Goal: Task Accomplishment & Management: Manage account settings

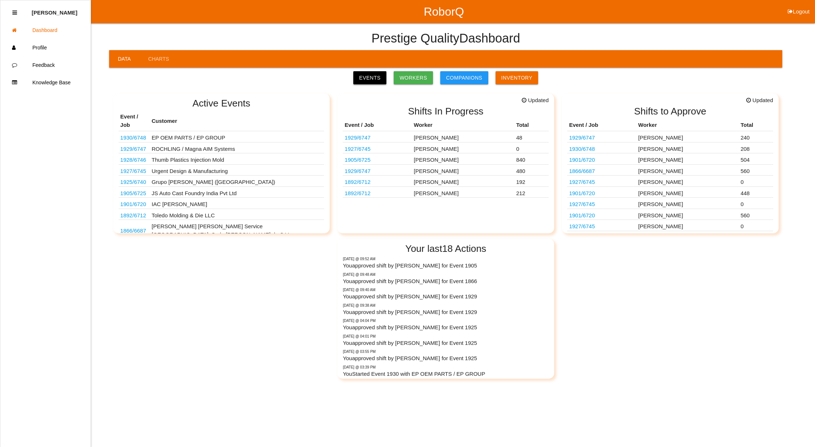
click at [370, 76] on link "Events" at bounding box center [369, 77] width 33 height 13
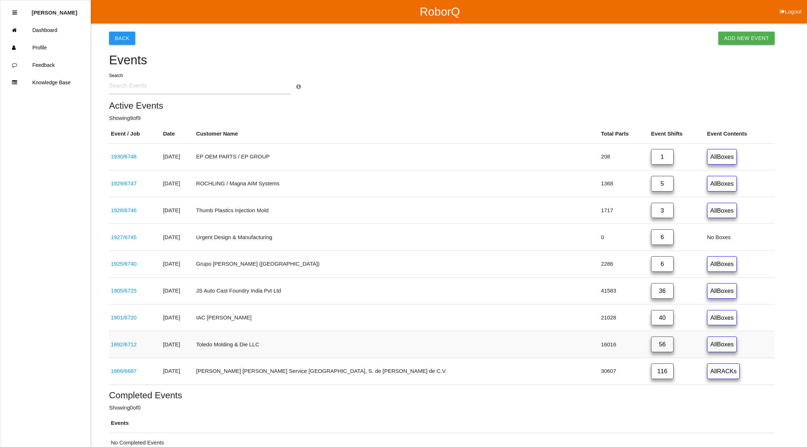
click at [651, 345] on link "56" at bounding box center [662, 345] width 23 height 16
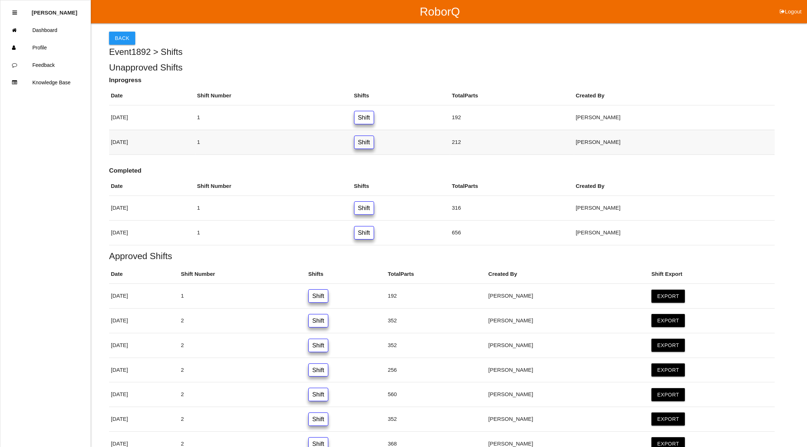
click at [374, 145] on link "Shift" at bounding box center [364, 142] width 20 height 13
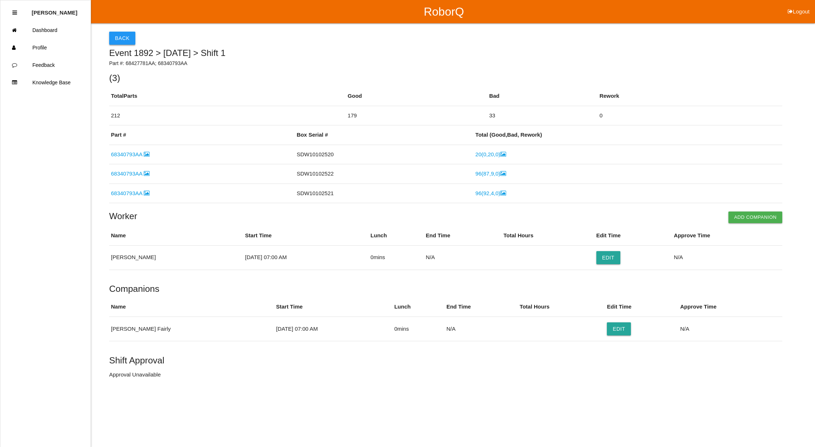
click at [119, 39] on button "Back" at bounding box center [122, 38] width 26 height 13
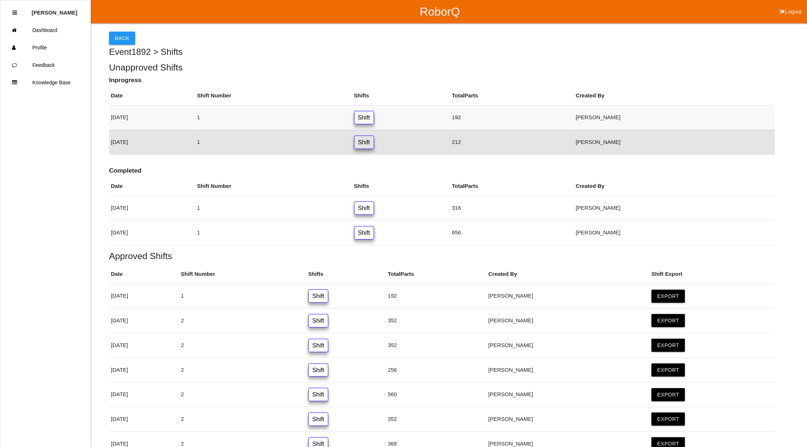
click at [374, 116] on link "Shift" at bounding box center [364, 117] width 20 height 13
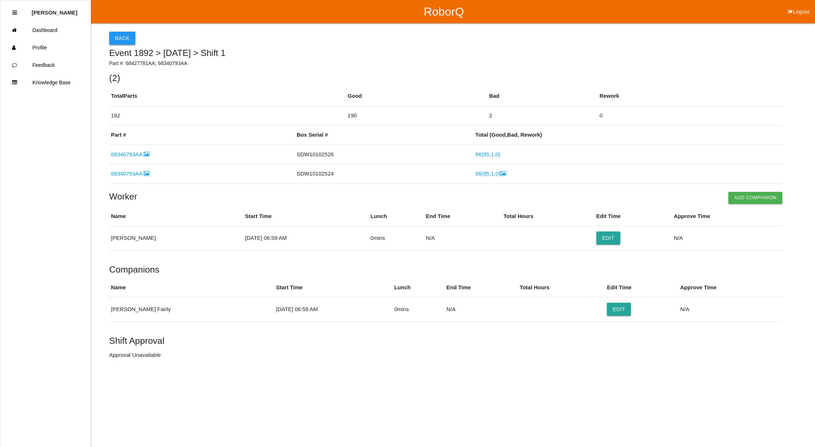
click at [129, 39] on button "Back" at bounding box center [122, 38] width 26 height 13
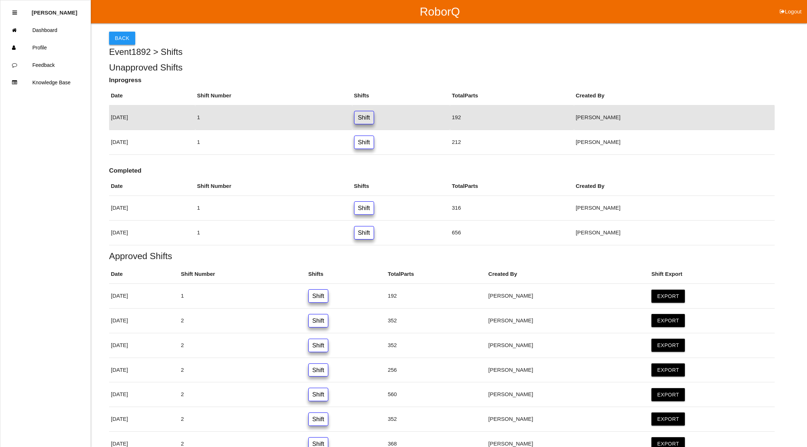
click at [121, 35] on button "Back" at bounding box center [122, 38] width 26 height 13
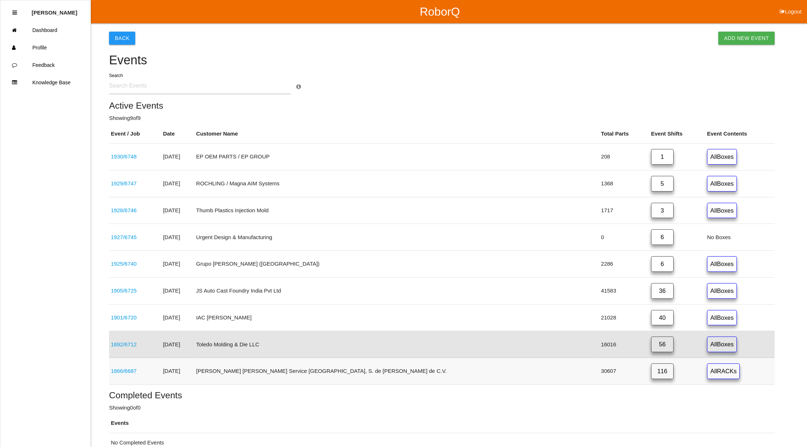
click at [651, 376] on link "116" at bounding box center [662, 372] width 23 height 16
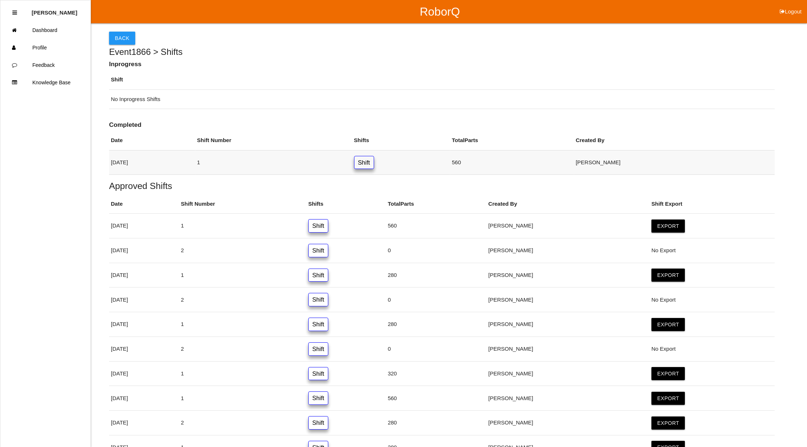
click at [374, 162] on link "Shift" at bounding box center [364, 162] width 20 height 13
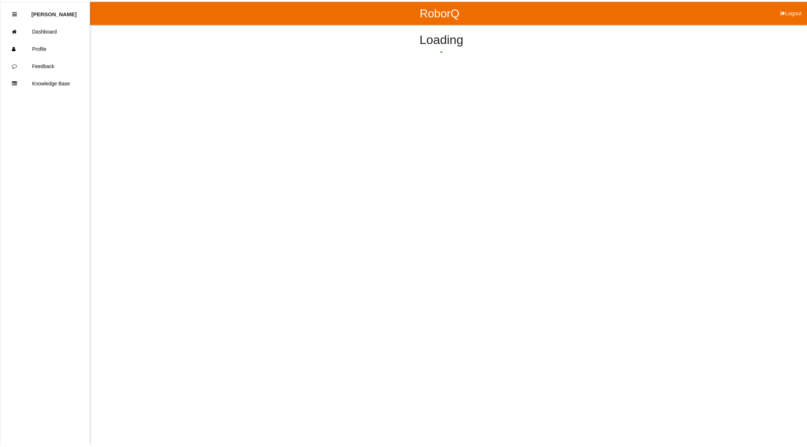
scroll to position [387, 0]
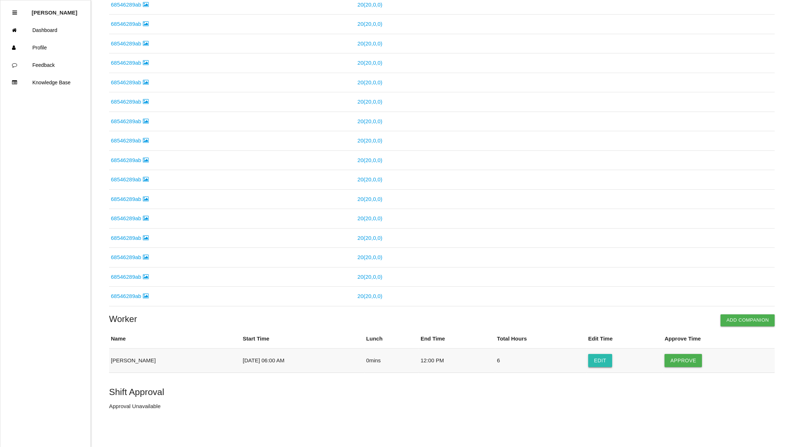
click at [603, 357] on button "Edit" at bounding box center [600, 360] width 24 height 13
select select "6"
select select "12"
select select "2"
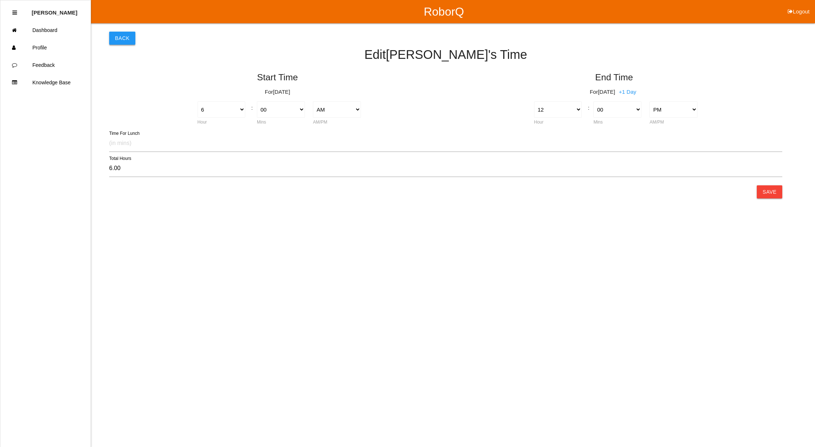
click at [123, 38] on button "Back" at bounding box center [122, 38] width 26 height 13
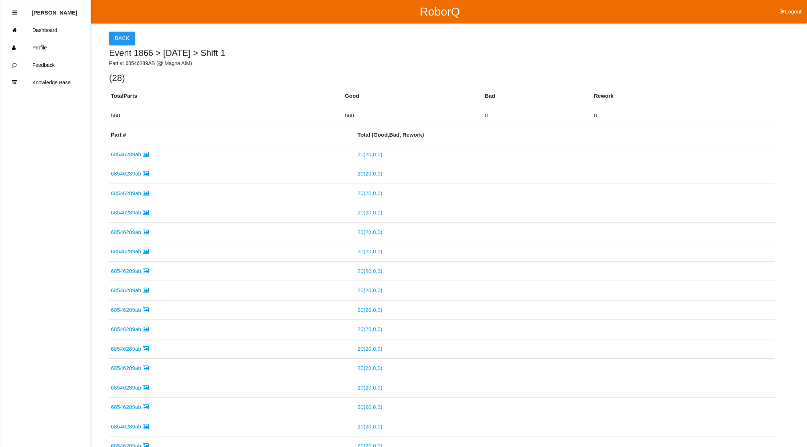
click at [123, 36] on button "Back" at bounding box center [122, 38] width 26 height 13
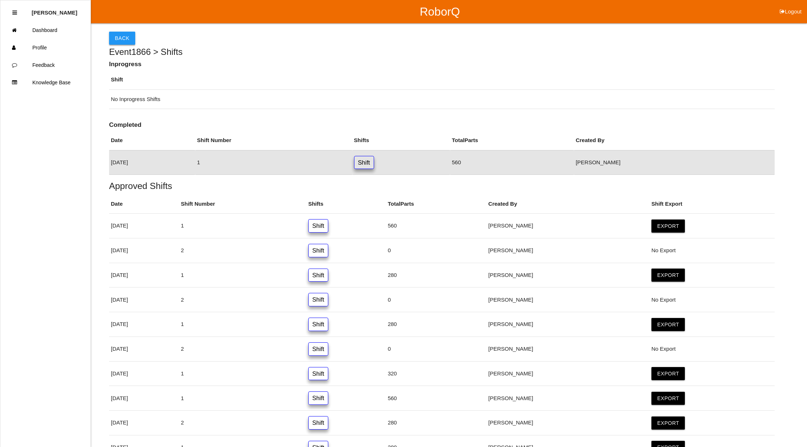
click at [118, 39] on button "Back" at bounding box center [122, 38] width 26 height 13
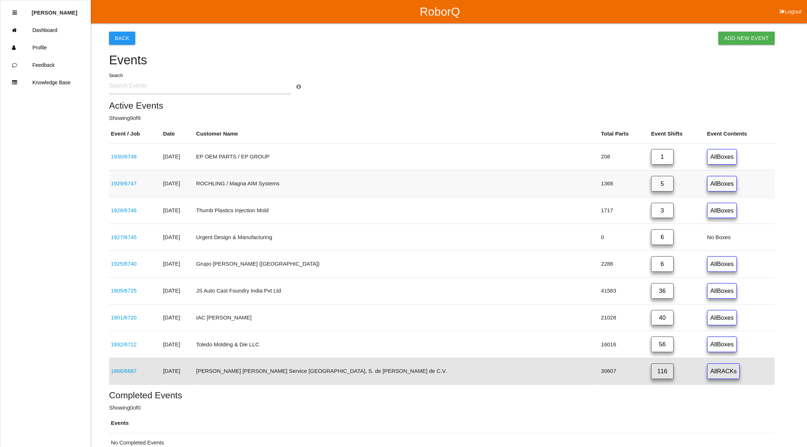
click at [651, 184] on link "5" at bounding box center [662, 184] width 23 height 16
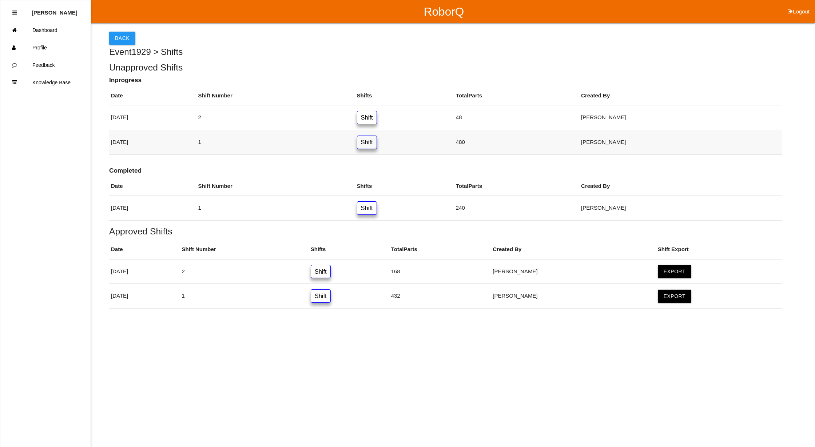
click at [377, 143] on link "Shift" at bounding box center [367, 142] width 20 height 13
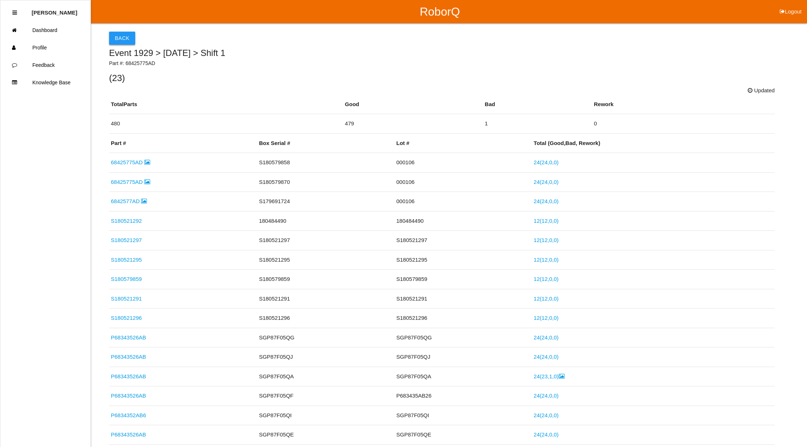
click at [127, 35] on button "Back" at bounding box center [122, 38] width 26 height 13
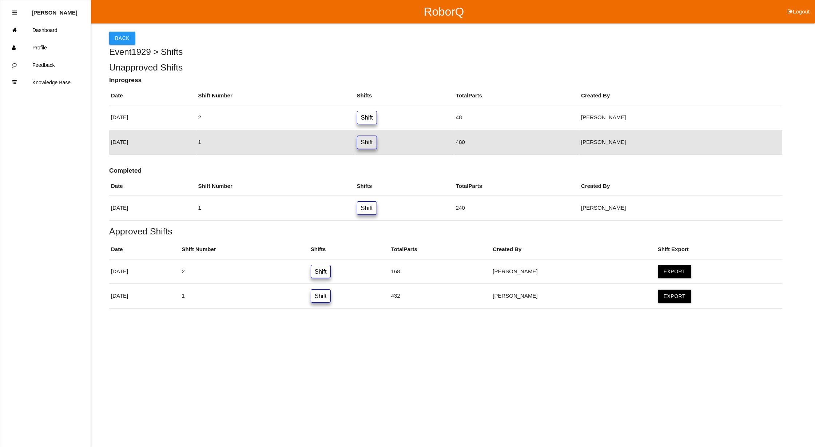
click at [377, 143] on link "Shift" at bounding box center [367, 142] width 20 height 13
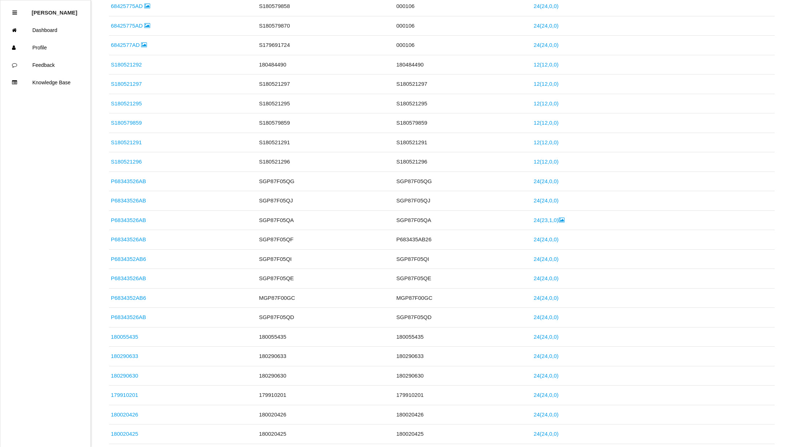
scroll to position [22, 0]
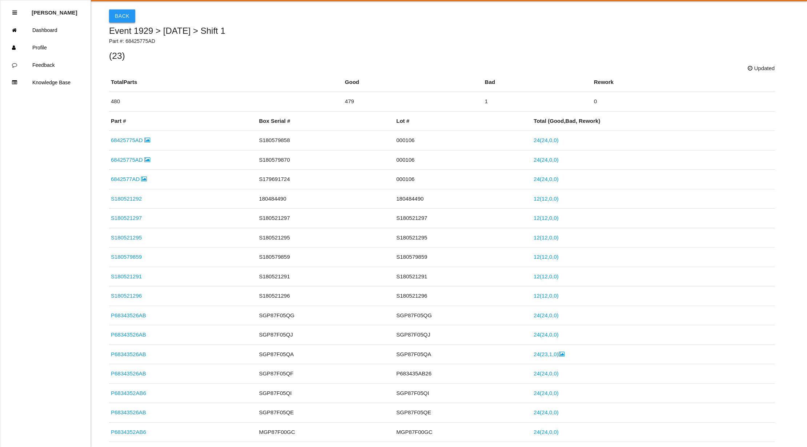
click at [126, 15] on button "Back" at bounding box center [122, 15] width 26 height 13
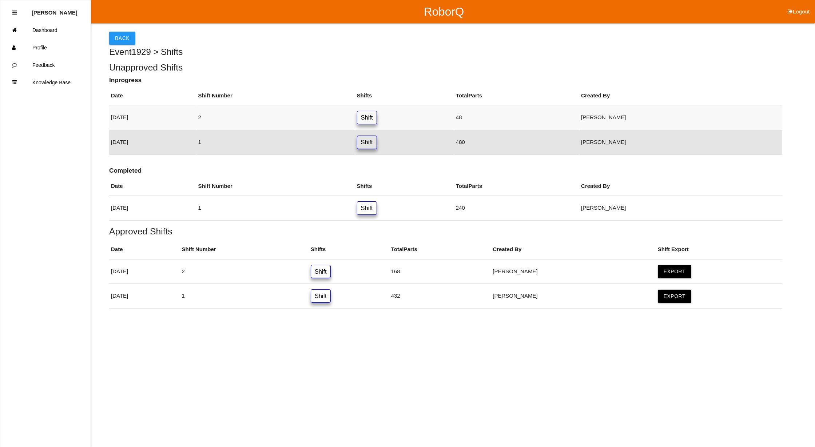
click at [377, 113] on link "Shift" at bounding box center [367, 117] width 20 height 13
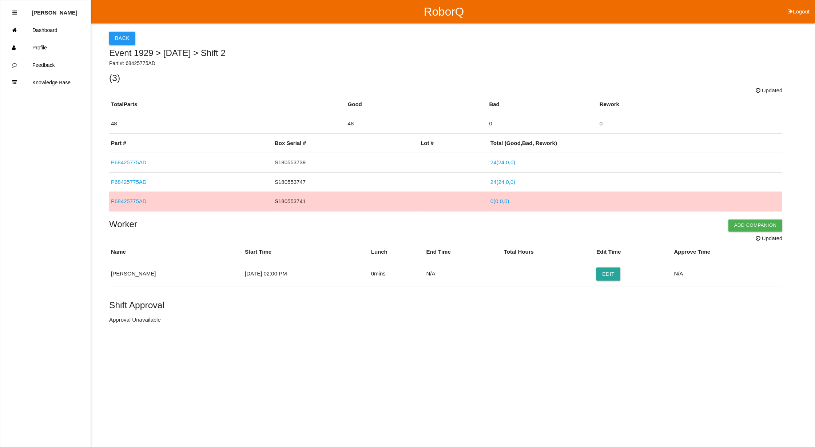
click at [121, 38] on button "Back" at bounding box center [122, 38] width 26 height 13
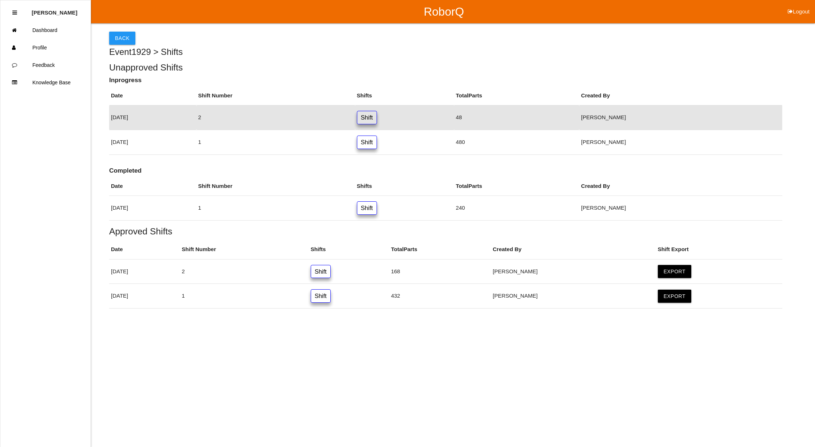
click at [121, 38] on button "Back" at bounding box center [122, 38] width 26 height 13
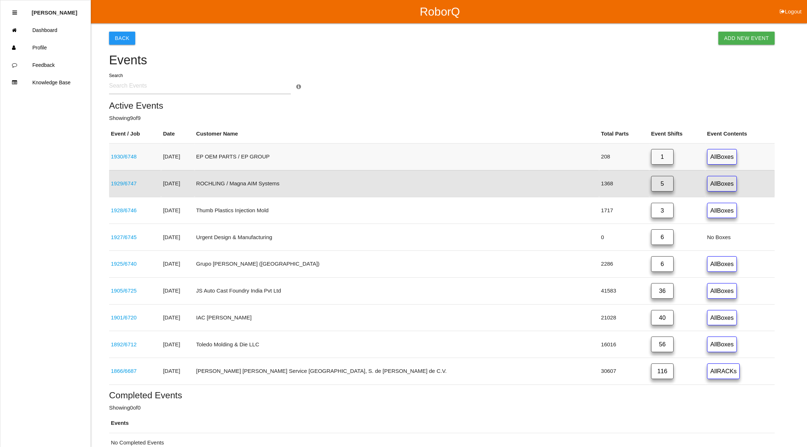
click at [651, 157] on link "1" at bounding box center [662, 157] width 23 height 16
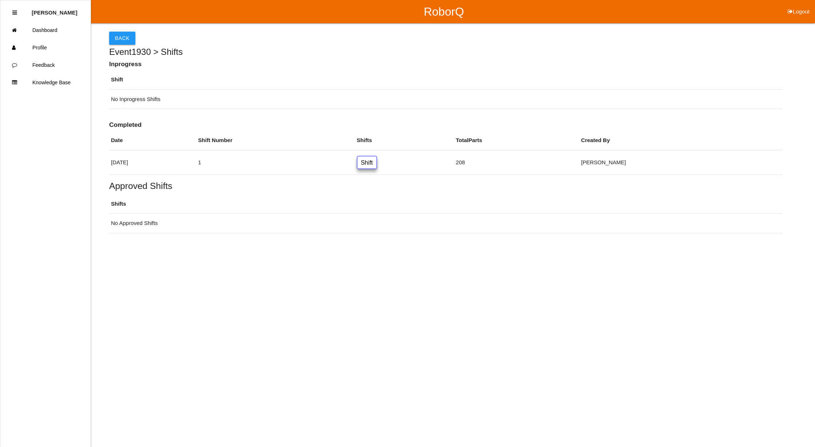
click at [377, 164] on link "Shift" at bounding box center [367, 162] width 20 height 13
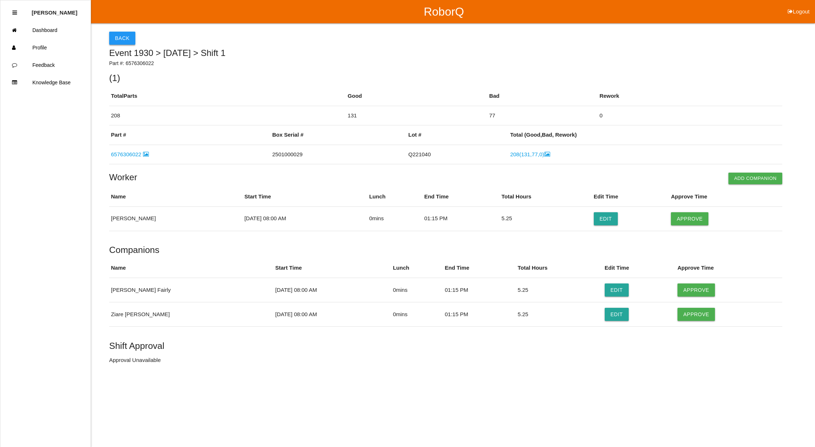
click at [125, 38] on button "Back" at bounding box center [122, 38] width 26 height 13
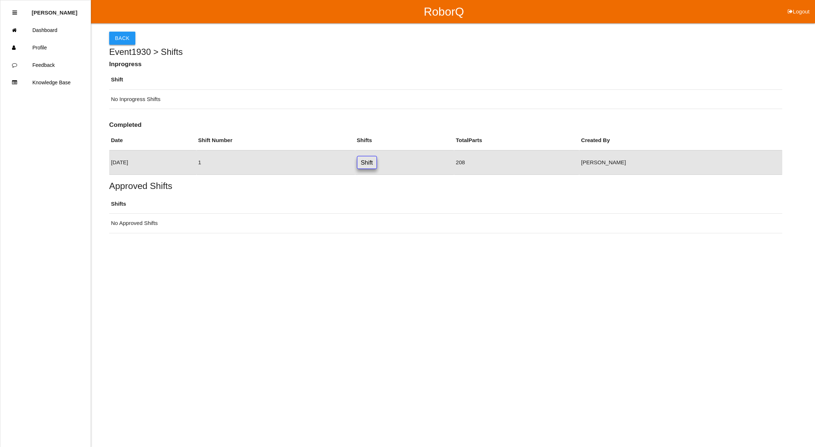
click at [124, 33] on button "Back" at bounding box center [122, 38] width 26 height 13
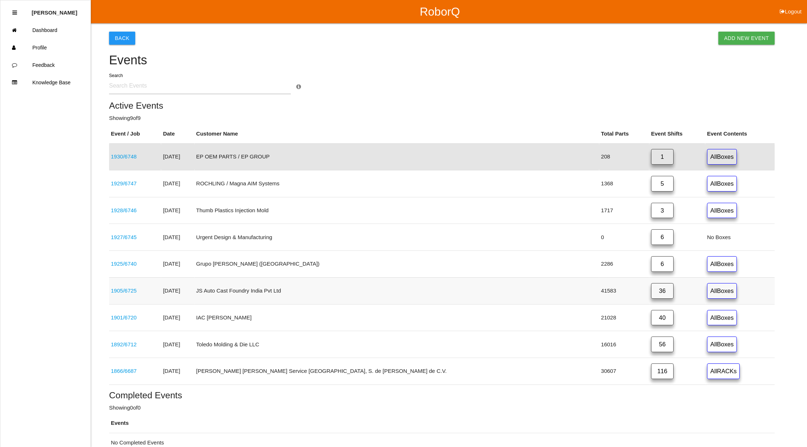
click at [651, 291] on link "36" at bounding box center [662, 291] width 23 height 16
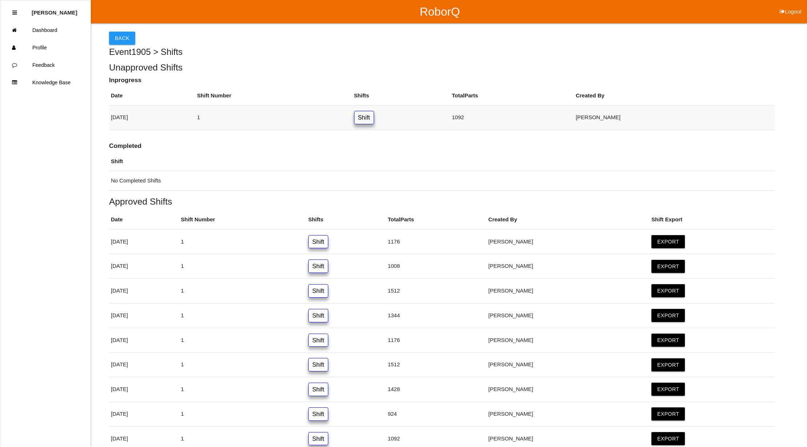
click at [374, 118] on link "Shift" at bounding box center [364, 117] width 20 height 13
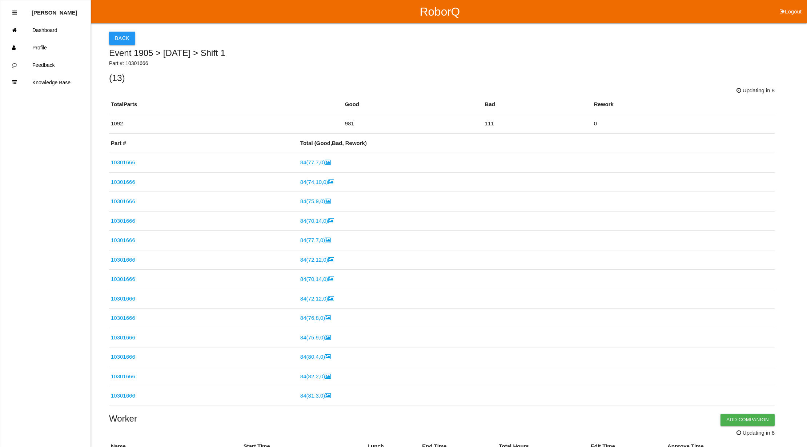
click at [119, 39] on button "Back" at bounding box center [122, 38] width 26 height 13
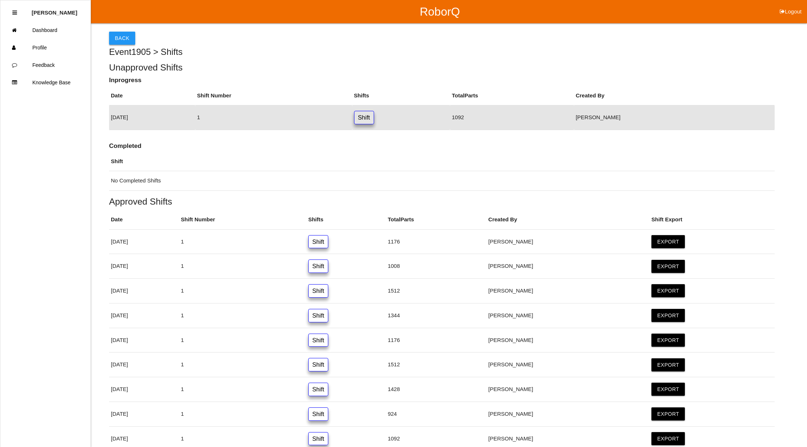
click at [119, 36] on button "Back" at bounding box center [122, 38] width 26 height 13
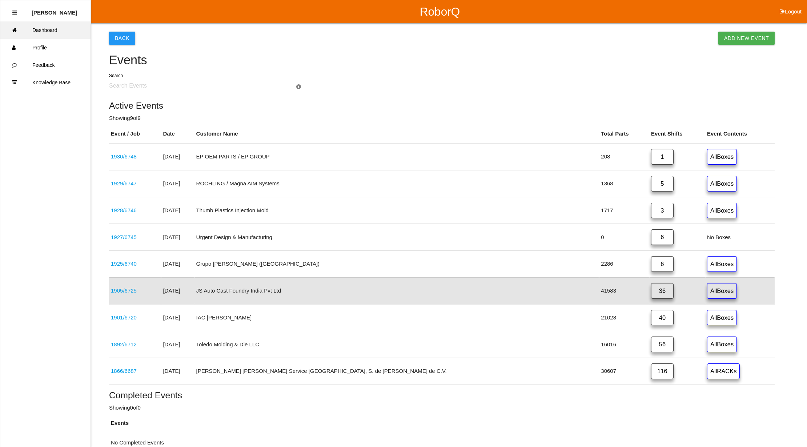
click at [49, 27] on link "Dashboard" at bounding box center [45, 29] width 90 height 17
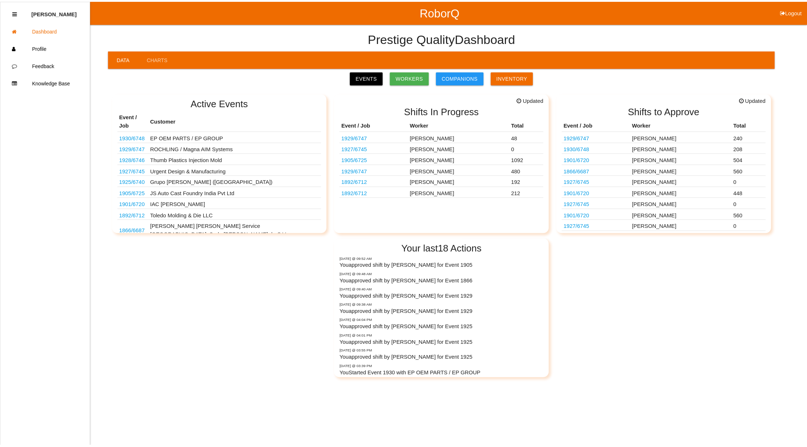
scroll to position [46, 0]
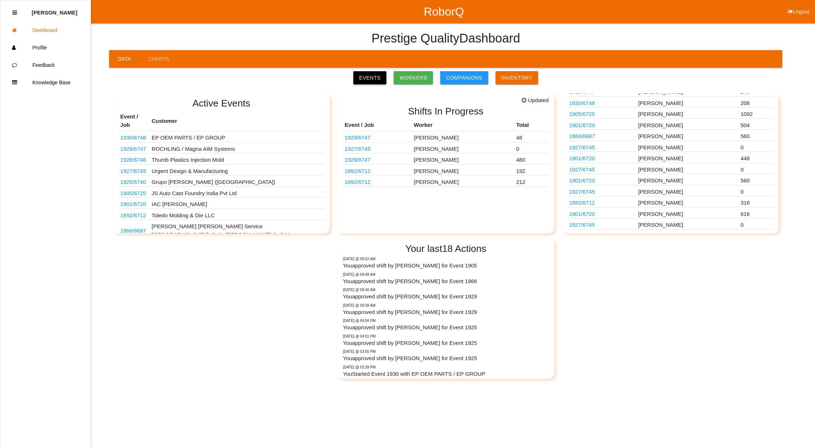
click at [367, 75] on link "Events" at bounding box center [369, 77] width 33 height 13
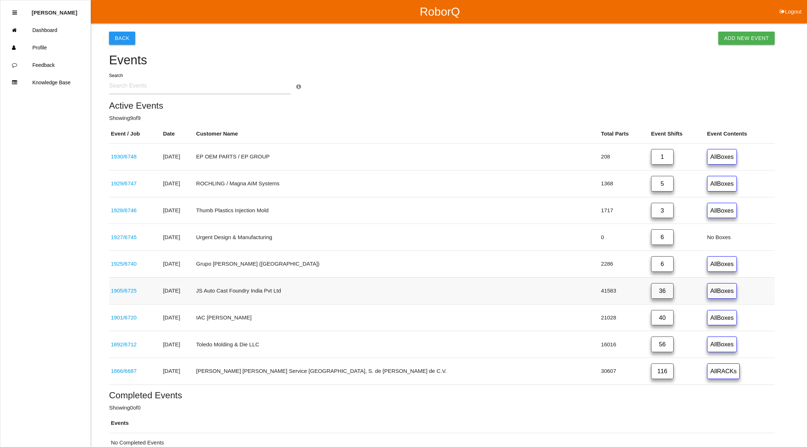
click at [651, 290] on link "36" at bounding box center [662, 291] width 23 height 16
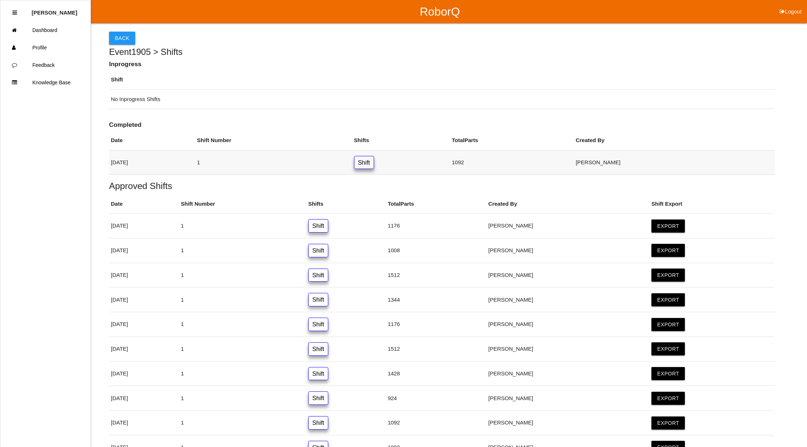
click at [374, 161] on link "Shift" at bounding box center [364, 162] width 20 height 13
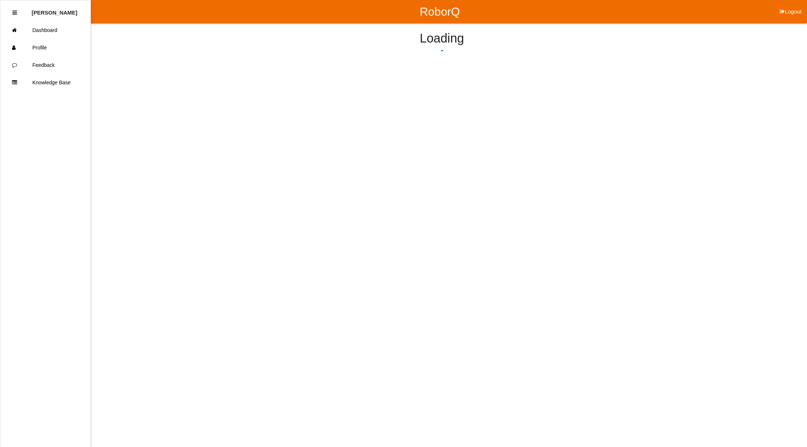
scroll to position [93, 0]
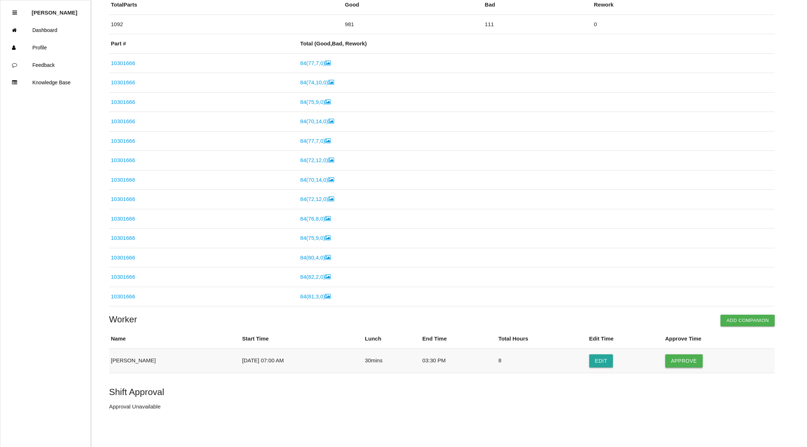
click at [687, 362] on button "Approve" at bounding box center [684, 361] width 37 height 13
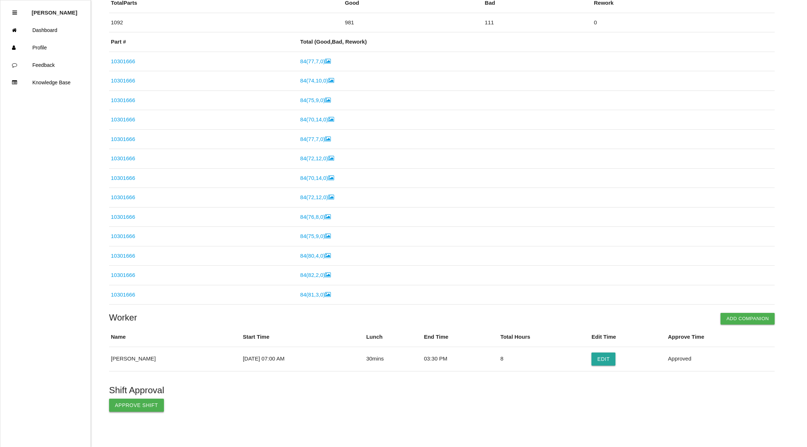
click at [128, 407] on button "Approve Shift" at bounding box center [136, 405] width 55 height 13
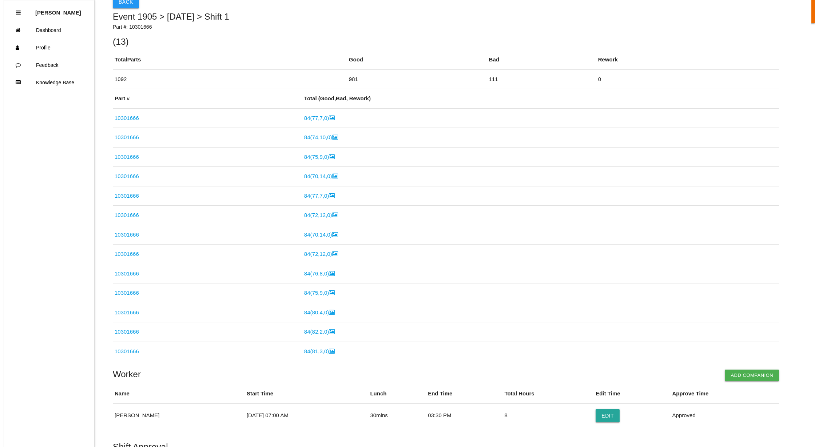
scroll to position [0, 0]
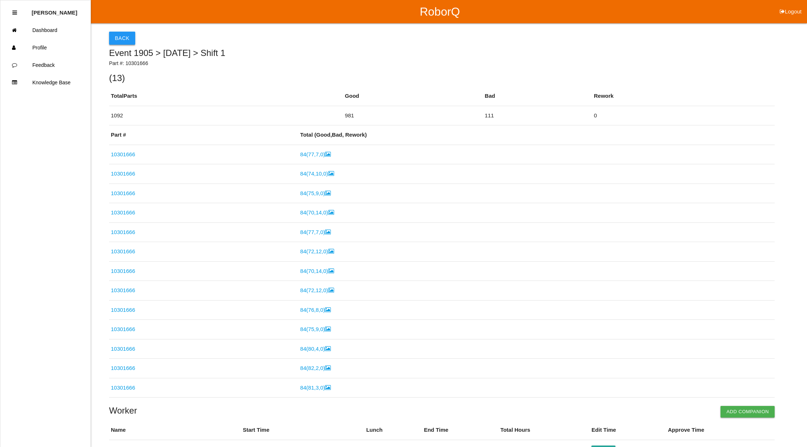
click at [126, 40] on button "Back" at bounding box center [122, 38] width 26 height 13
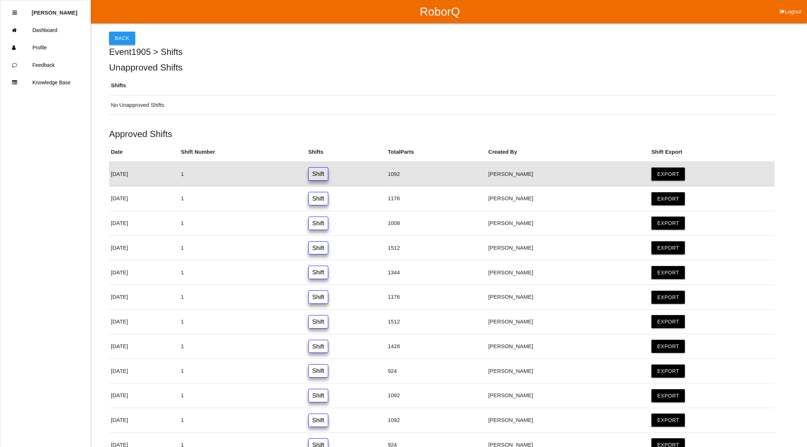
click at [113, 36] on button "Back" at bounding box center [122, 38] width 26 height 13
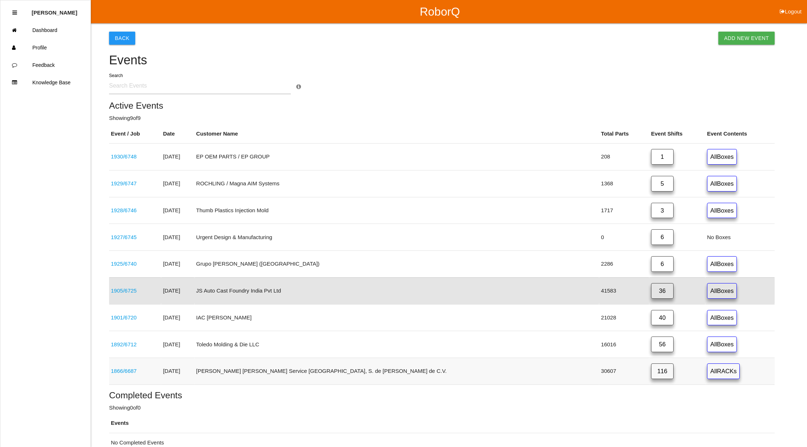
click at [651, 376] on link "116" at bounding box center [662, 372] width 23 height 16
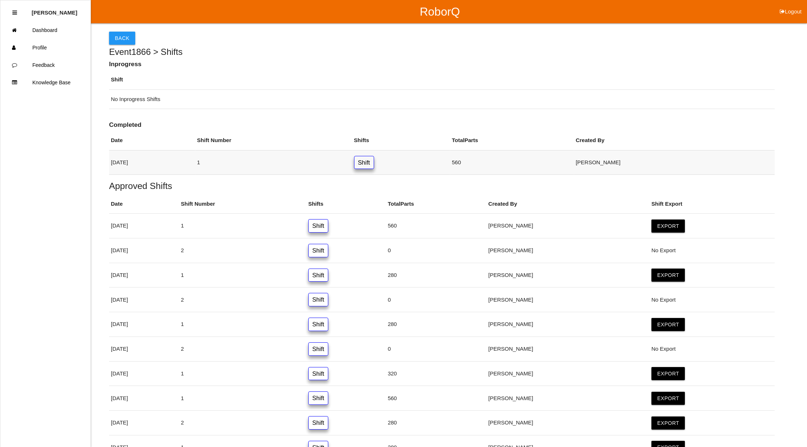
click at [374, 165] on link "Shift" at bounding box center [364, 162] width 20 height 13
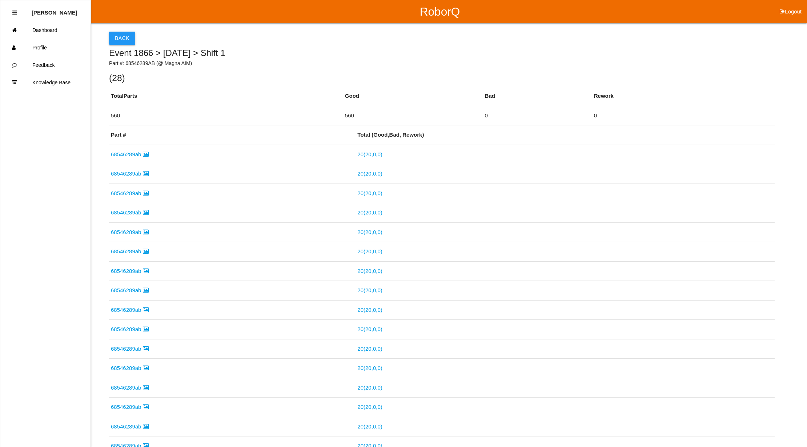
click at [119, 36] on button "Back" at bounding box center [122, 38] width 26 height 13
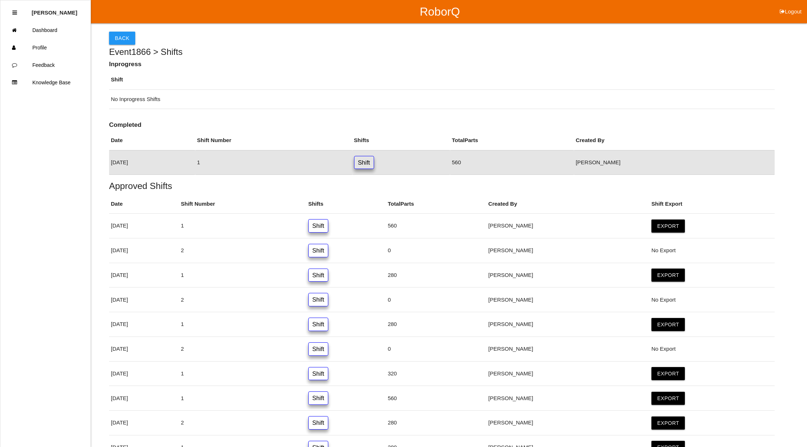
click at [374, 167] on link "Shift" at bounding box center [364, 162] width 20 height 13
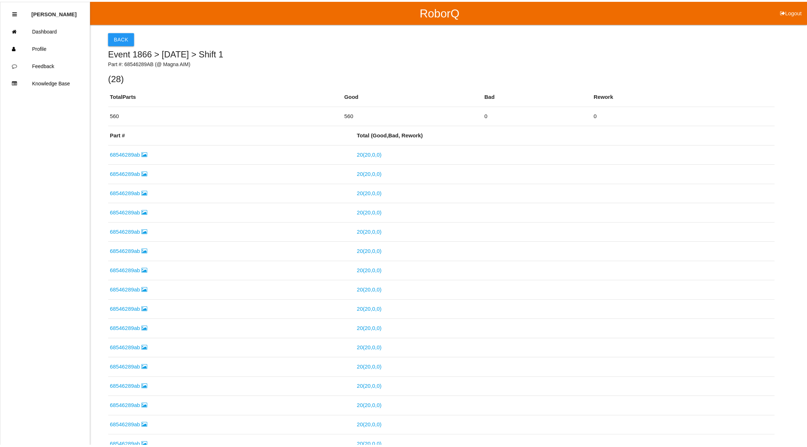
scroll to position [387, 0]
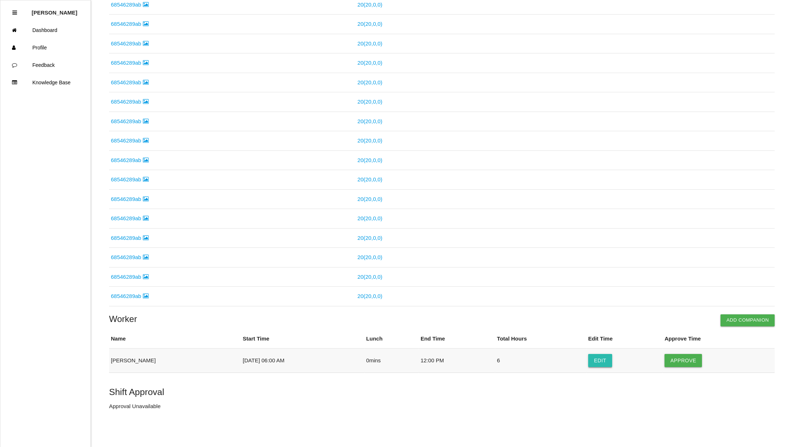
click at [606, 360] on button "Edit" at bounding box center [600, 360] width 24 height 13
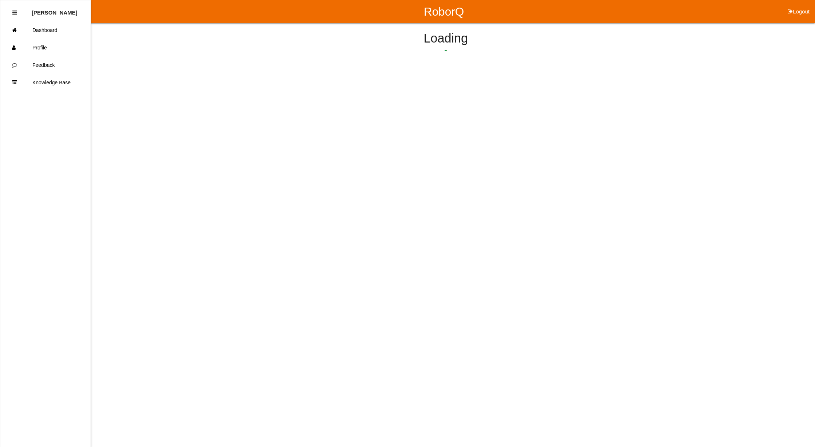
select select "6"
select select "12"
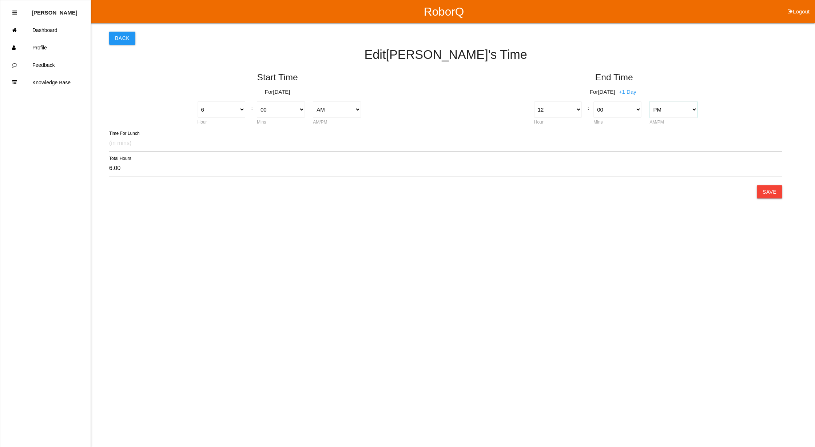
click at [691, 109] on select "AM PM" at bounding box center [673, 109] width 48 height 16
select select "1"
click at [649, 101] on select "AM PM" at bounding box center [673, 109] width 48 height 16
type input "-6.00"
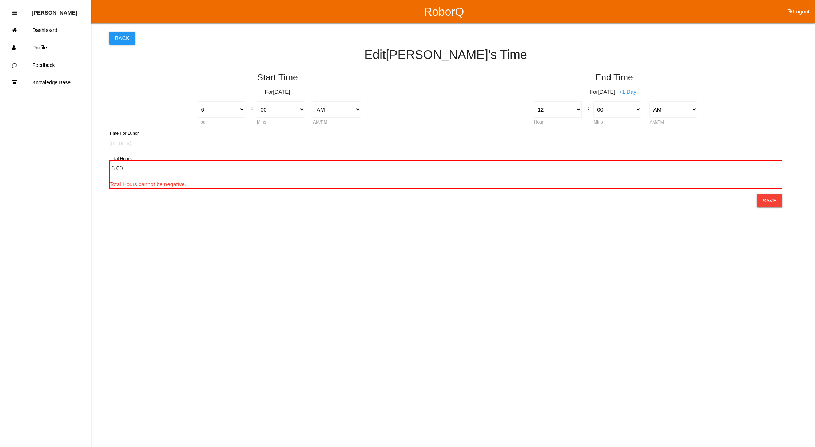
click at [572, 108] on select "1 2 3 4 5 6 7 8 9 10 11 12" at bounding box center [558, 109] width 48 height 16
select select "9"
click at [534, 101] on select "1 2 3 4 5 6 7 8 9 10 11 12" at bounding box center [558, 109] width 48 height 16
type input "3.00"
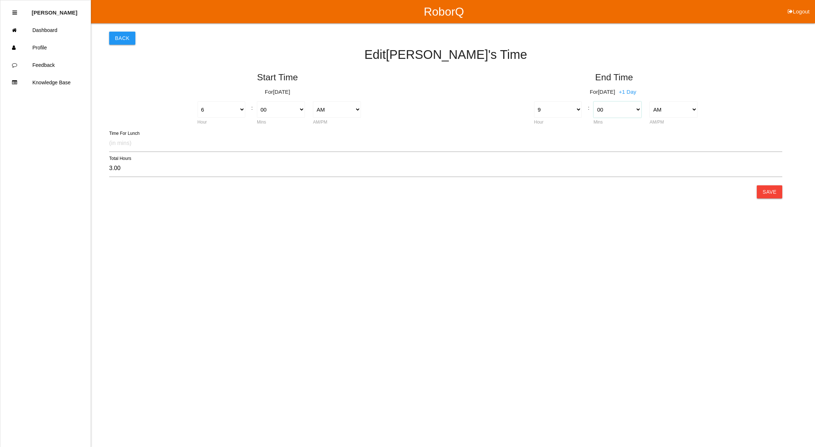
click at [617, 109] on select "00 01 02 03 04 05 06 07 08 09 10 11 12 13 14 15 16 17 18 19 20 21 22 23 24 25 2…" at bounding box center [617, 109] width 48 height 16
select select "30"
click at [593, 101] on select "00 01 02 03 04 05 06 07 08 09 10 11 12 13 14 15 16 17 18 19 20 21 22 23 24 25 2…" at bounding box center [617, 109] width 48 height 16
type input "3.50"
click at [770, 191] on button "Save" at bounding box center [769, 191] width 25 height 13
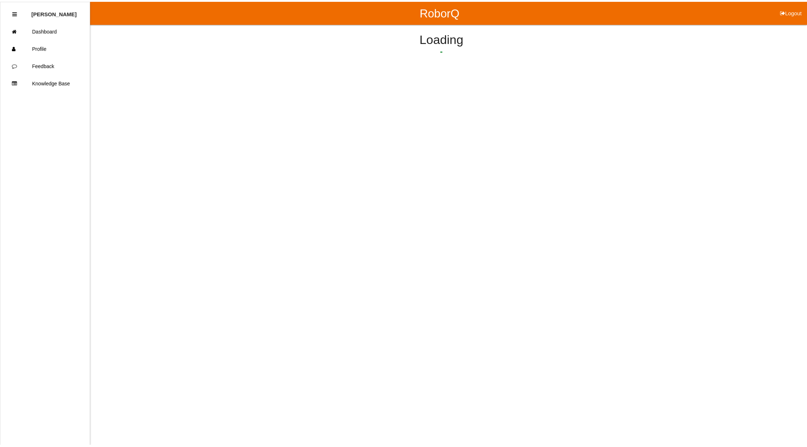
scroll to position [387, 0]
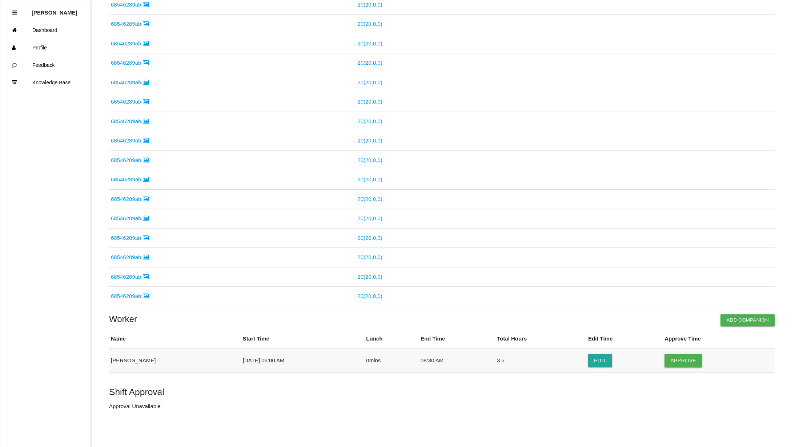
click at [689, 360] on button "Approve" at bounding box center [683, 360] width 37 height 13
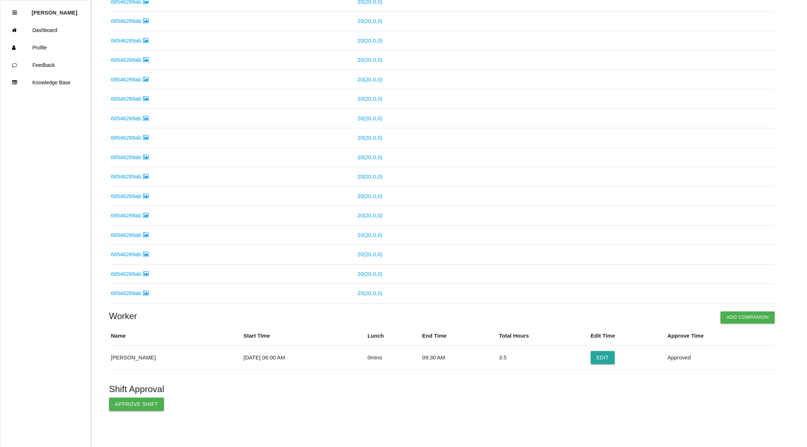
click at [120, 404] on button "Approve Shift" at bounding box center [136, 404] width 55 height 13
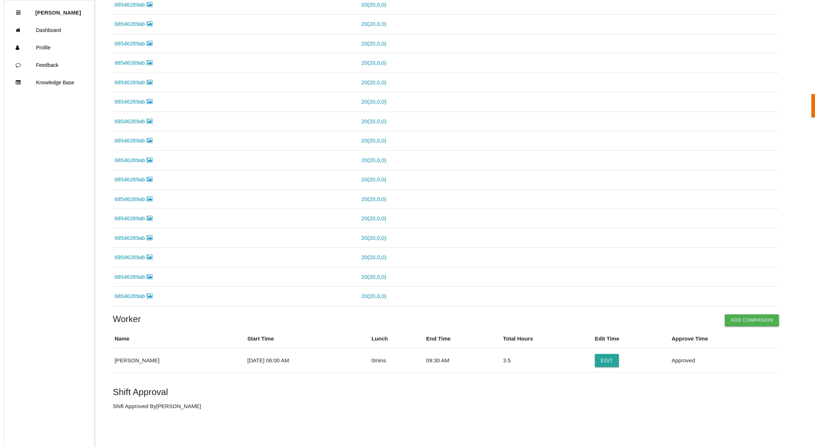
scroll to position [0, 0]
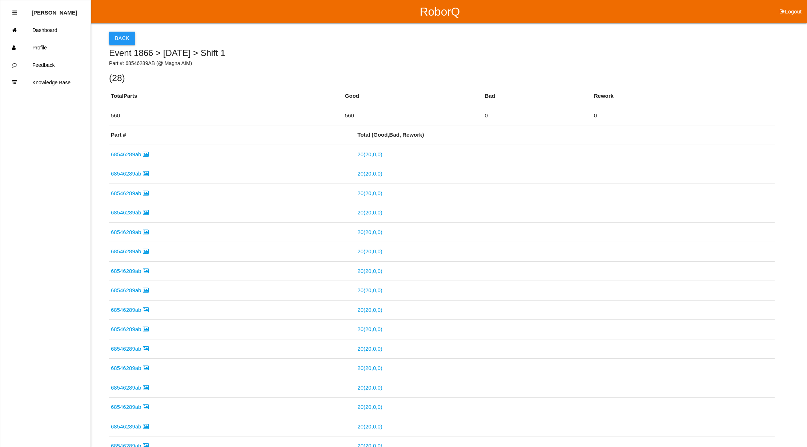
click at [124, 37] on button "Back" at bounding box center [122, 38] width 26 height 13
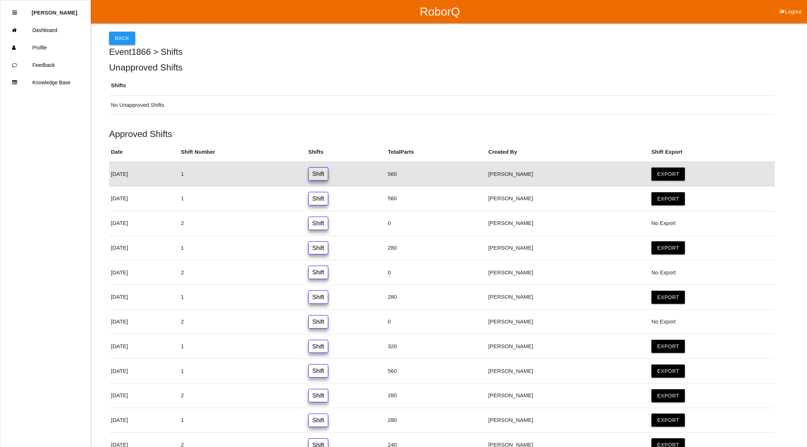
click at [115, 34] on button "Back" at bounding box center [122, 38] width 26 height 13
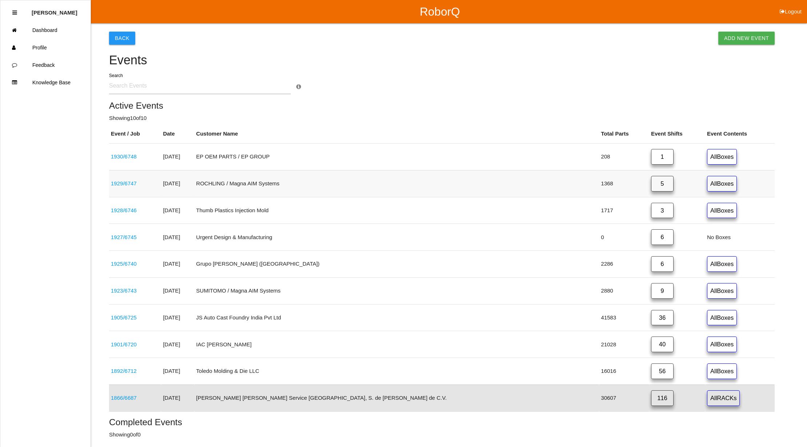
click at [651, 180] on link "5" at bounding box center [662, 184] width 23 height 16
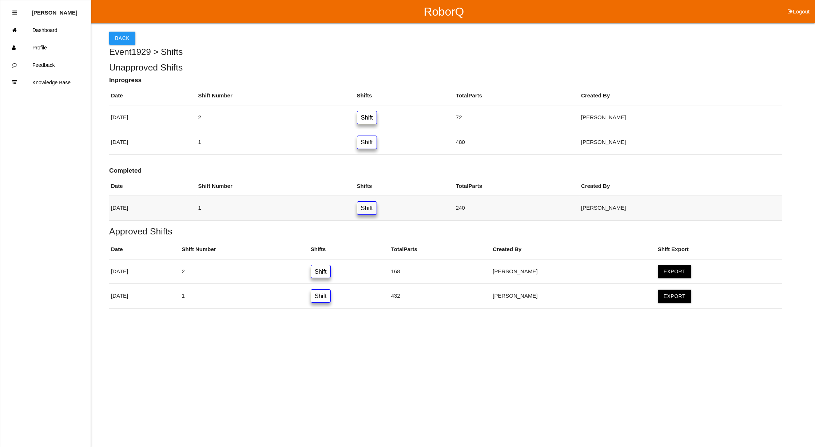
click at [377, 204] on link "Shift" at bounding box center [367, 207] width 20 height 13
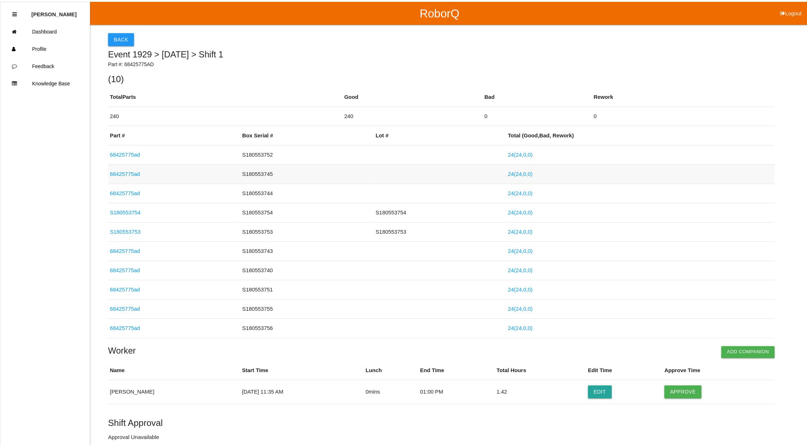
scroll to position [34, 0]
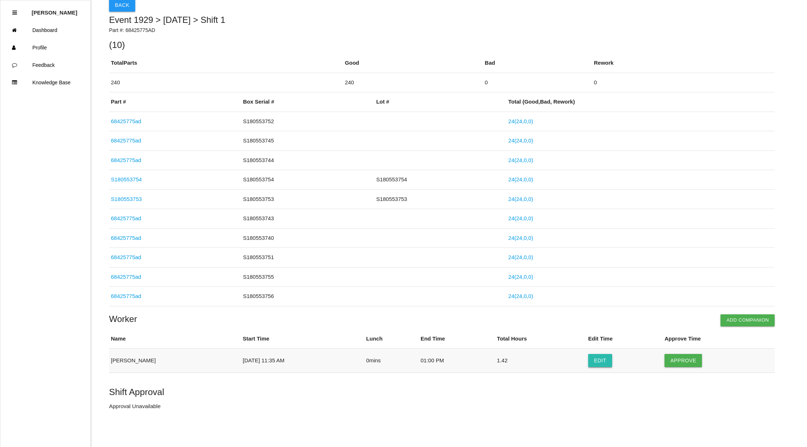
click at [598, 360] on button "Edit" at bounding box center [600, 360] width 24 height 13
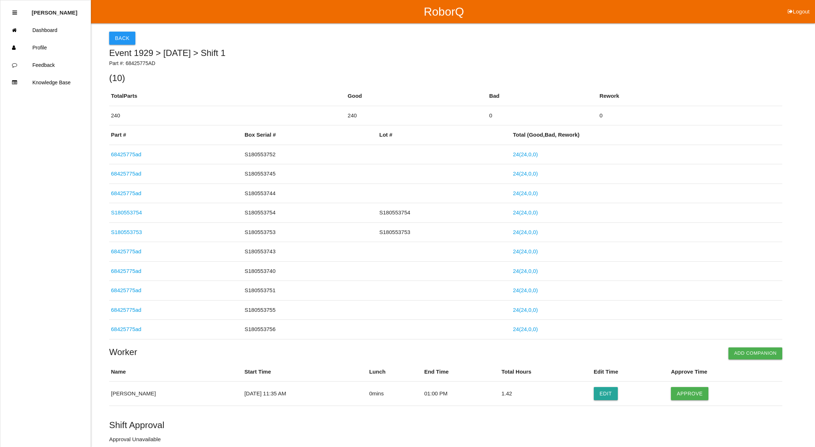
select select "11"
select select "35"
select select "2"
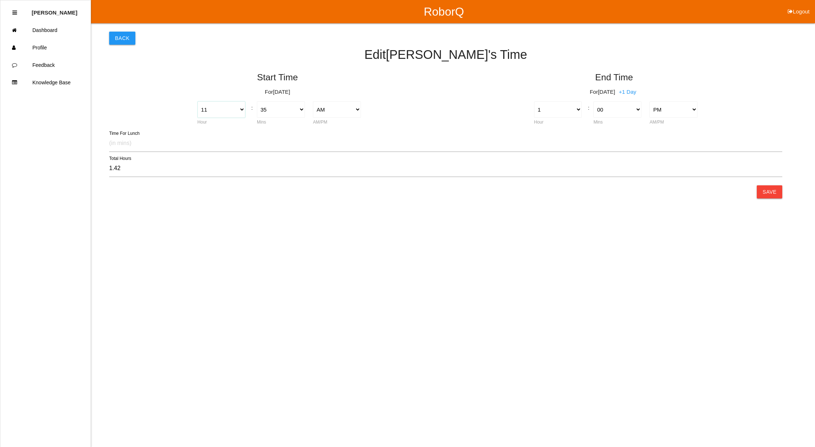
click at [240, 111] on select "1 2 3 4 5 6 7 8 9 10 11 12" at bounding box center [221, 109] width 48 height 16
select select "9"
click at [197, 101] on select "1 2 3 4 5 6 7 8 9 10 11 12" at bounding box center [221, 109] width 48 height 16
type input "3.42"
click at [300, 111] on select "00 01 02 03 04 05 06 07 08 09 10 11 12 13 14 15 16 17 18 19 20 21 22 23 24 25 2…" at bounding box center [281, 109] width 48 height 16
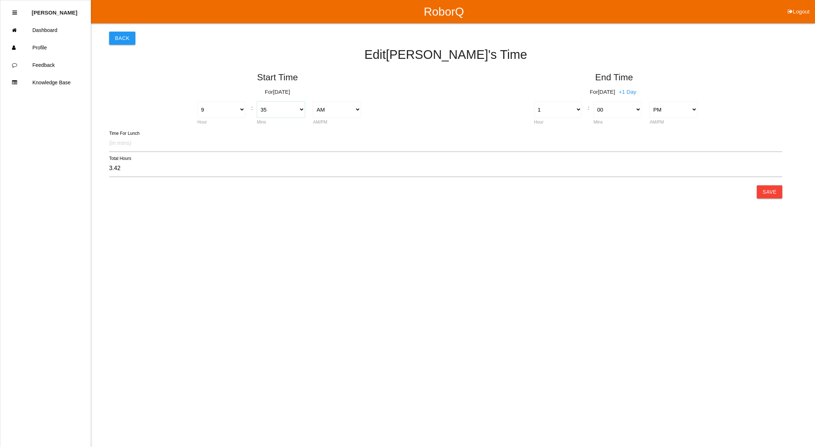
select select "30"
click at [257, 101] on select "00 01 02 03 04 05 06 07 08 09 10 11 12 13 14 15 16 17 18 19 20 21 22 23 24 25 2…" at bounding box center [281, 109] width 48 height 16
type input "3.50"
click at [773, 194] on button "Save" at bounding box center [769, 191] width 25 height 13
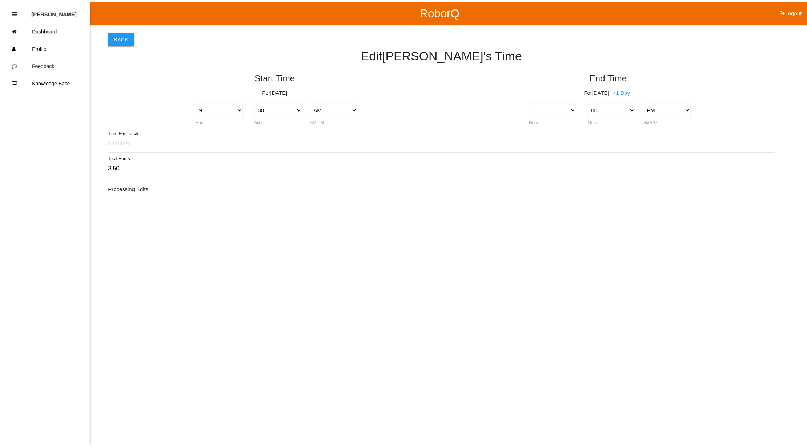
scroll to position [34, 0]
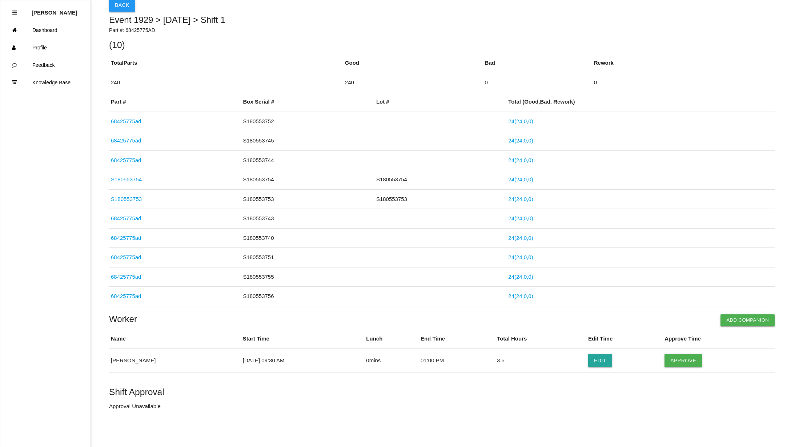
click at [123, 4] on button "Back" at bounding box center [122, 5] width 26 height 13
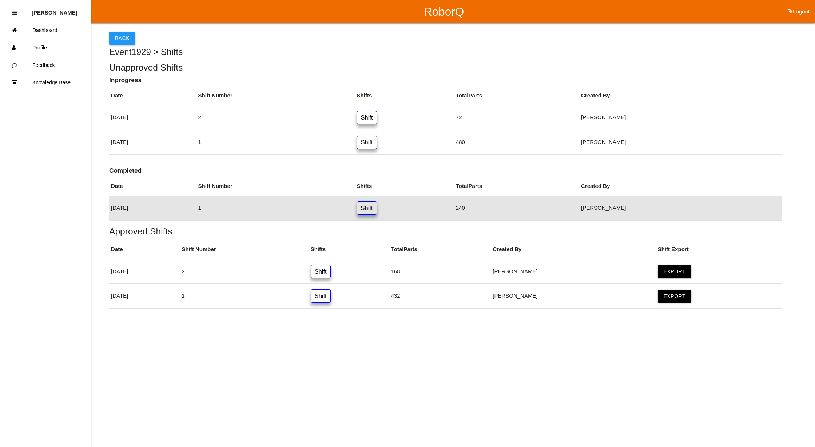
click at [121, 33] on button "Back" at bounding box center [122, 38] width 26 height 13
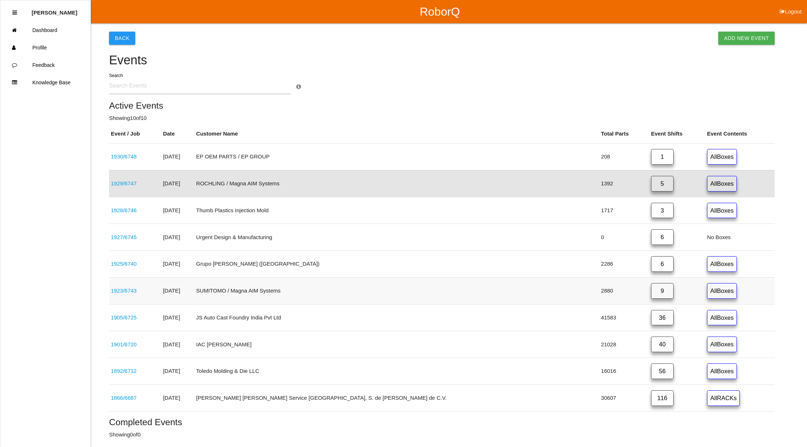
click at [651, 290] on link "9" at bounding box center [662, 291] width 23 height 16
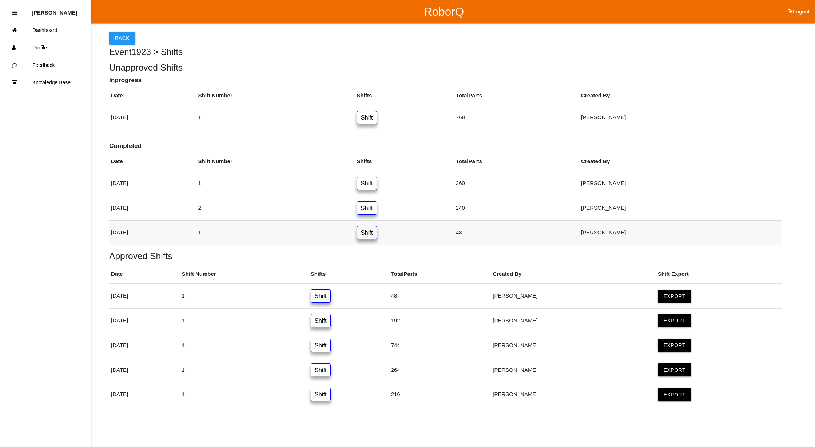
click at [377, 237] on link "Shift" at bounding box center [367, 232] width 20 height 13
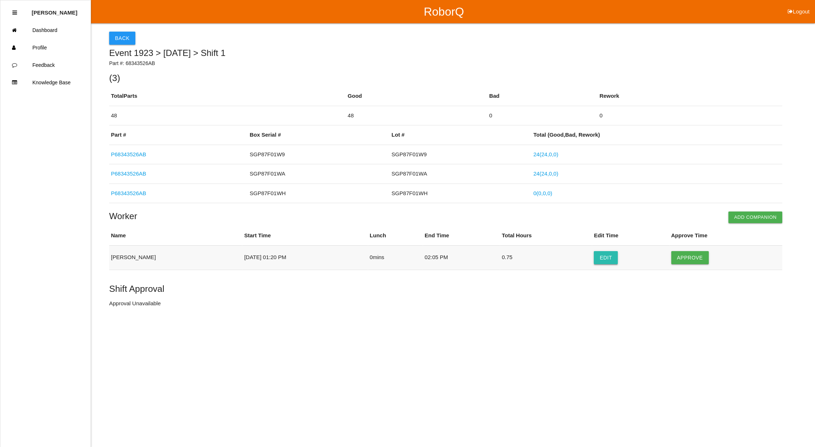
click at [613, 262] on button "Edit" at bounding box center [606, 257] width 24 height 13
select select "20"
select select "2"
select select "5"
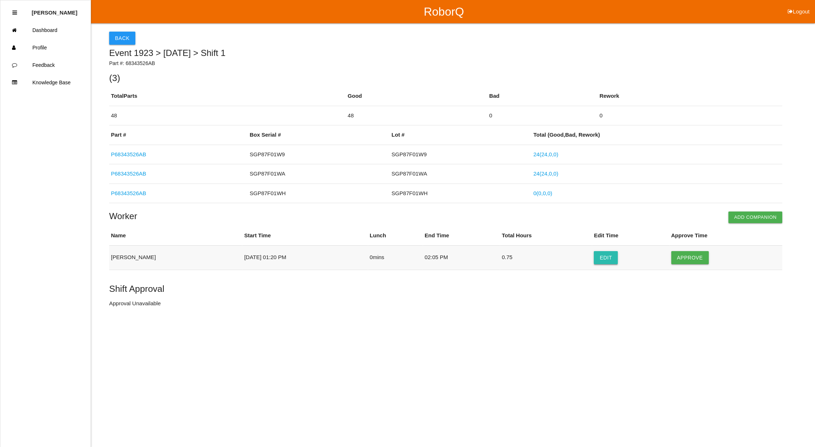
select select "2"
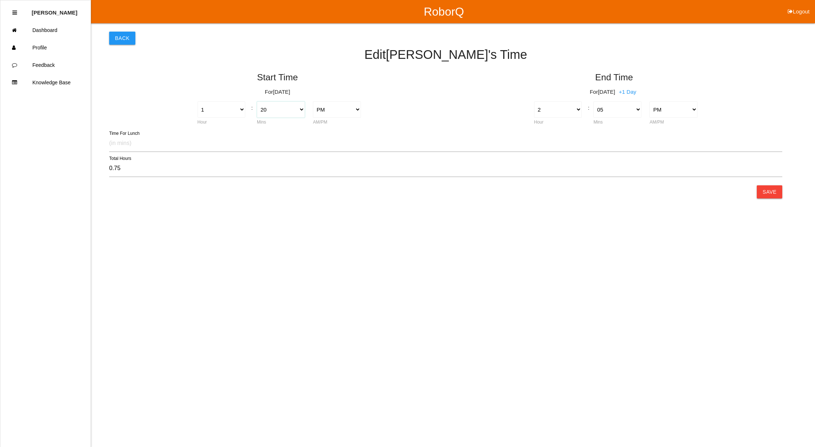
click at [302, 112] on select "00 01 02 03 04 05 06 07 08 09 10 11 12 13 14 15 16 17 18 19 20 21 22 23 24 25 2…" at bounding box center [281, 109] width 48 height 16
select select "15"
click at [257, 101] on select "00 01 02 03 04 05 06 07 08 09 10 11 12 13 14 15 16 17 18 19 20 21 22 23 24 25 2…" at bounding box center [281, 109] width 48 height 16
type input "0.83"
click at [637, 105] on select "00 01 02 03 04 05 06 07 08 09 10 11 12 13 14 15 16 17 18 19 20 21 22 23 24 25 2…" at bounding box center [617, 109] width 48 height 16
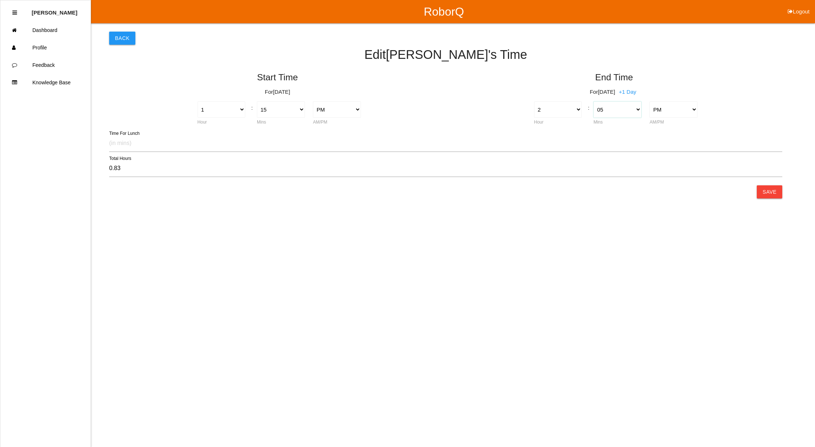
select select "0"
click at [593, 101] on select "00 01 02 03 04 05 06 07 08 09 10 11 12 13 14 15 16 17 18 19 20 21 22 23 24 25 2…" at bounding box center [617, 109] width 48 height 16
type input "0.75"
click at [767, 191] on button "Save" at bounding box center [769, 191] width 25 height 13
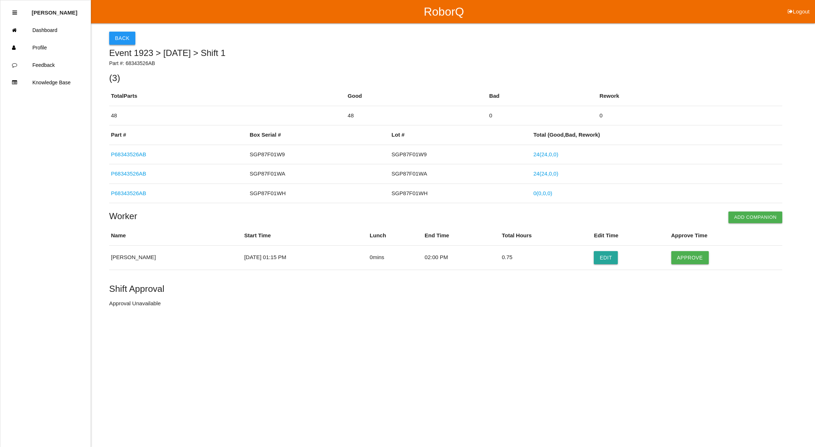
click at [121, 35] on button "Back" at bounding box center [122, 38] width 26 height 13
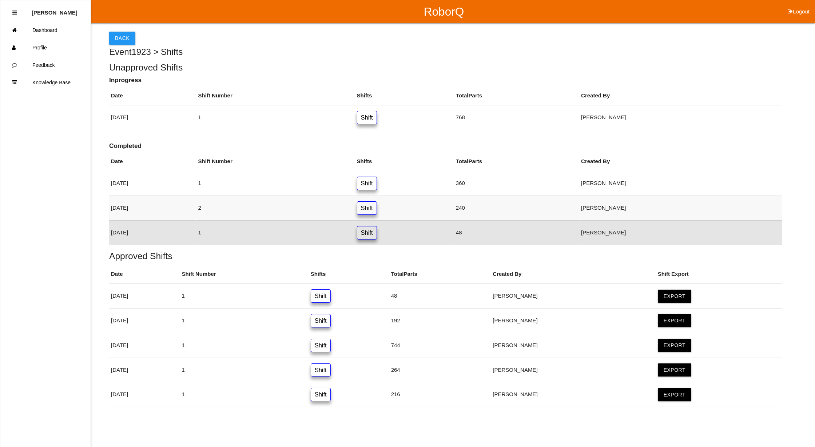
click at [377, 210] on link "Shift" at bounding box center [367, 207] width 20 height 13
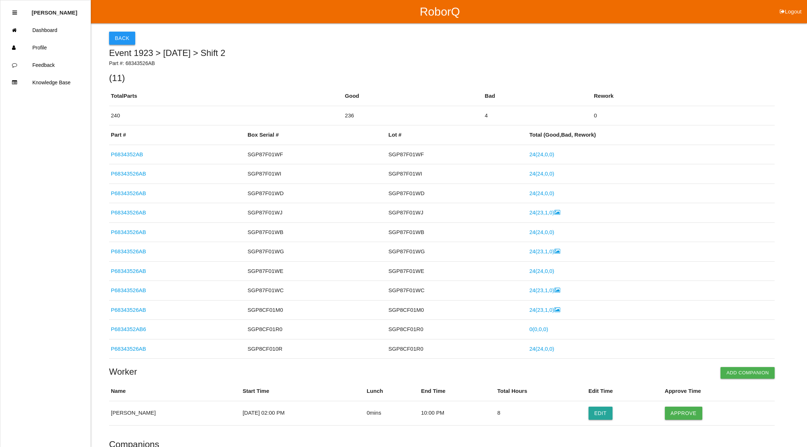
click at [117, 35] on button "Back" at bounding box center [122, 38] width 26 height 13
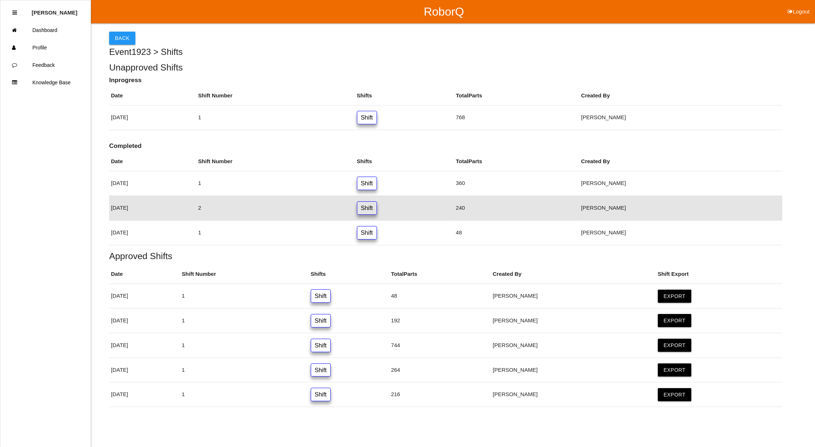
click at [377, 233] on link "Shift" at bounding box center [367, 232] width 20 height 13
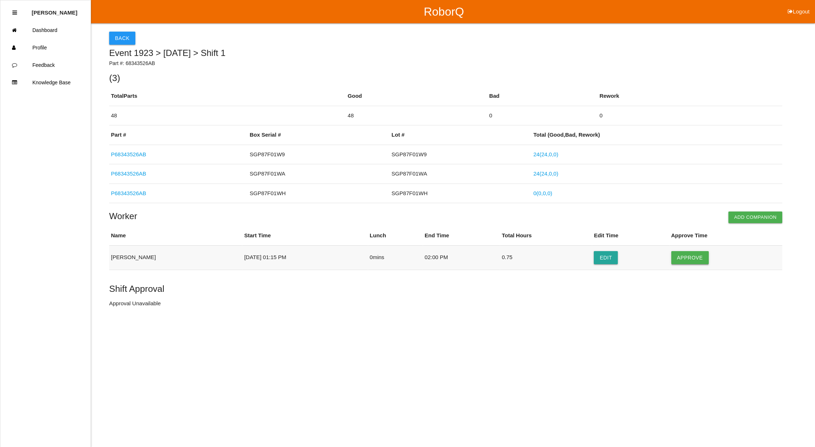
click at [690, 260] on button "Approve" at bounding box center [689, 257] width 37 height 13
click at [126, 302] on button "Approve Shift" at bounding box center [136, 304] width 55 height 13
click at [124, 36] on button "Back" at bounding box center [122, 38] width 26 height 13
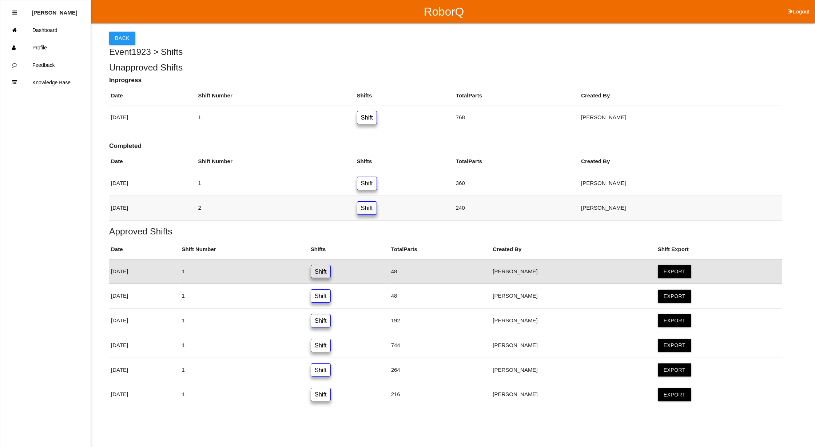
click at [377, 205] on link "Shift" at bounding box center [367, 207] width 20 height 13
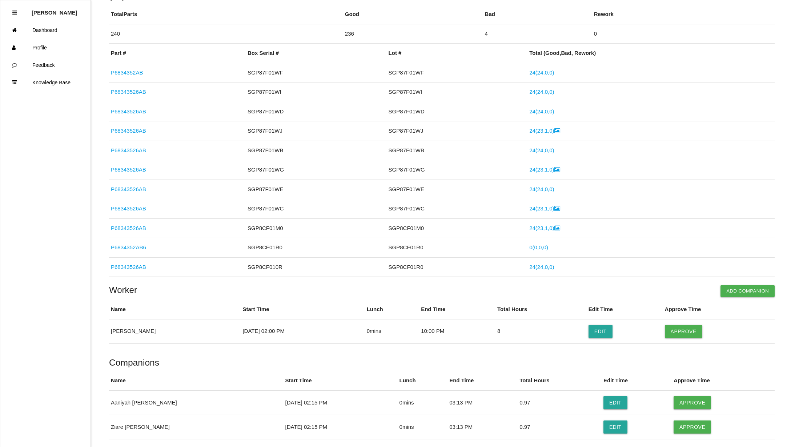
scroll to position [150, 0]
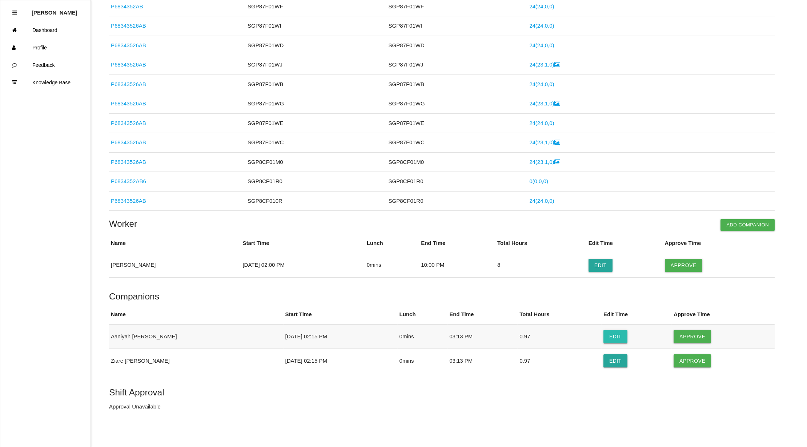
click at [604, 335] on button "Edit" at bounding box center [616, 336] width 24 height 13
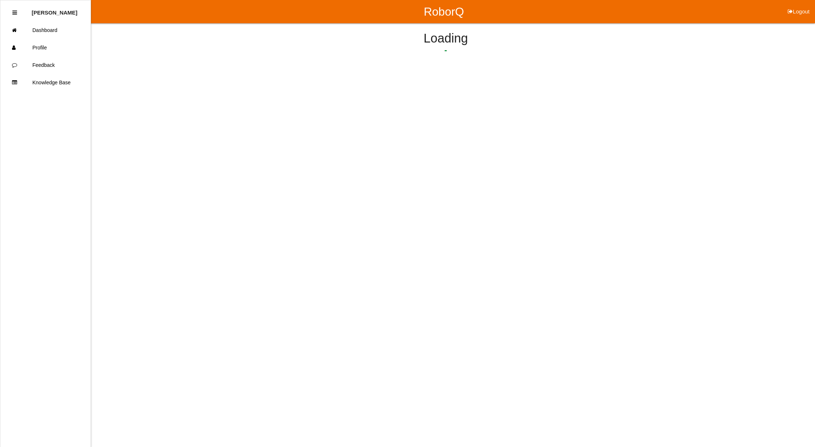
select select "2"
select select "15"
select select "2"
select select "3"
select select "13"
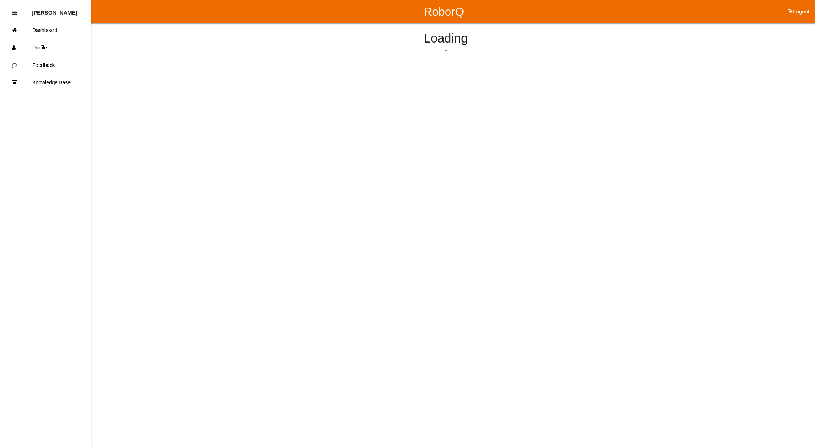
select select "2"
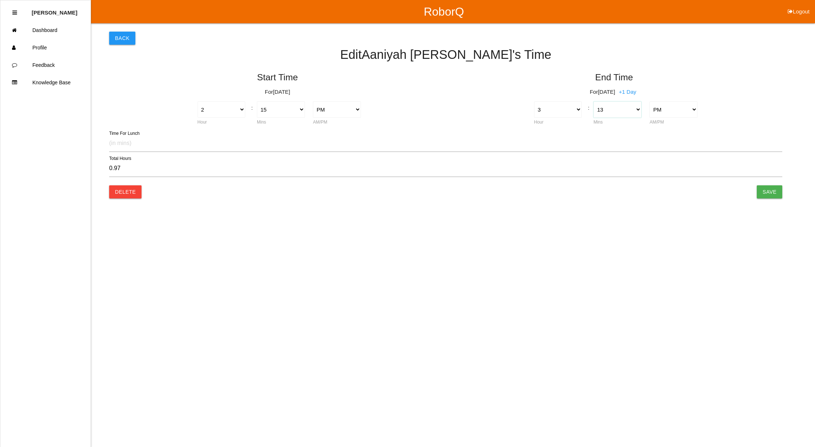
click at [636, 108] on select "00 01 02 03 04 05 06 07 08 09 10 11 12 13 14 15 16 17 18 19 20 21 22 23 24 25 2…" at bounding box center [617, 109] width 48 height 16
select select "30"
click at [593, 101] on select "00 01 02 03 04 05 06 07 08 09 10 11 12 13 14 15 16 17 18 19 20 21 22 23 24 25 2…" at bounding box center [617, 109] width 48 height 16
type input "1.25"
click at [767, 187] on input "Save" at bounding box center [769, 191] width 25 height 13
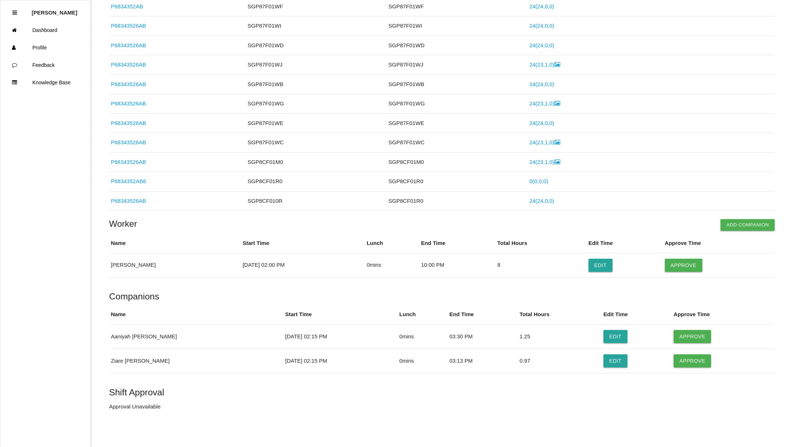
scroll to position [150, 0]
click at [608, 360] on button "Edit" at bounding box center [616, 361] width 24 height 13
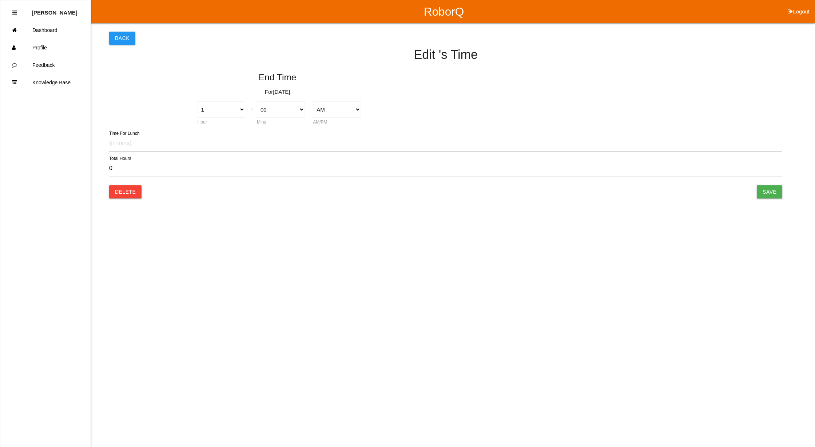
select select "3"
select select "13"
select select "2"
type input "0.97"
select select "2"
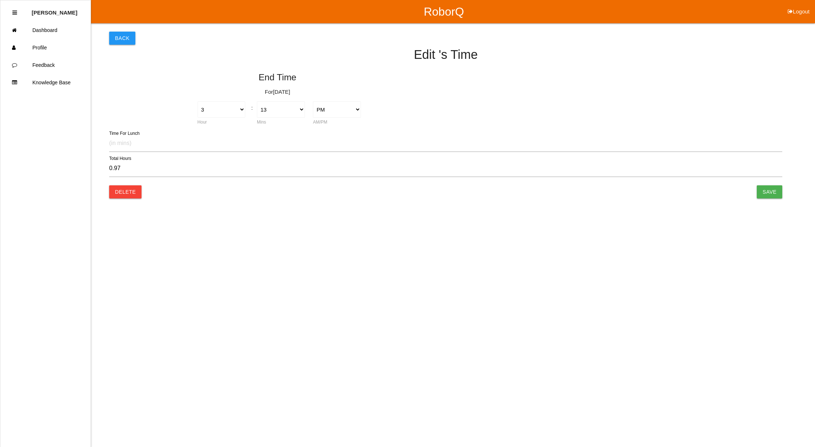
select select "15"
select select "2"
click at [637, 108] on select "00 01 02 03 04 05 06 07 08 09 10 11 12 13 14 15 16 17 18 19 20 21 22 23 24 25 2…" at bounding box center [617, 109] width 48 height 16
select select "30"
click at [593, 101] on select "00 01 02 03 04 05 06 07 08 09 10 11 12 13 14 15 16 17 18 19 20 21 22 23 24 25 2…" at bounding box center [617, 109] width 48 height 16
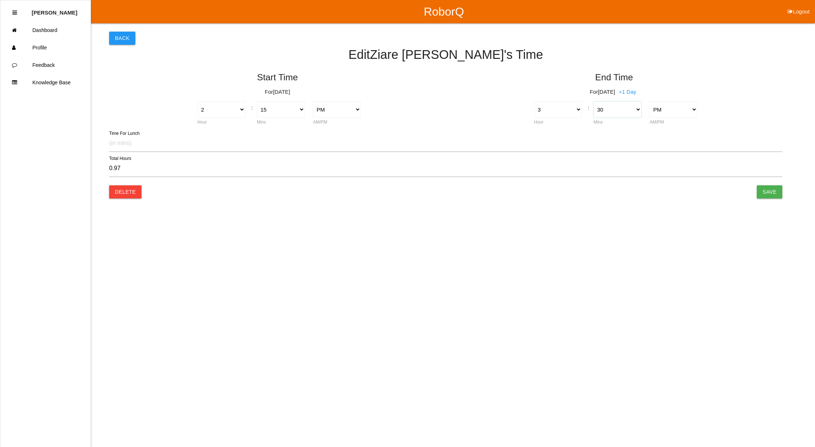
type input "1.25"
click at [770, 189] on input "Save" at bounding box center [769, 191] width 25 height 13
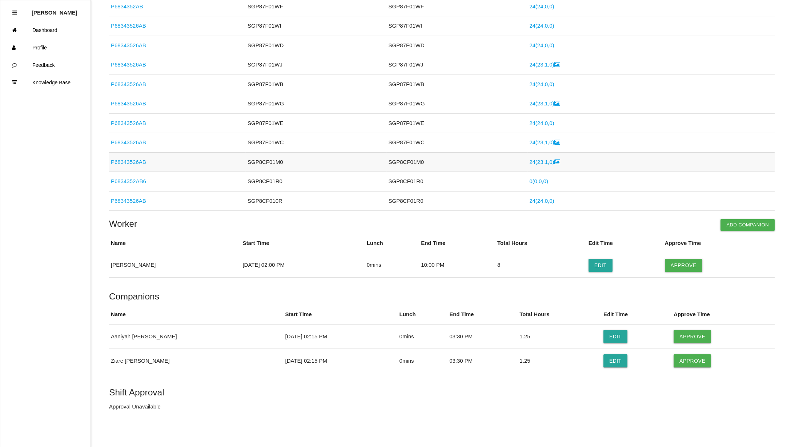
scroll to position [150, 0]
click at [689, 261] on button "Approve" at bounding box center [683, 265] width 37 height 13
click at [687, 334] on button "Approve" at bounding box center [692, 336] width 37 height 13
click at [684, 359] on button "Approve" at bounding box center [692, 361] width 37 height 13
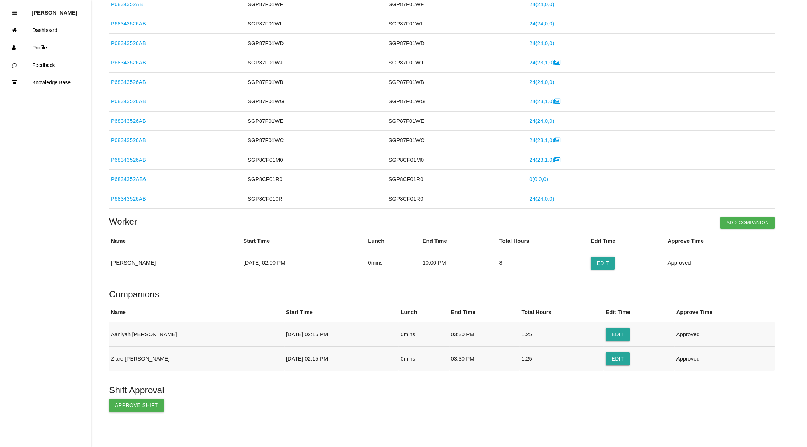
click at [117, 407] on button "Approve Shift" at bounding box center [136, 405] width 55 height 13
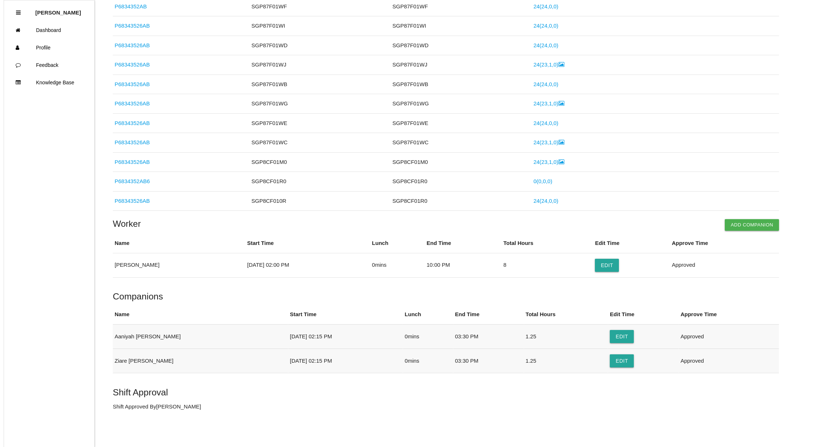
scroll to position [0, 0]
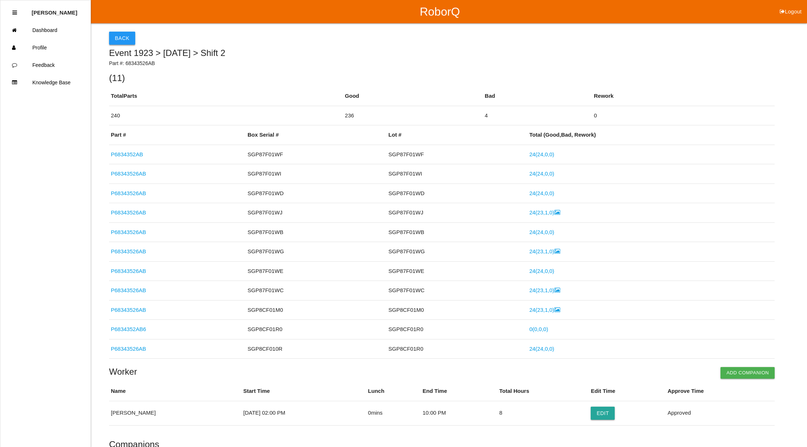
click at [121, 40] on button "Back" at bounding box center [122, 38] width 26 height 13
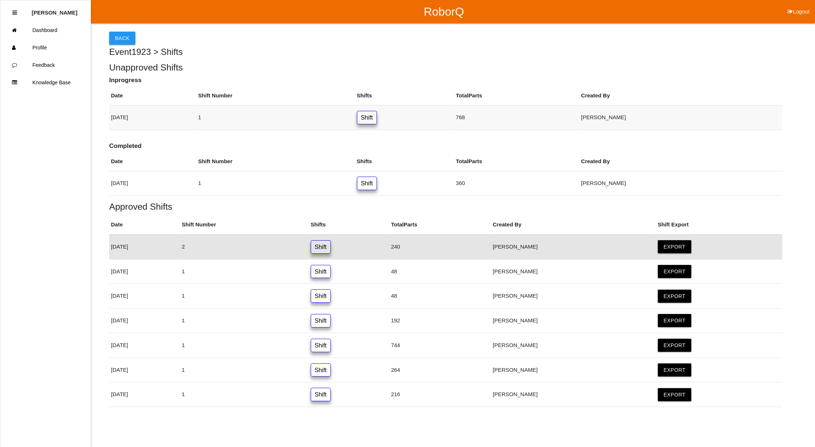
click at [377, 115] on link "Shift" at bounding box center [367, 117] width 20 height 13
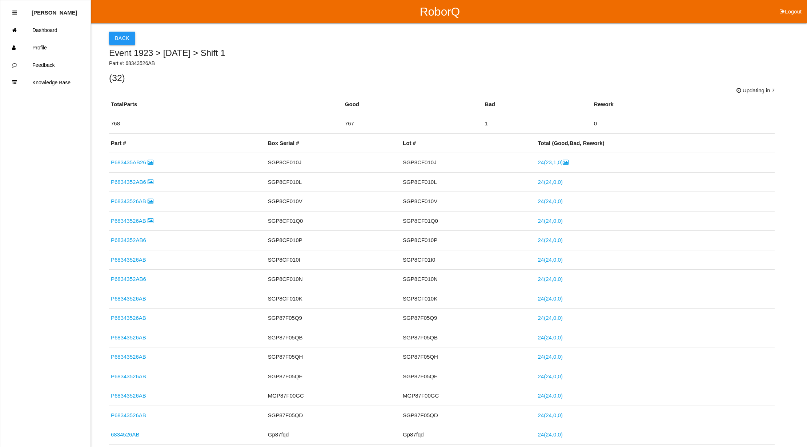
click at [120, 35] on button "Back" at bounding box center [122, 38] width 26 height 13
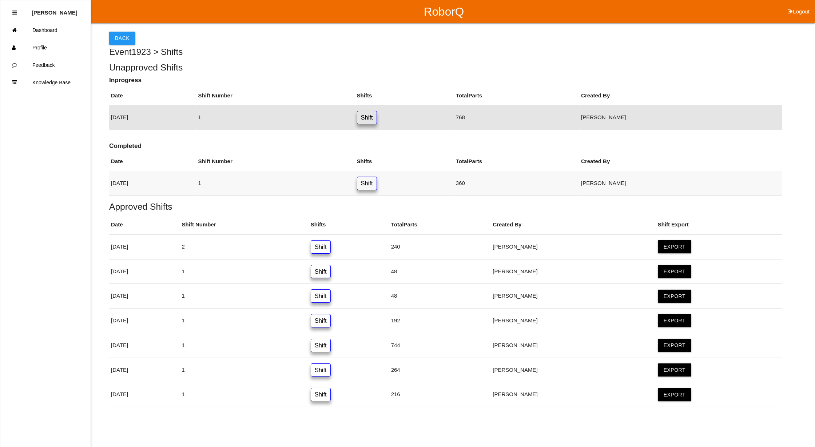
click at [377, 184] on link "Shift" at bounding box center [367, 183] width 20 height 13
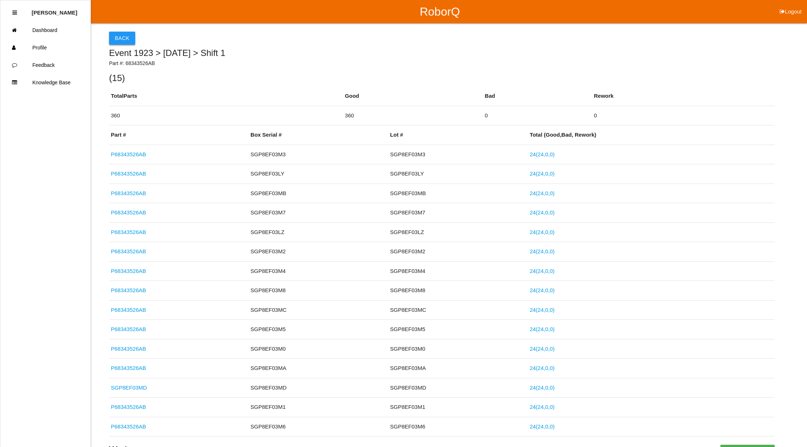
click at [121, 34] on button "Back" at bounding box center [122, 38] width 26 height 13
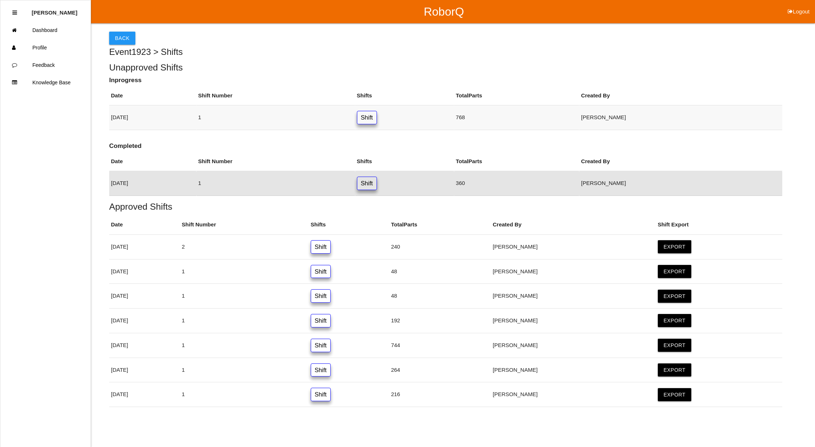
click at [377, 119] on link "Shift" at bounding box center [367, 117] width 20 height 13
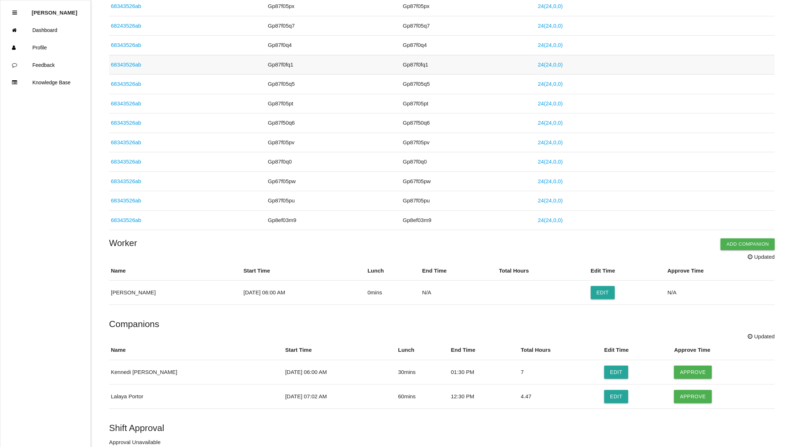
scroll to position [586, 0]
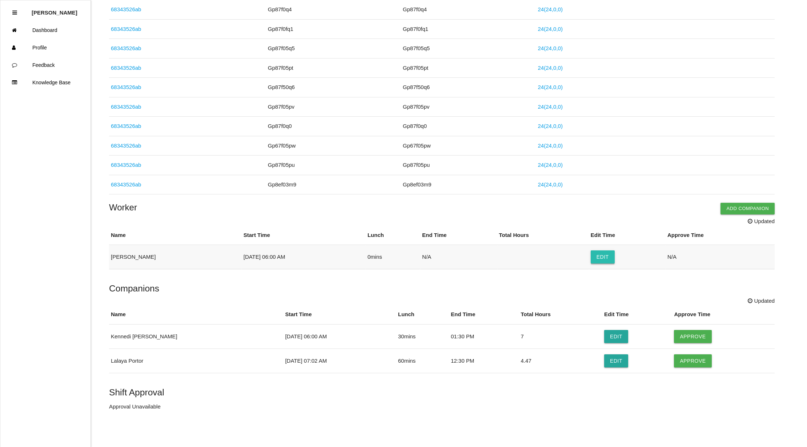
click at [594, 252] on button "Edit" at bounding box center [603, 257] width 24 height 13
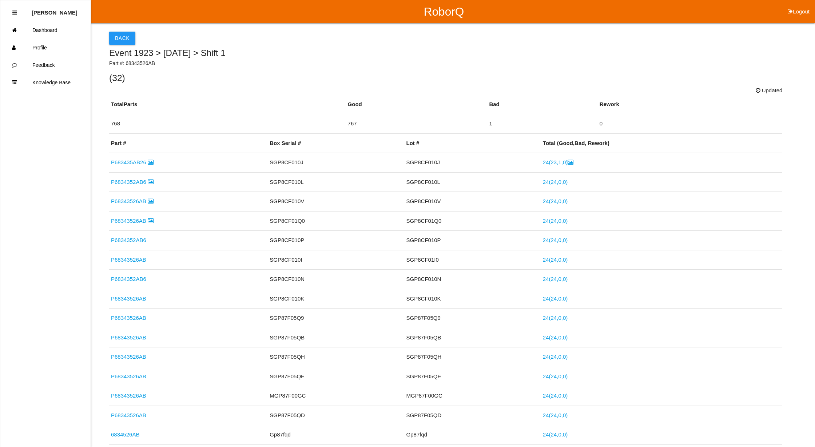
select select "6"
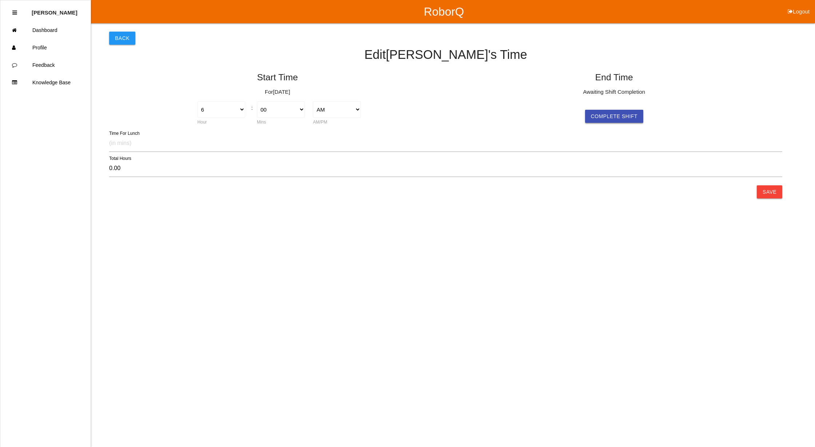
click at [629, 117] on button "Complete Shift" at bounding box center [614, 116] width 58 height 13
select select "4"
select select "3"
select select "2"
type input "10.05"
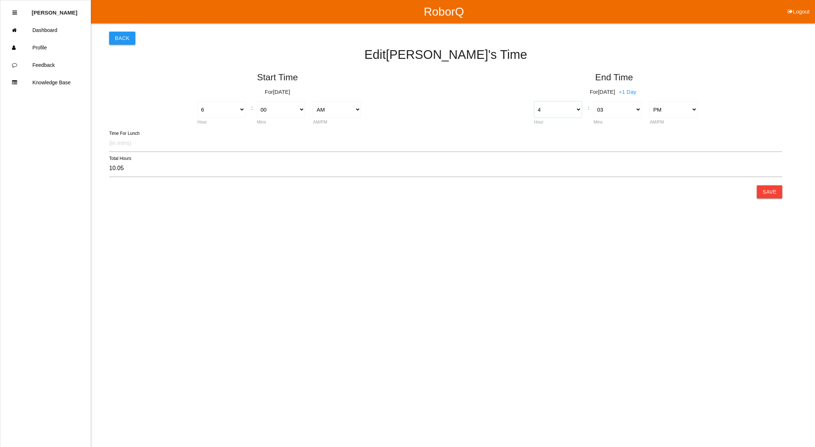
click at [574, 105] on select "1 2 3 4 5 6 7 8 9 10 11 12" at bounding box center [558, 109] width 48 height 16
select select "6"
click at [534, 101] on select "1 2 3 4 5 6 7 8 9 10 11 12" at bounding box center [558, 109] width 48 height 16
type input "12.05"
click at [636, 108] on select "00 01 02 03 04 05 06 07 08 09 10 11 12 13 14 15 16 17 18 19 20 21 22 23 24 25 2…" at bounding box center [617, 109] width 48 height 16
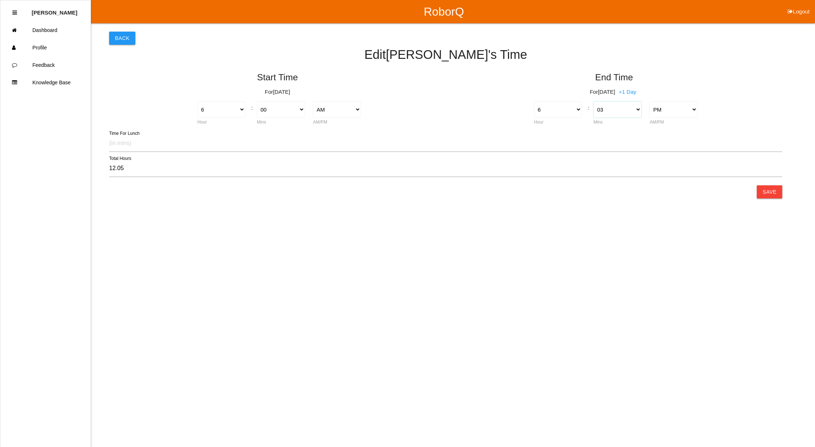
select select "15"
click at [593, 101] on select "00 01 02 03 04 05 06 07 08 09 10 11 12 13 14 15 16 17 18 19 20 21 22 23 24 25 2…" at bounding box center [617, 109] width 48 height 16
type input "12.25"
click at [675, 113] on select "AM PM" at bounding box center [673, 109] width 48 height 16
select select "1"
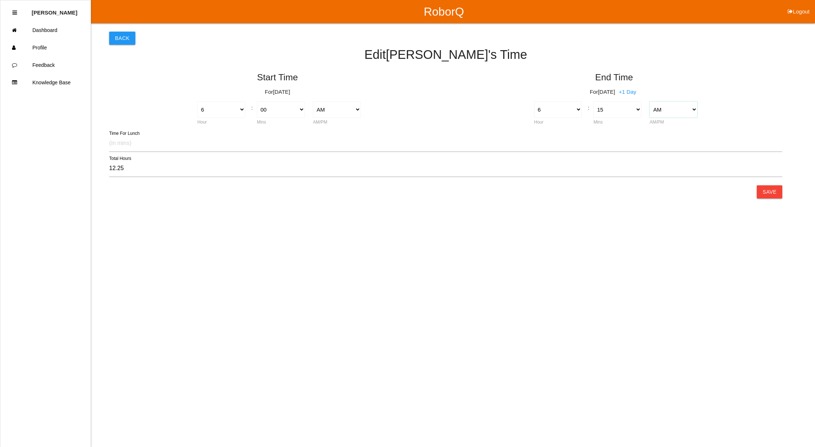
click at [649, 101] on select "AM PM" at bounding box center [673, 109] width 48 height 16
type input "0.25"
click at [772, 193] on button "Save" at bounding box center [769, 191] width 25 height 13
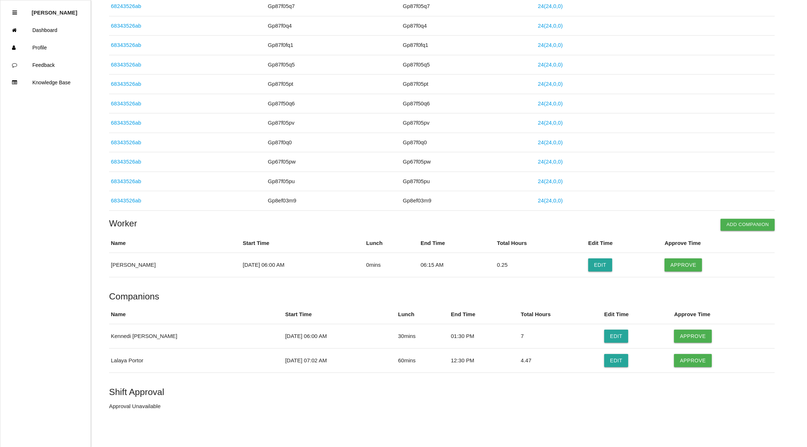
scroll to position [562, 0]
click at [604, 359] on button "Edit" at bounding box center [616, 360] width 24 height 13
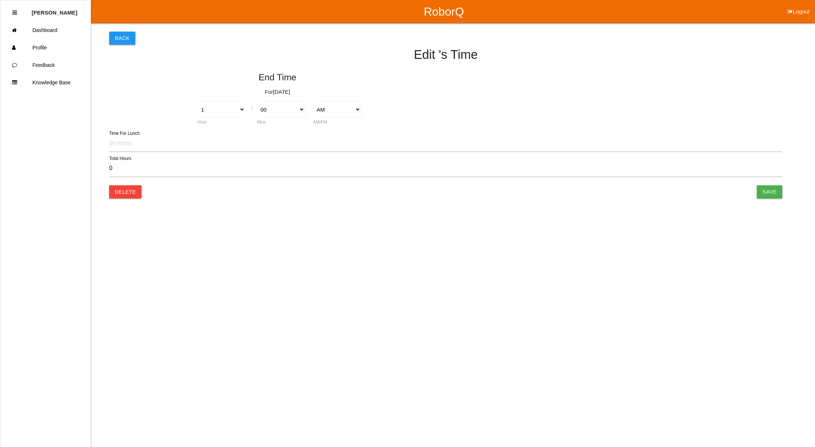
select select "12"
select select "30"
select select "2"
type input "60"
type input "4.47"
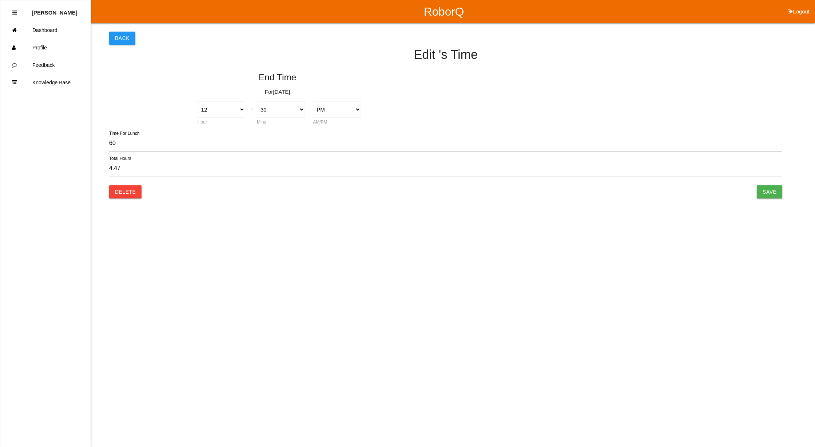
select select "7"
click at [285, 108] on select "00 01 02 03 04 05 06 07 08 09 10 11 12 13 14 15 16 17 18 19 20 21 22 23 24 25 2…" at bounding box center [281, 109] width 48 height 16
select select "0"
click at [257, 101] on select "00 01 02 03 04 05 06 07 08 09 10 11 12 13 14 15 16 17 18 19 20 21 22 23 24 25 2…" at bounding box center [281, 109] width 48 height 16
type input "4.50"
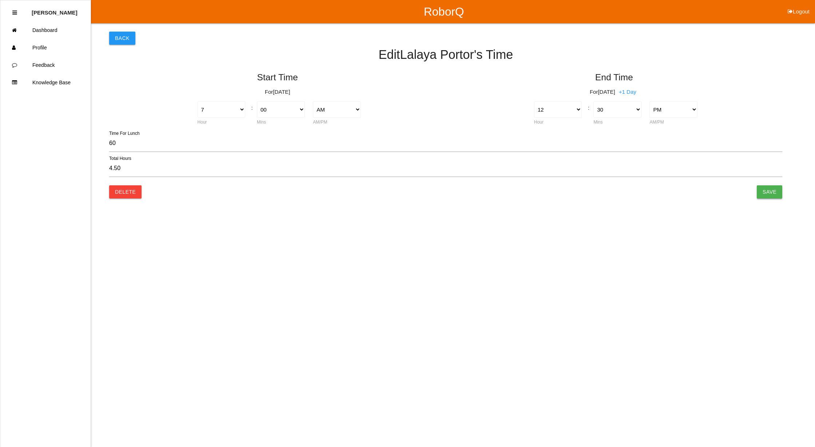
click at [771, 191] on input "Save" at bounding box center [769, 191] width 25 height 13
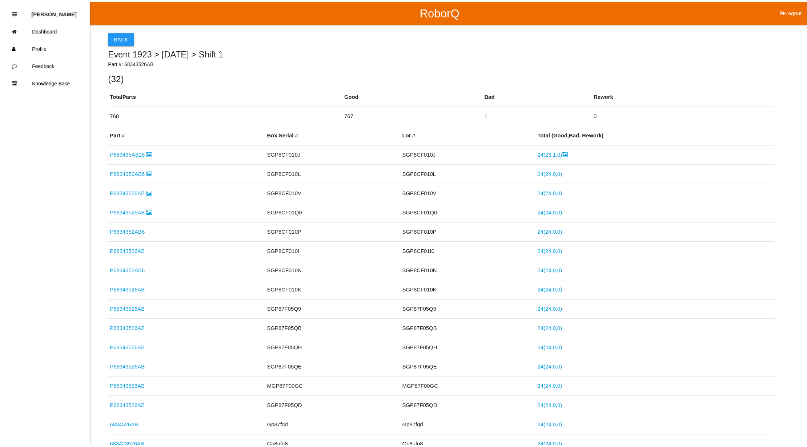
scroll to position [493, 0]
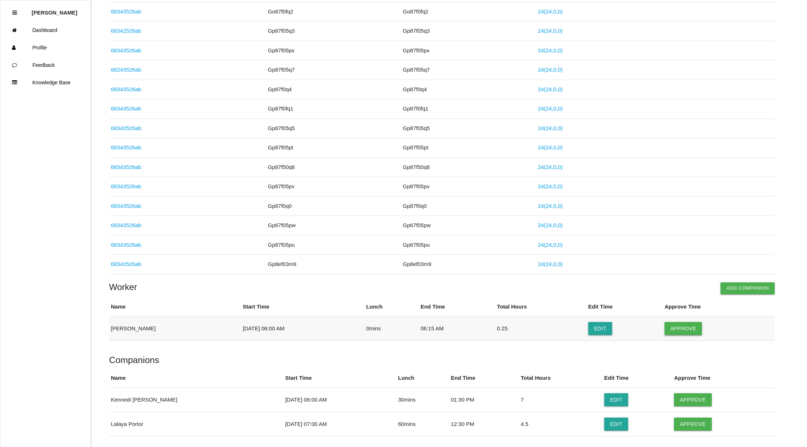
click at [684, 332] on button "Approve" at bounding box center [683, 328] width 37 height 13
click at [681, 404] on button "Approve" at bounding box center [692, 400] width 37 height 13
click at [682, 431] on button "Approve" at bounding box center [692, 424] width 37 height 13
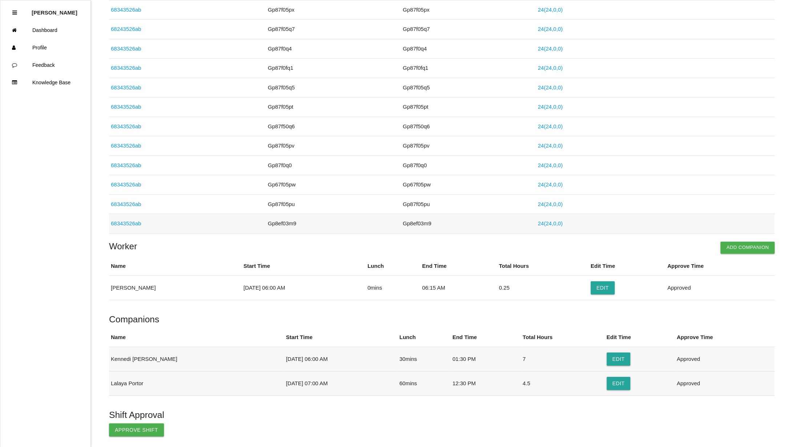
scroll to position [564, 0]
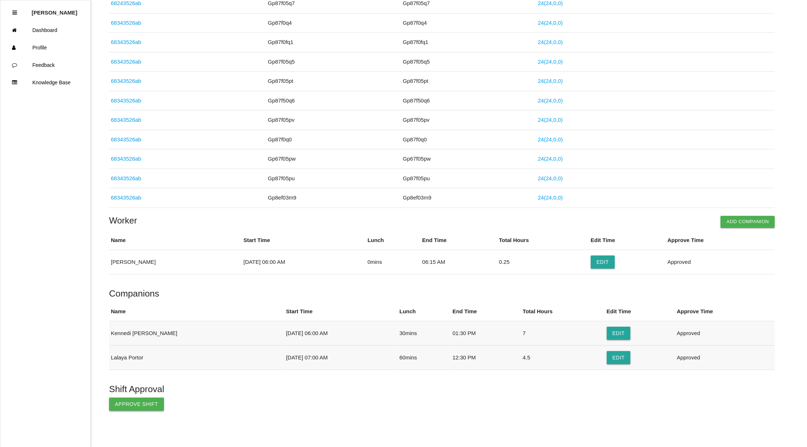
click at [121, 402] on button "Approve Shift" at bounding box center [136, 404] width 55 height 13
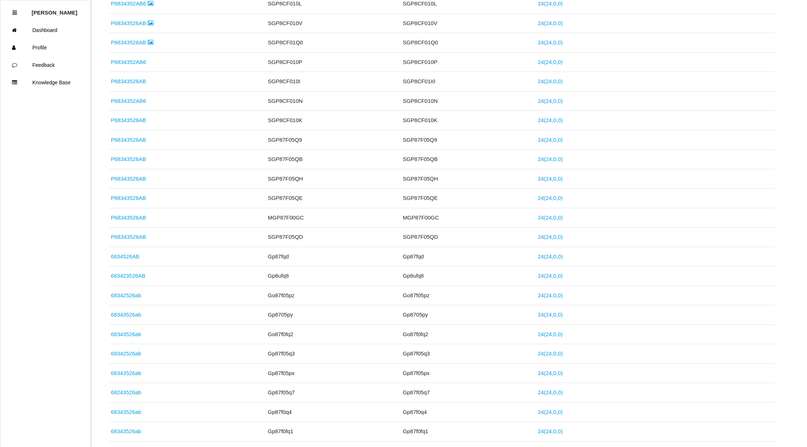
scroll to position [0, 0]
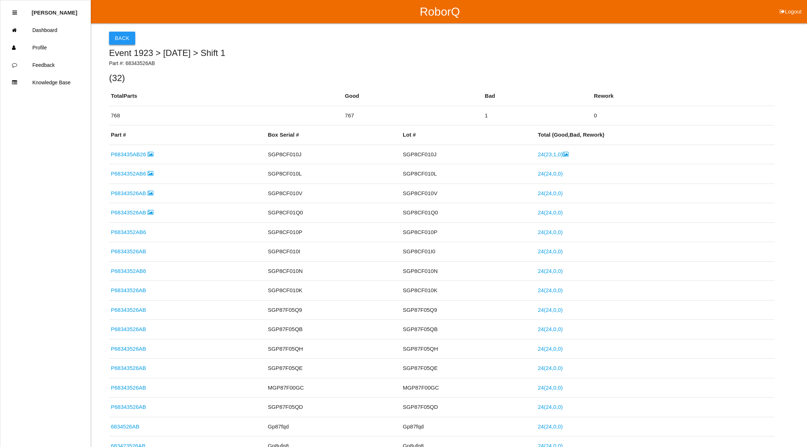
click at [110, 39] on button "Back" at bounding box center [122, 38] width 26 height 13
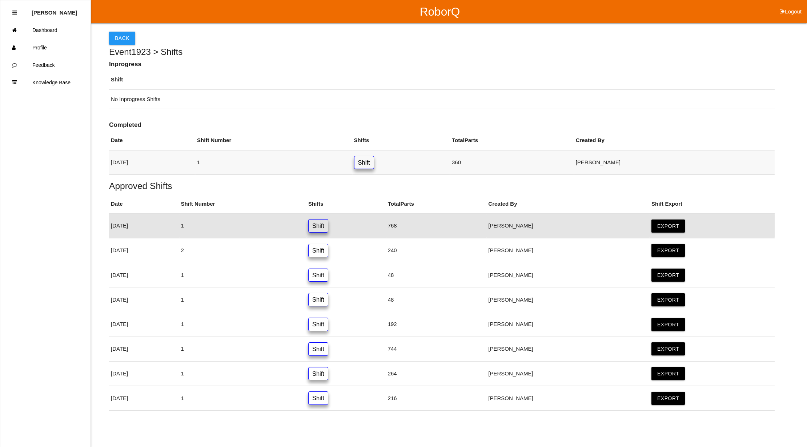
click at [374, 157] on link "Shift" at bounding box center [364, 162] width 20 height 13
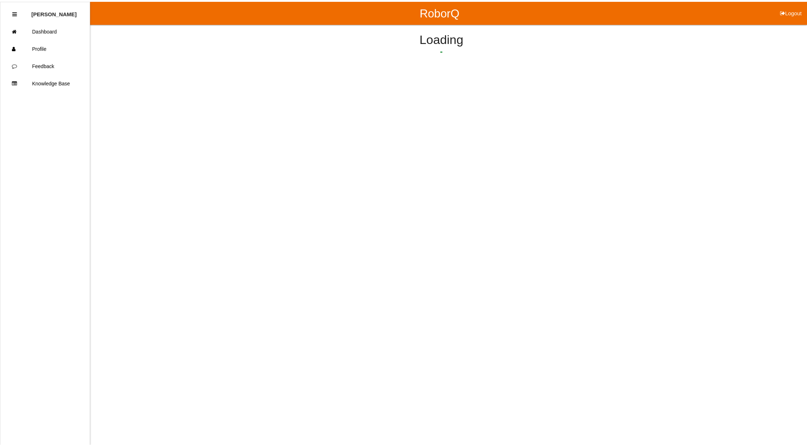
scroll to position [132, 0]
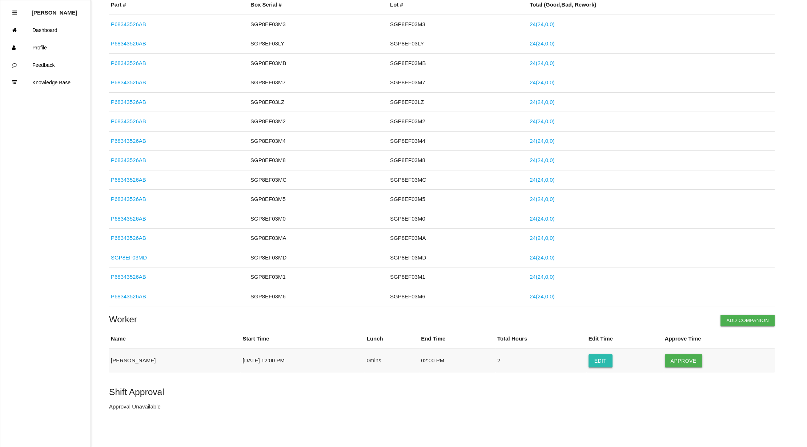
click at [610, 360] on button "Edit" at bounding box center [601, 361] width 24 height 13
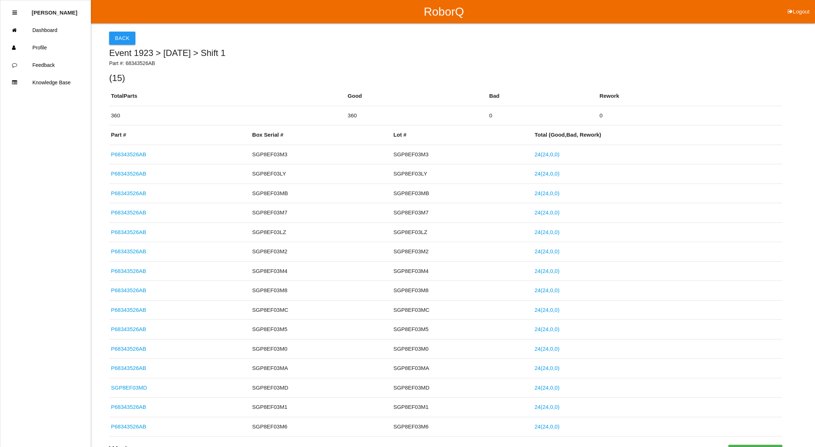
select select "12"
select select "2"
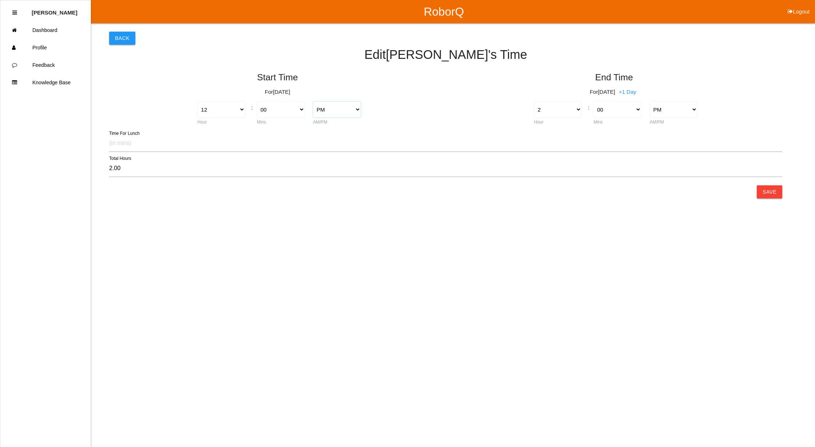
click at [348, 107] on select "AM PM" at bounding box center [337, 109] width 48 height 16
select select "1"
click at [313, 101] on select "AM PM" at bounding box center [337, 109] width 48 height 16
type input "14.00"
click at [222, 109] on select "1 2 3 4 5 6 7 8 9 10 11 12" at bounding box center [221, 109] width 48 height 16
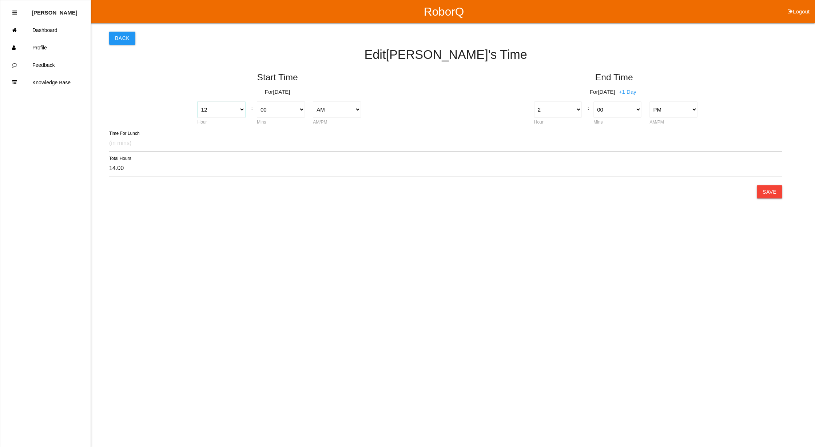
select select "9"
click at [197, 101] on select "1 2 3 4 5 6 7 8 9 10 11 12" at bounding box center [221, 109] width 48 height 16
type input "5.00"
drag, startPoint x: 286, startPoint y: 106, endPoint x: 280, endPoint y: 105, distance: 5.6
click at [286, 106] on select "00 01 02 03 04 05 06 07 08 09 10 11 12 13 14 15 16 17 18 19 20 21 22 23 24 25 2…" at bounding box center [281, 109] width 48 height 16
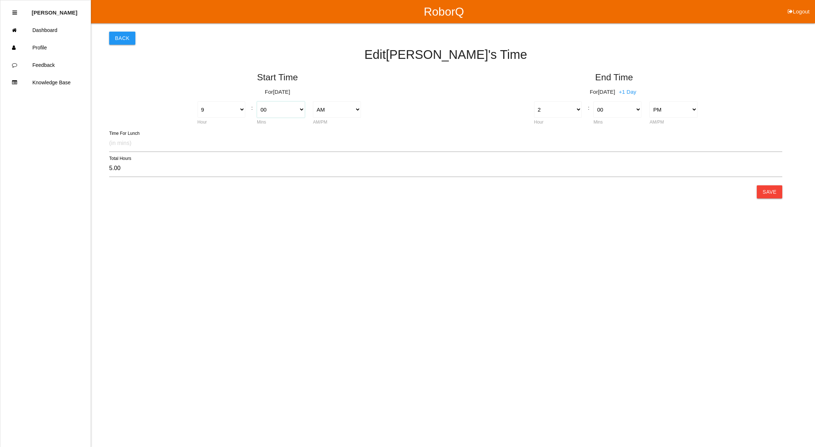
select select "30"
click at [257, 101] on select "00 01 02 03 04 05 06 07 08 09 10 11 12 13 14 15 16 17 18 19 20 21 22 23 24 25 2…" at bounding box center [281, 109] width 48 height 16
type input "4.50"
click at [767, 189] on button "Save" at bounding box center [769, 191] width 25 height 13
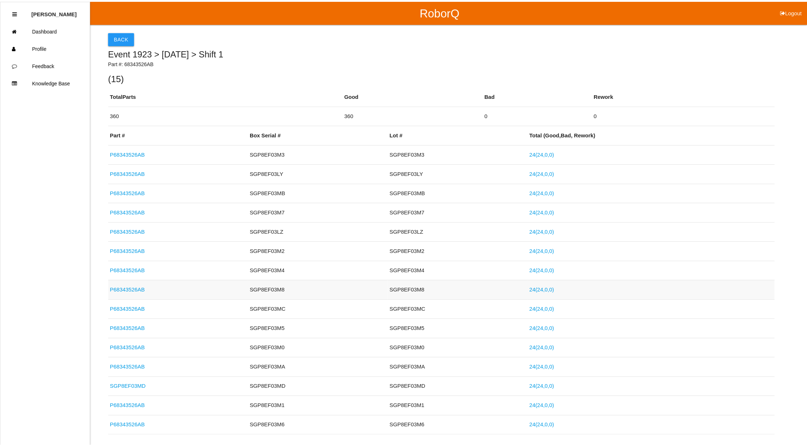
scroll to position [132, 0]
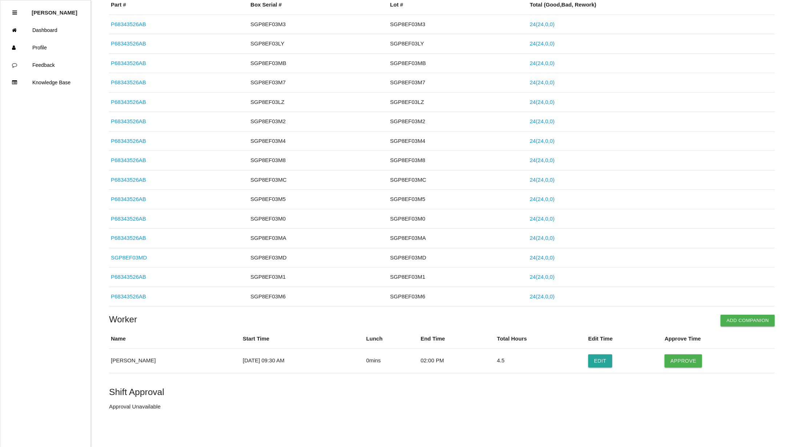
drag, startPoint x: 687, startPoint y: 361, endPoint x: 658, endPoint y: 379, distance: 34.4
click at [687, 360] on button "Approve" at bounding box center [683, 361] width 37 height 13
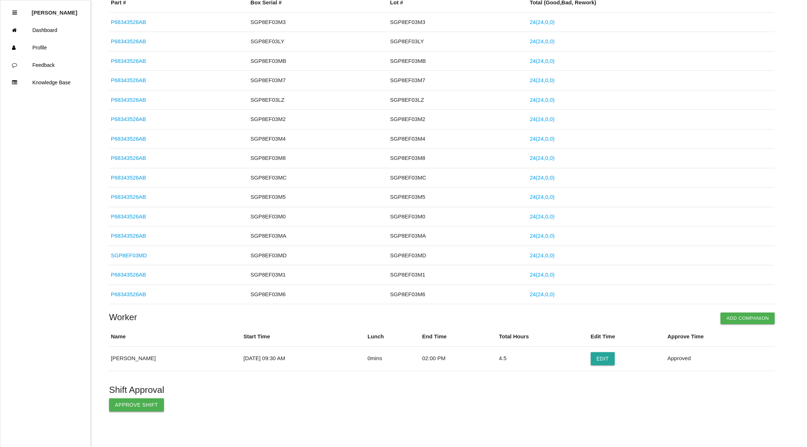
click at [120, 404] on button "Approve Shift" at bounding box center [136, 405] width 55 height 13
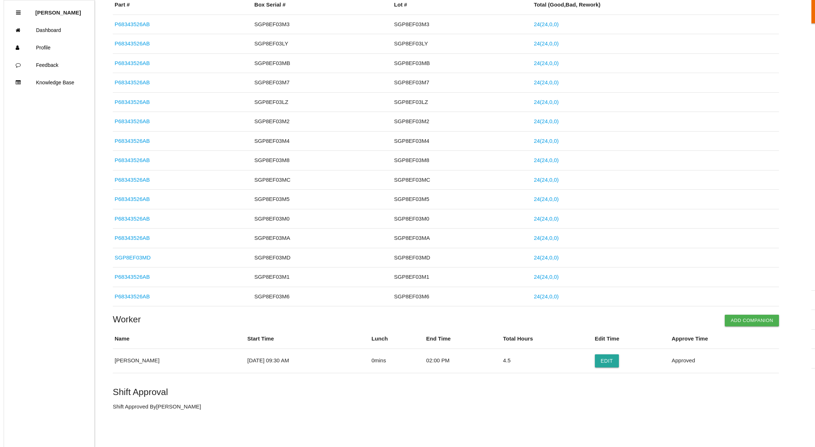
scroll to position [0, 0]
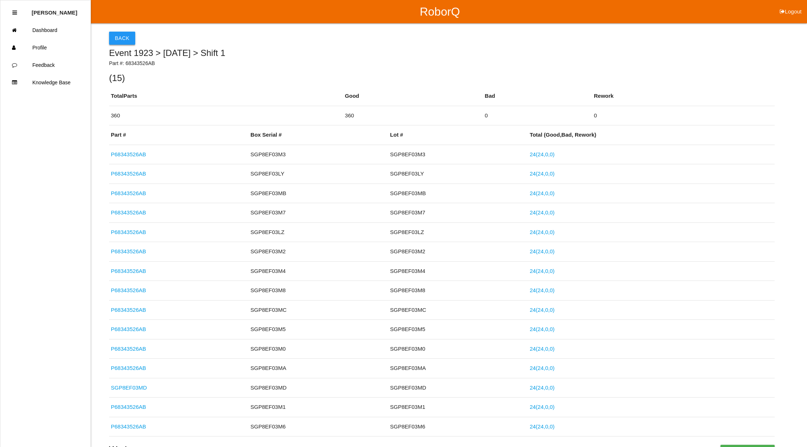
click at [118, 35] on button "Back" at bounding box center [122, 38] width 26 height 13
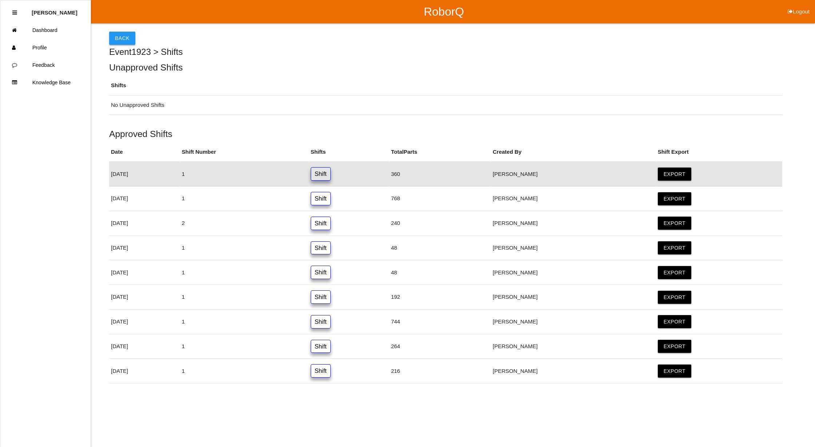
click at [114, 40] on button "Back" at bounding box center [122, 38] width 26 height 13
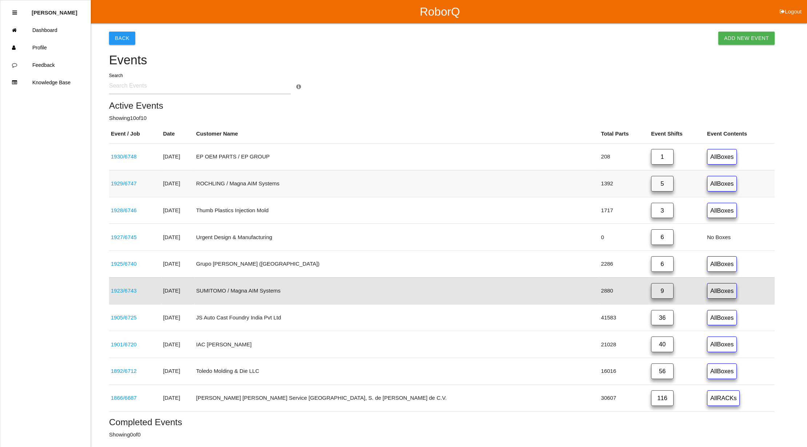
click at [651, 181] on link "5" at bounding box center [662, 184] width 23 height 16
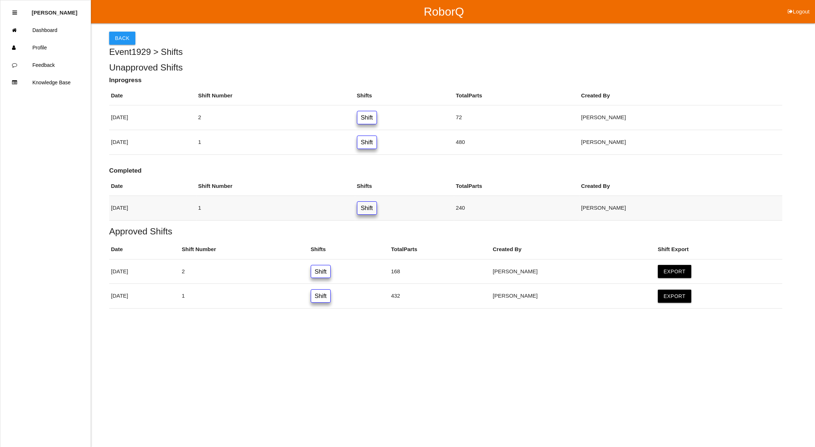
click at [377, 204] on link "Shift" at bounding box center [367, 207] width 20 height 13
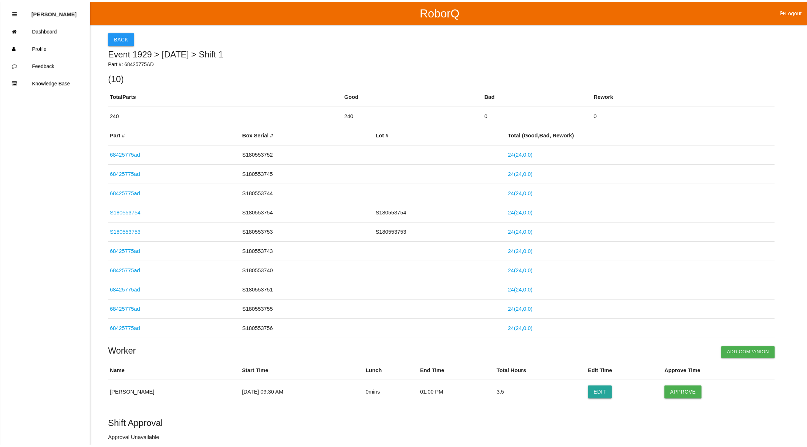
scroll to position [34, 0]
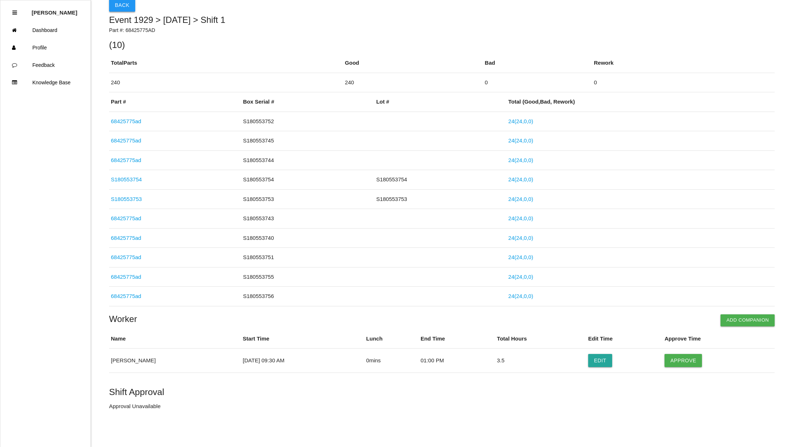
click at [116, 4] on button "Back" at bounding box center [122, 5] width 26 height 13
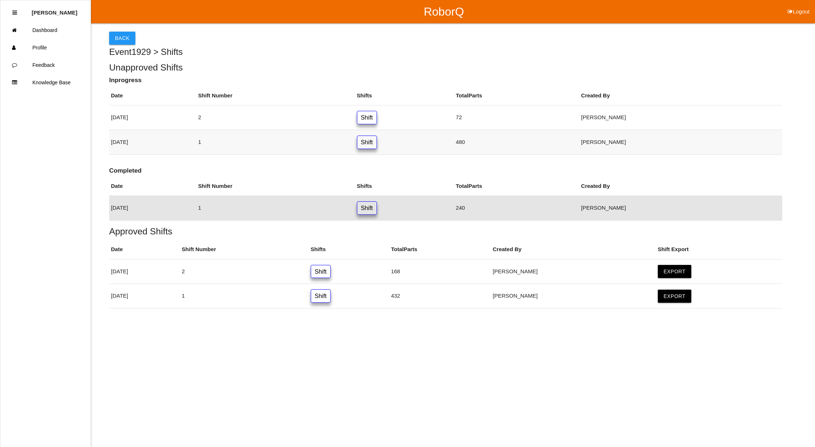
click at [377, 145] on link "Shift" at bounding box center [367, 142] width 20 height 13
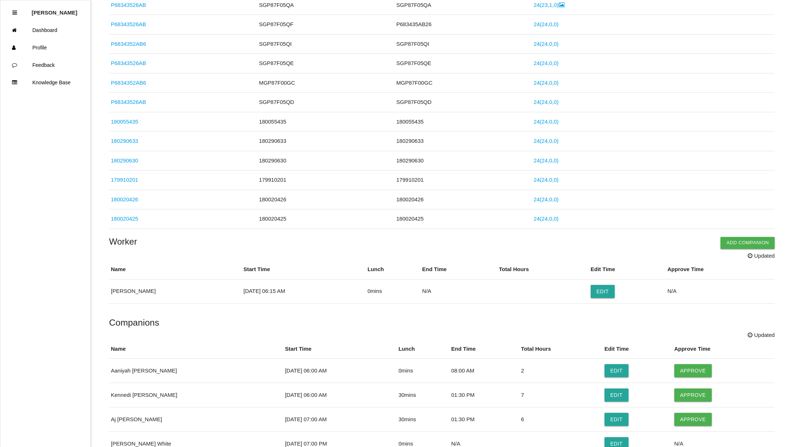
scroll to position [422, 0]
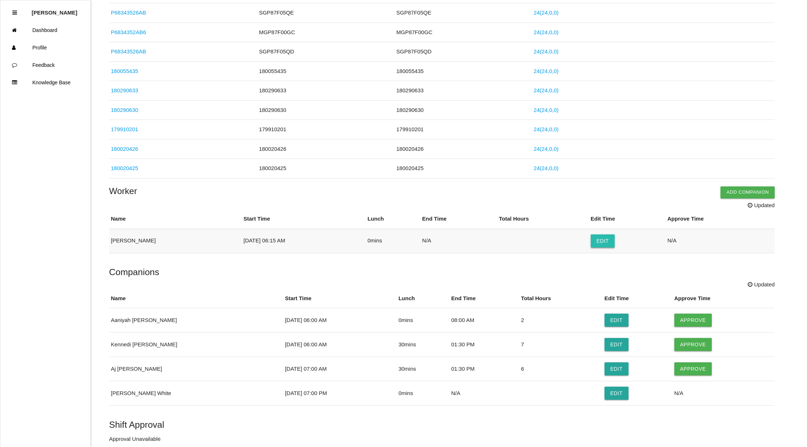
click at [595, 244] on button "Edit" at bounding box center [603, 241] width 24 height 13
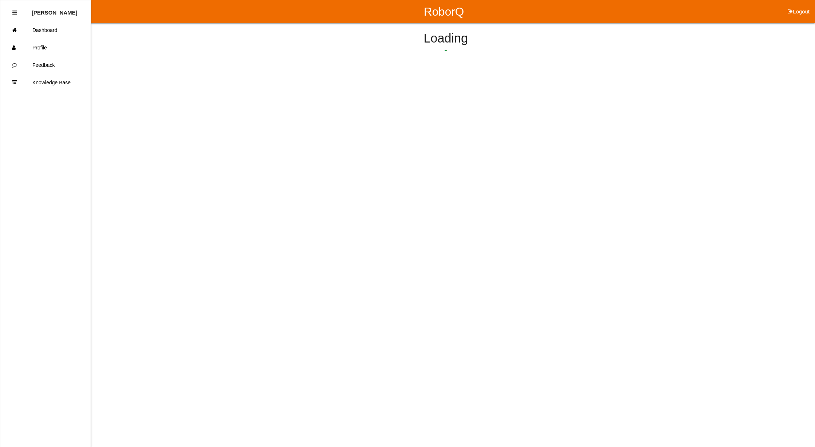
select select "6"
select select "15"
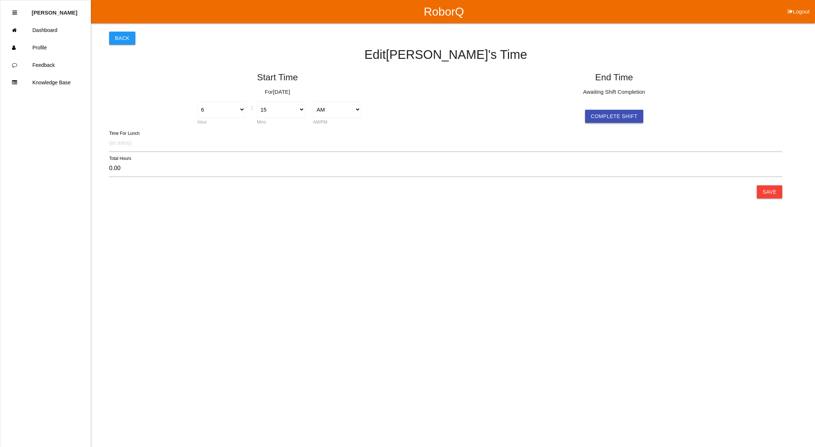
click at [620, 113] on button "Complete Shift" at bounding box center [614, 116] width 58 height 13
type input "9.90"
select select "4"
select select "9"
select select "2"
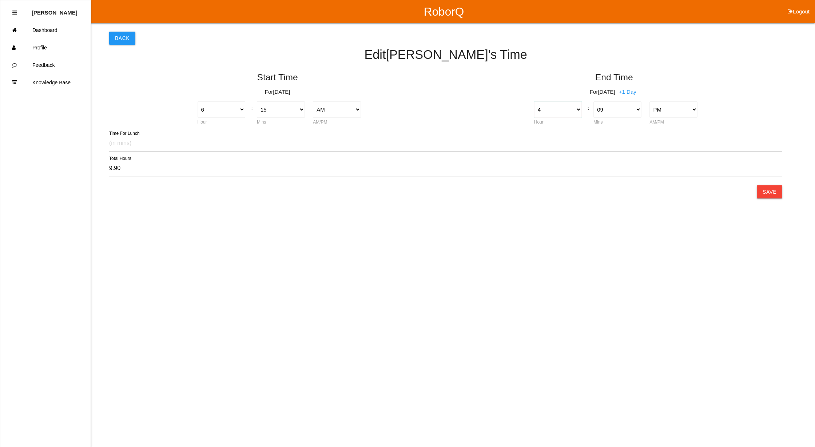
click at [576, 107] on select "1 2 3 4 5 6 7 8 9 10 11 12" at bounding box center [558, 109] width 48 height 16
select select "6"
click at [534, 101] on select "1 2 3 4 5 6 7 8 9 10 11 12" at bounding box center [558, 109] width 48 height 16
type input "11.90"
click at [630, 108] on select "00 01 02 03 04 05 06 07 08 09 10 11 12 13 14 15 16 17 18 19 20 21 22 23 24 25 2…" at bounding box center [617, 109] width 48 height 16
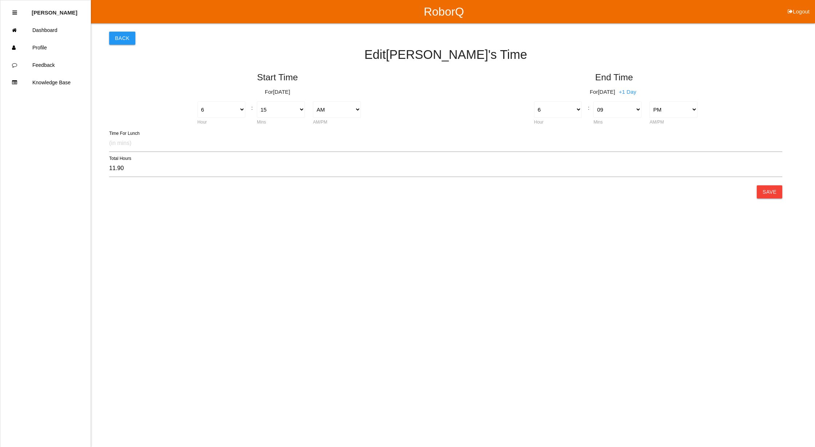
drag, startPoint x: 514, startPoint y: 134, endPoint x: 519, endPoint y: 132, distance: 5.1
click at [514, 134] on form "Start Time For [DATE] 1 2 3 4 5 6 7 8 9 10 11 12 Hour : 00 01 02 03 04 05 06 07…" at bounding box center [445, 123] width 673 height 113
click at [578, 109] on select "1 2 3 4 5 6 7 8 9 10 11 12" at bounding box center [558, 109] width 48 height 16
select select "8"
click at [534, 101] on select "1 2 3 4 5 6 7 8 9 10 11 12" at bounding box center [558, 109] width 48 height 16
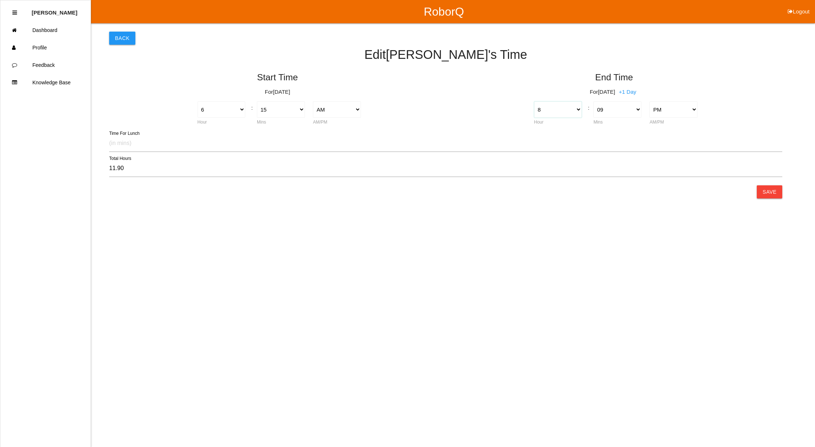
type input "13.90"
click at [611, 111] on select "00 01 02 03 04 05 06 07 08 09 10 11 12 13 14 15 16 17 18 19 20 21 22 23 24 25 2…" at bounding box center [617, 109] width 48 height 16
select select "0"
click at [593, 101] on select "00 01 02 03 04 05 06 07 08 09 10 11 12 13 14 15 16 17 18 19 20 21 22 23 24 25 2…" at bounding box center [617, 109] width 48 height 16
type input "13.75"
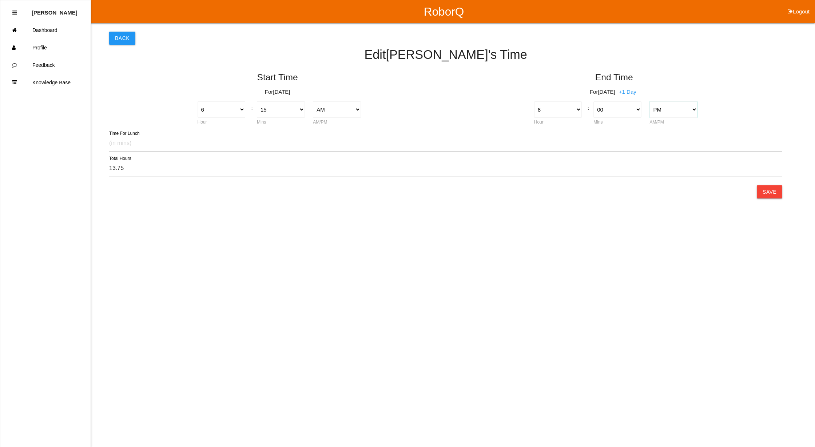
click at [691, 105] on select "AM PM" at bounding box center [673, 109] width 48 height 16
select select "1"
click at [649, 101] on select "AM PM" at bounding box center [673, 109] width 48 height 16
type input "1.75"
click at [777, 193] on button "Save" at bounding box center [769, 191] width 25 height 13
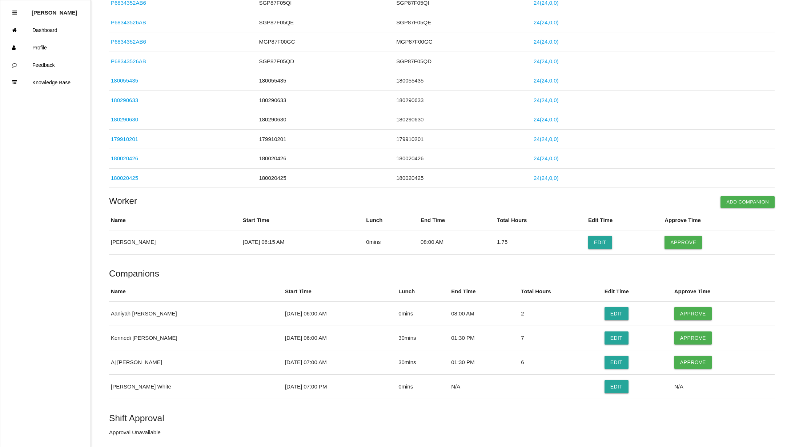
scroll to position [434, 0]
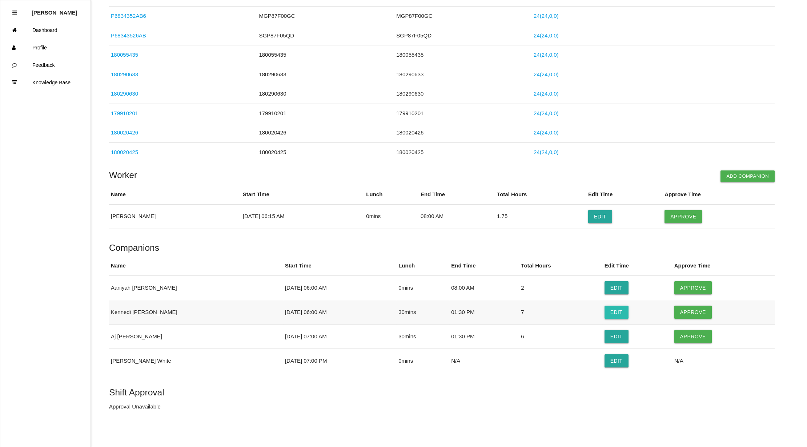
click at [609, 311] on button "Edit" at bounding box center [617, 312] width 24 height 13
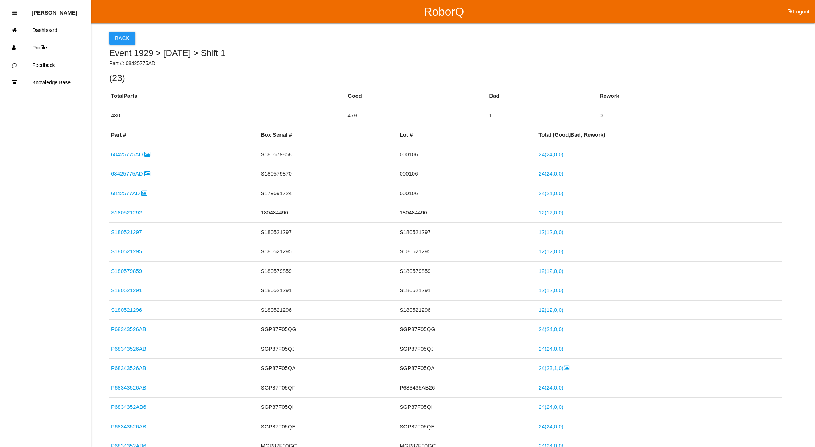
select select "6"
select select "30"
select select "2"
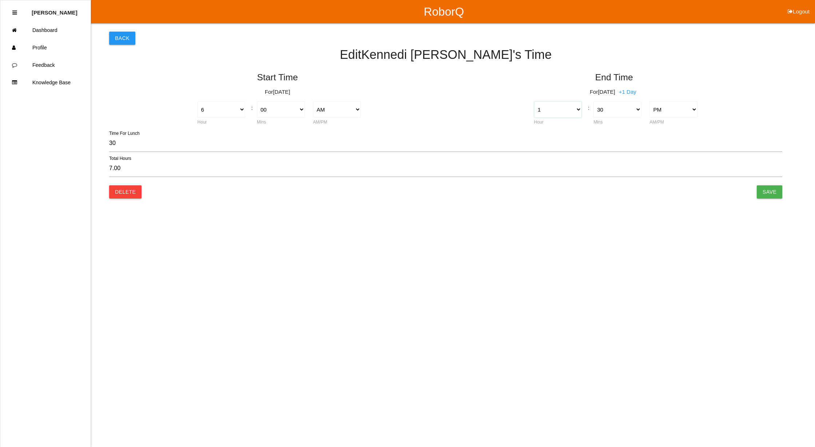
click at [574, 109] on select "1 2 3 4 5 6 7 8 9 10 11 12" at bounding box center [558, 109] width 48 height 16
select select "6"
click at [534, 101] on select "1 2 3 4 5 6 7 8 9 10 11 12" at bounding box center [558, 109] width 48 height 16
type input "12.00"
click at [694, 111] on select "AM PM" at bounding box center [673, 109] width 48 height 16
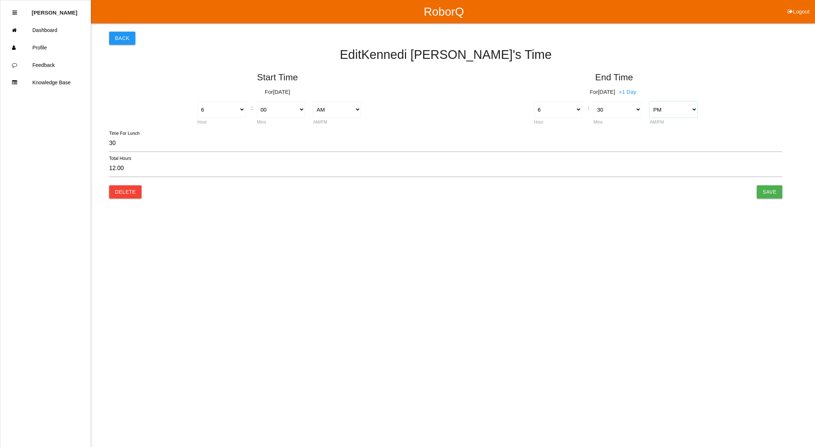
select select "1"
click at [649, 101] on select "AM PM" at bounding box center [673, 109] width 48 height 16
type input "0.00"
click at [608, 109] on select "00 01 02 03 04 05 06 07 08 09 10 11 12 13 14 15 16 17 18 19 20 21 22 23 24 25 2…" at bounding box center [617, 109] width 48 height 16
select select "0"
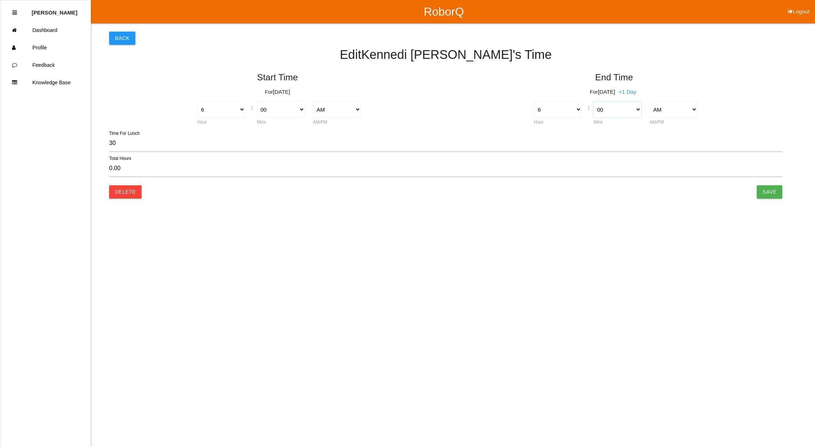
click at [593, 101] on select "00 01 02 03 04 05 06 07 08 09 10 11 12 13 14 15 16 17 18 19 20 21 22 23 24 25 2…" at bounding box center [617, 109] width 48 height 16
type input "-0.50"
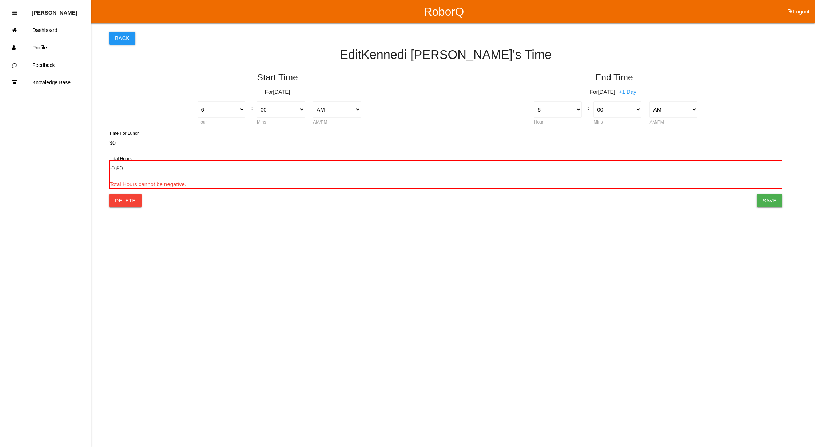
click at [141, 142] on input "30" at bounding box center [445, 143] width 673 height 17
type input "3"
type input "-0.05"
type input "0.00"
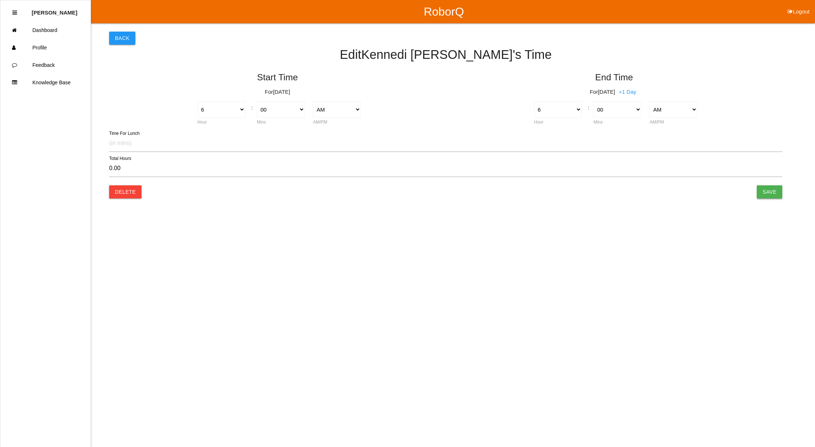
click at [774, 191] on input "Save" at bounding box center [769, 191] width 25 height 13
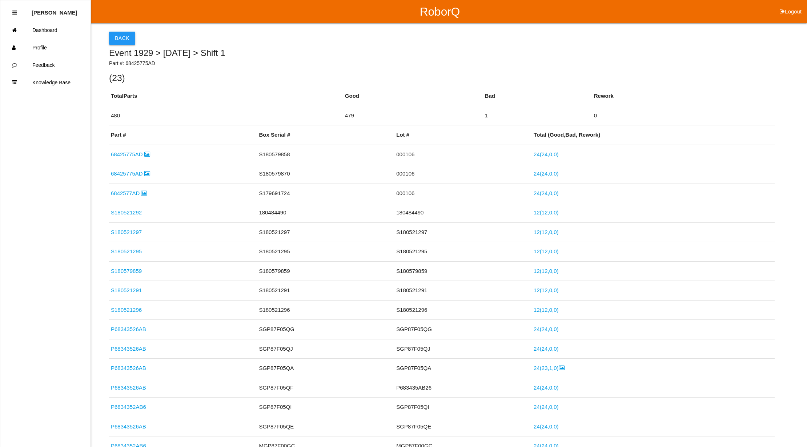
click at [124, 39] on button "Back" at bounding box center [122, 38] width 26 height 13
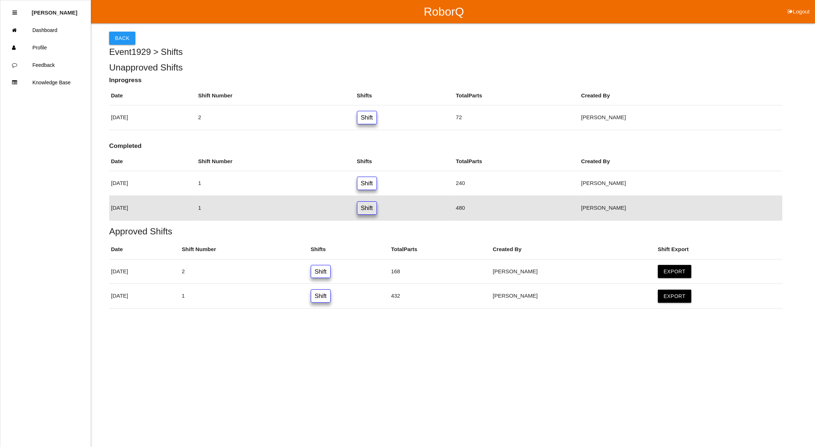
click at [124, 39] on button "Back" at bounding box center [122, 38] width 26 height 13
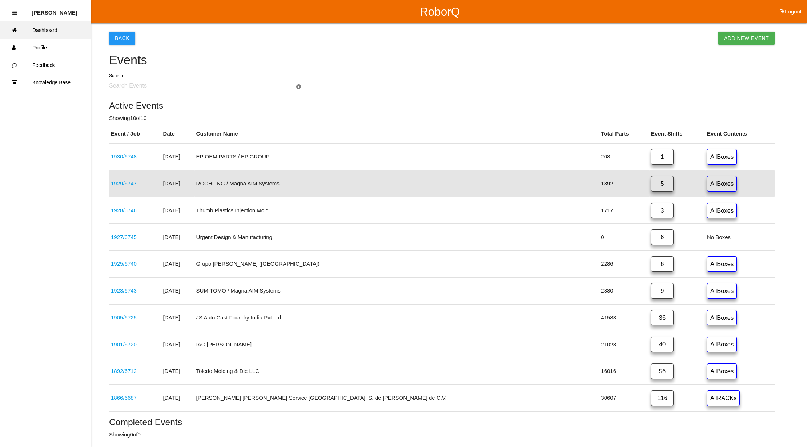
click at [53, 28] on link "Dashboard" at bounding box center [45, 29] width 90 height 17
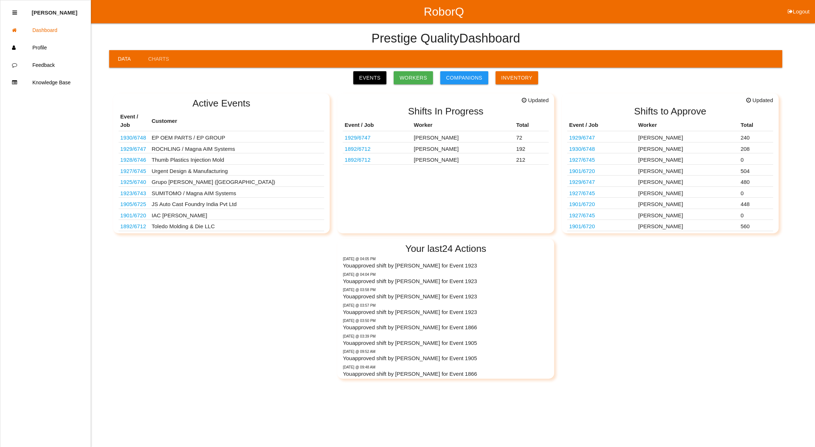
click at [139, 146] on link "1929 / 6747" at bounding box center [133, 149] width 26 height 6
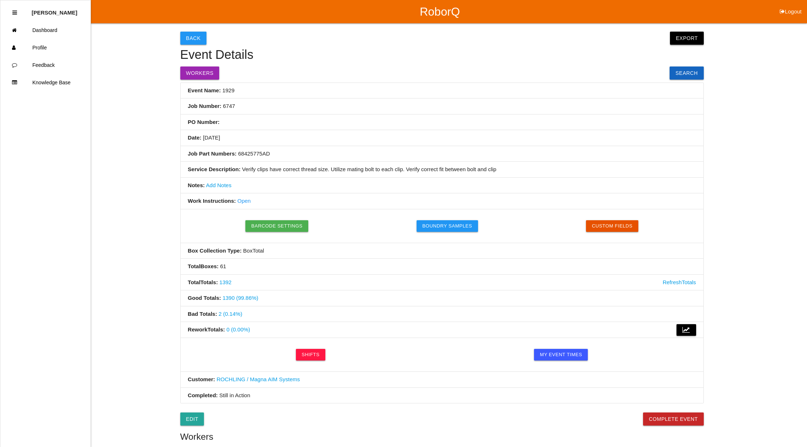
click at [694, 35] on button "Export" at bounding box center [686, 38] width 33 height 13
click at [700, 55] on link "Export CSV" at bounding box center [680, 56] width 42 height 17
click at [192, 37] on button "Back" at bounding box center [193, 38] width 26 height 13
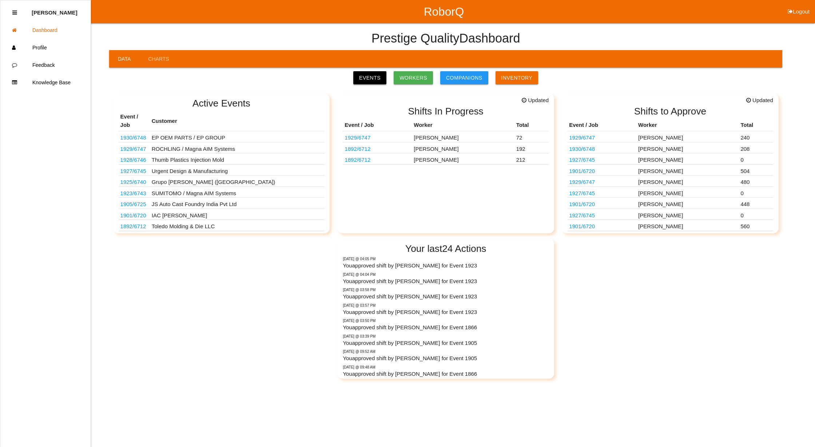
click at [378, 79] on link "Events" at bounding box center [369, 77] width 33 height 13
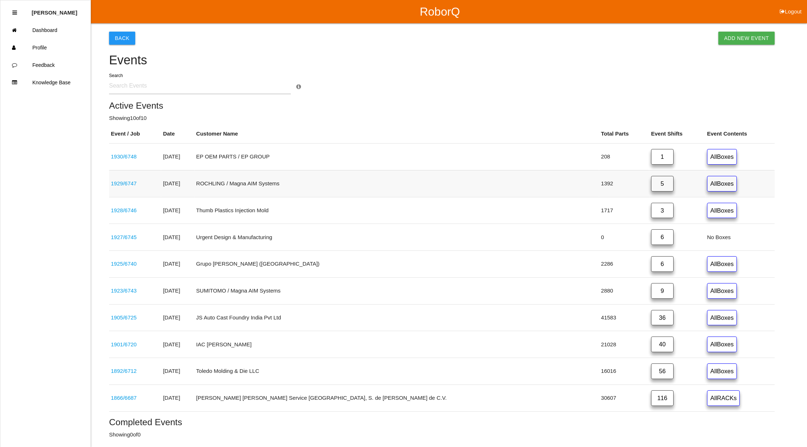
click at [651, 182] on link "5" at bounding box center [662, 184] width 23 height 16
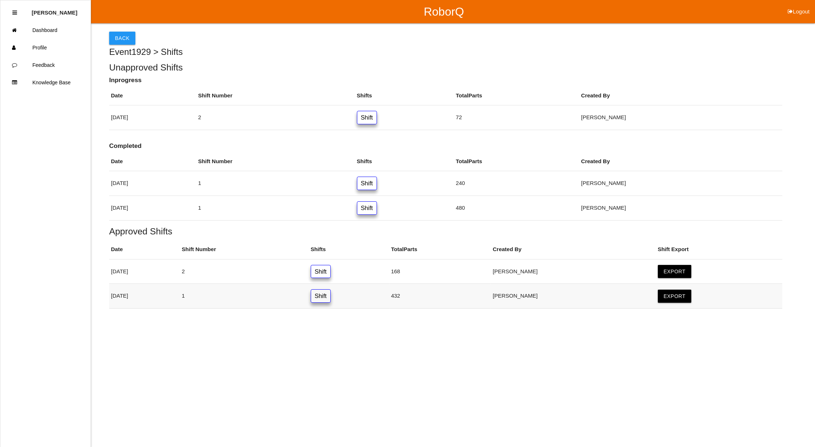
click at [331, 301] on link "Shift" at bounding box center [321, 296] width 20 height 13
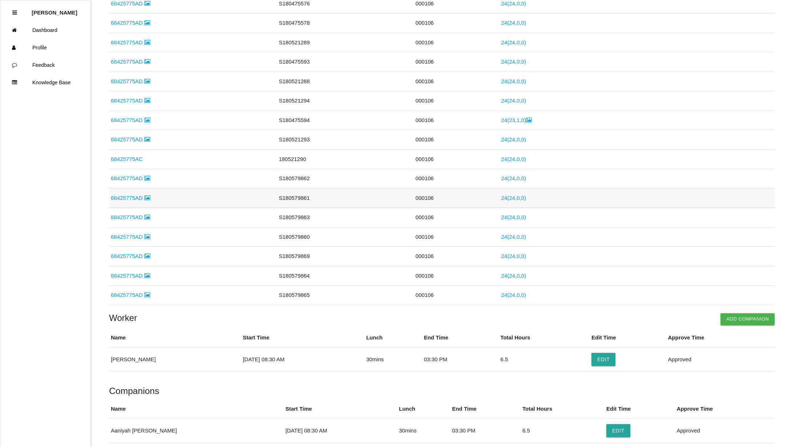
scroll to position [287, 0]
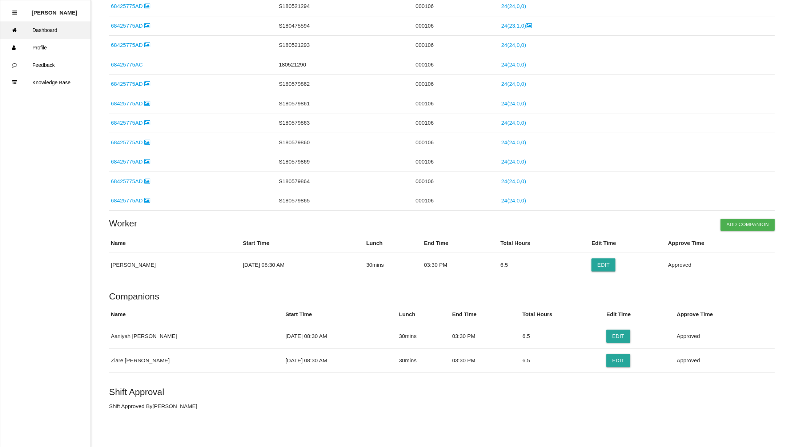
click at [51, 28] on link "Dashboard" at bounding box center [45, 29] width 90 height 17
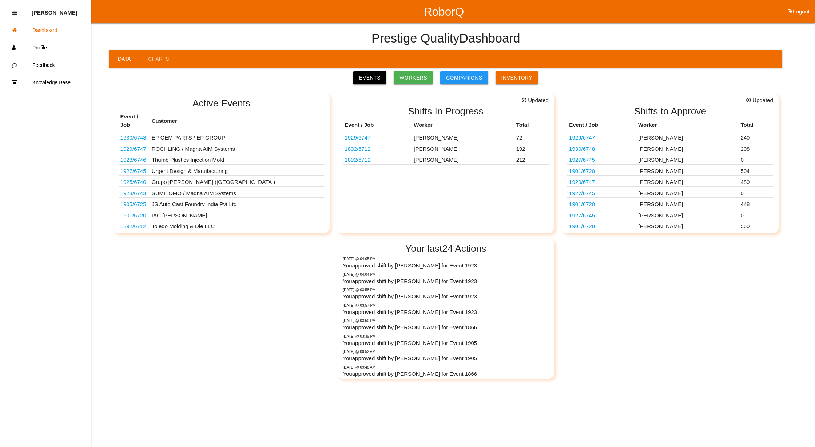
click at [380, 75] on link "Events" at bounding box center [369, 77] width 33 height 13
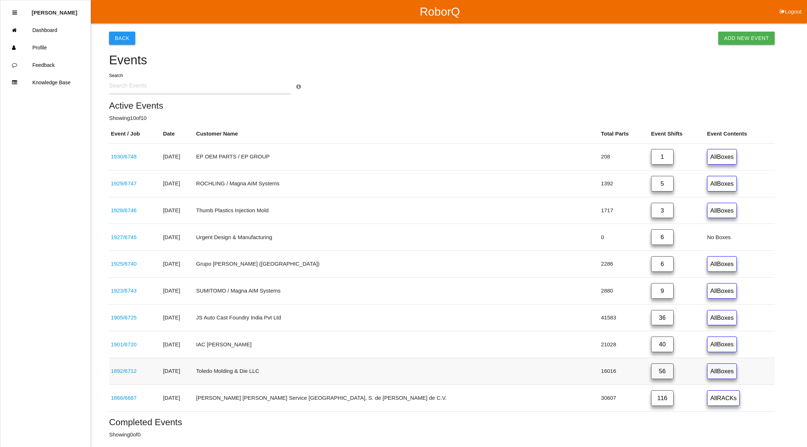
click at [651, 379] on link "56" at bounding box center [662, 372] width 23 height 16
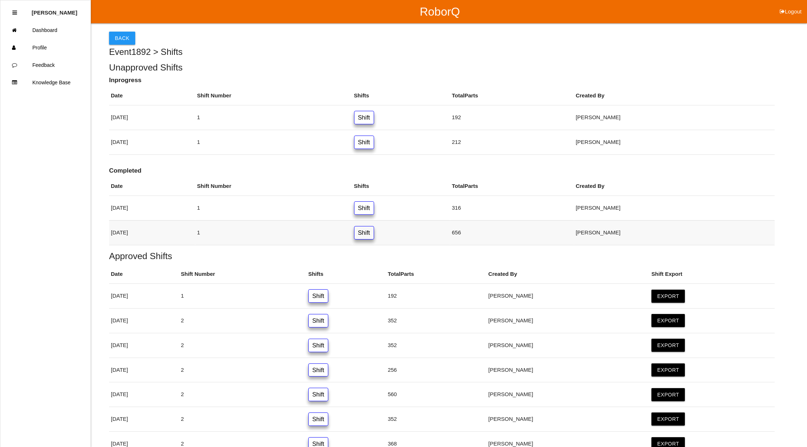
click at [374, 235] on link "Shift" at bounding box center [364, 232] width 20 height 13
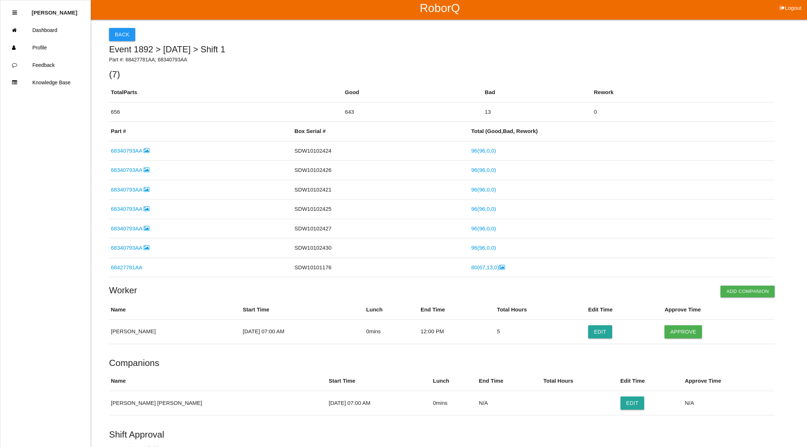
scroll to position [47, 0]
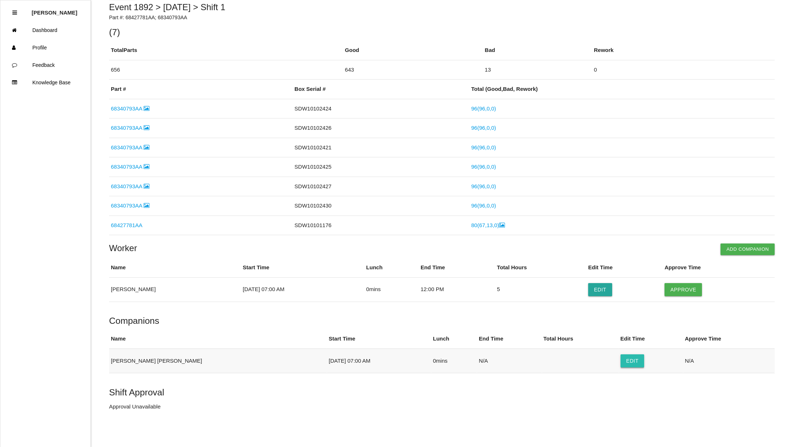
click at [621, 360] on button "Edit" at bounding box center [633, 361] width 24 height 13
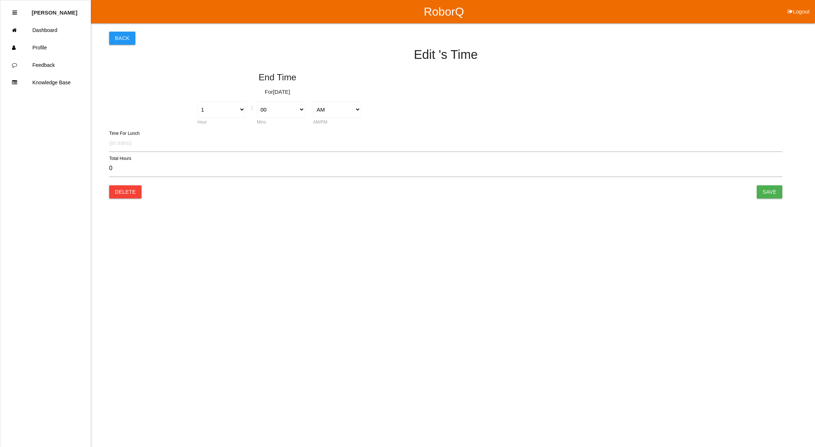
type input "0.00"
select select "7"
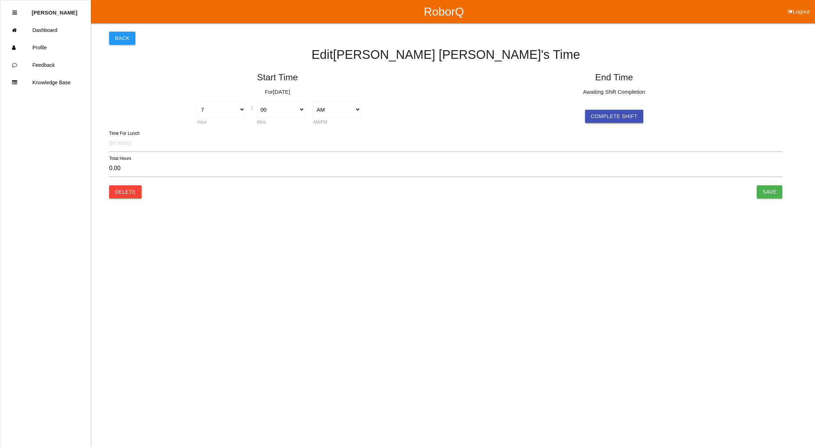
click at [600, 115] on button "Complete Shift" at bounding box center [614, 116] width 58 height 13
click at [578, 109] on select "1 2 3 4 5 6 7 8 9 10 11 12" at bounding box center [558, 109] width 48 height 16
select select "12"
click at [534, 101] on select "1 2 3 4 5 6 7 8 9 10 11 12" at bounding box center [558, 109] width 48 height 16
type input "-7.00"
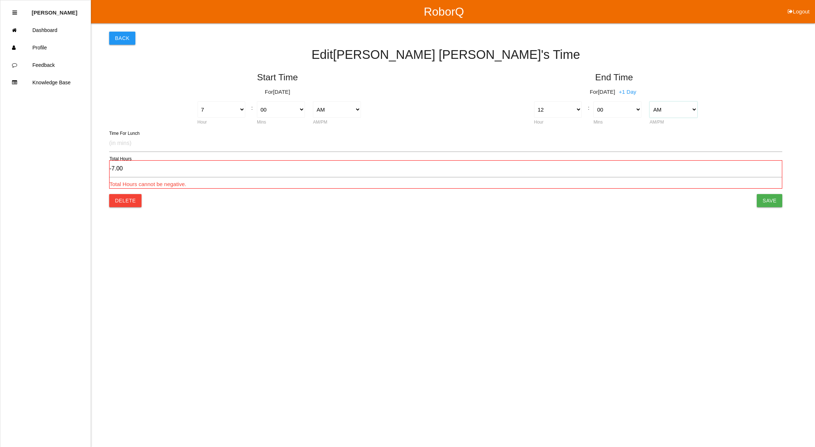
drag, startPoint x: 693, startPoint y: 111, endPoint x: 690, endPoint y: 105, distance: 6.2
click at [693, 111] on select "AM PM" at bounding box center [673, 109] width 48 height 16
select select "2"
click at [649, 101] on select "AM PM" at bounding box center [673, 109] width 48 height 16
type input "5.00"
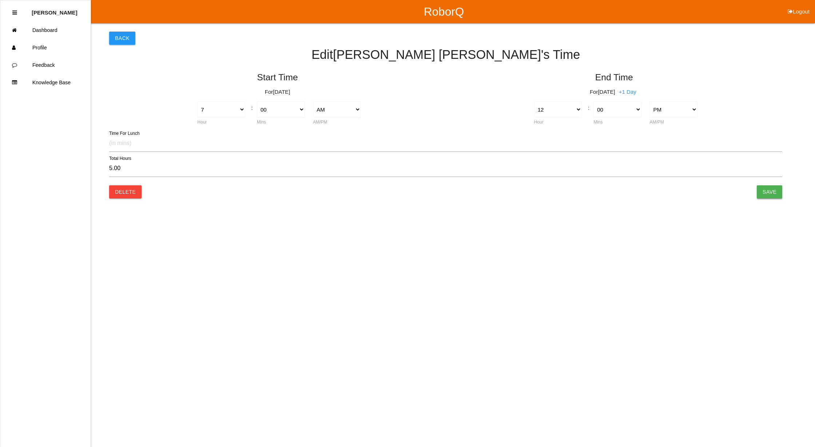
click at [773, 194] on input "Save" at bounding box center [769, 191] width 25 height 13
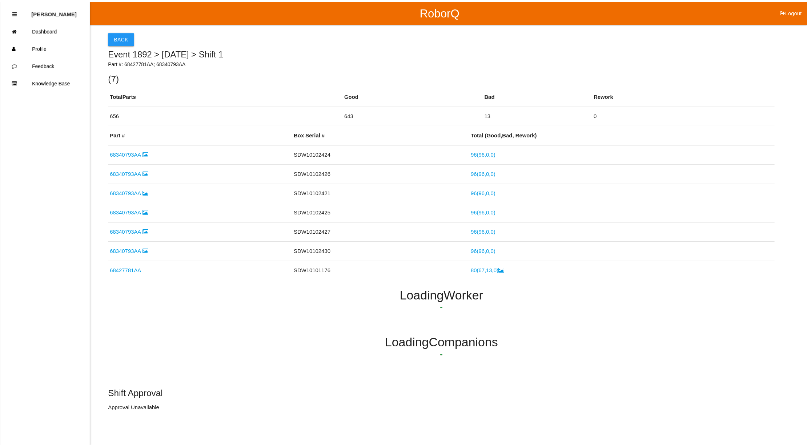
scroll to position [4, 0]
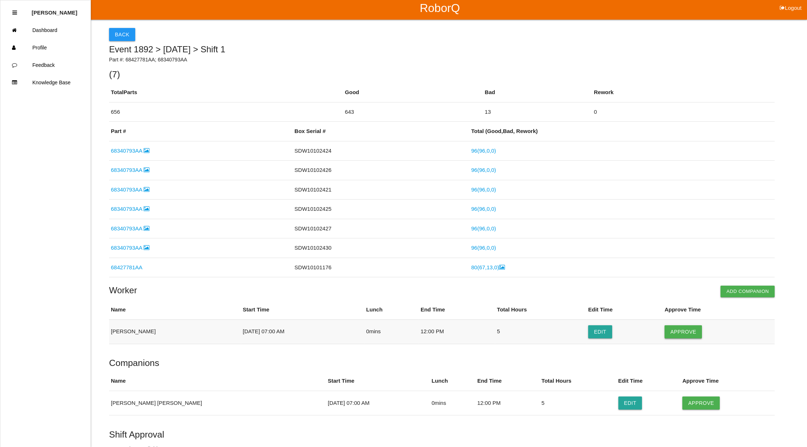
click at [687, 330] on button "Approve" at bounding box center [683, 332] width 37 height 13
click at [683, 403] on button "Approve" at bounding box center [701, 403] width 37 height 13
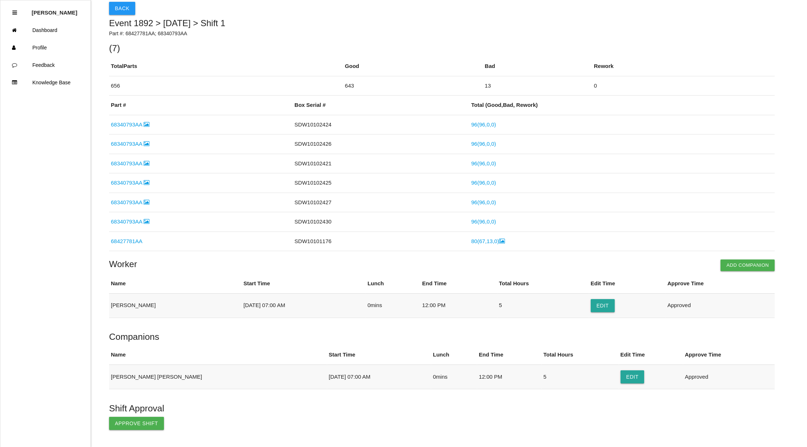
scroll to position [50, 0]
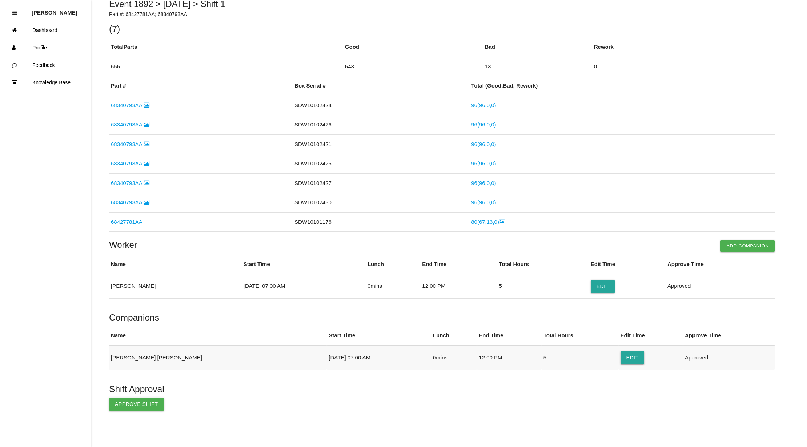
click at [139, 404] on button "Approve Shift" at bounding box center [136, 404] width 55 height 13
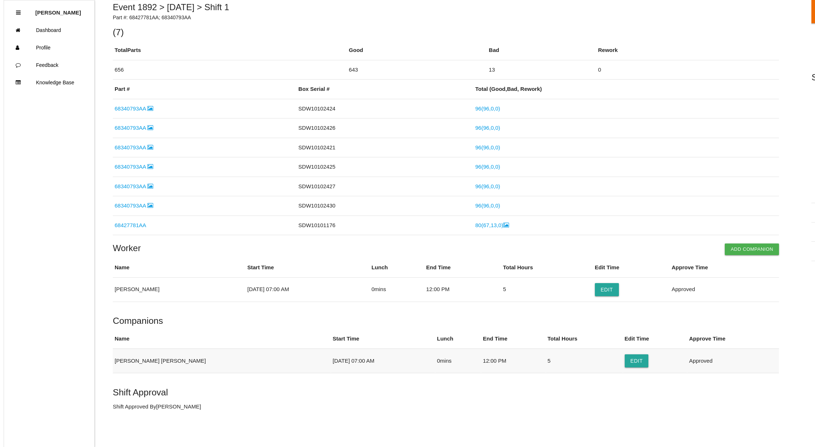
scroll to position [0, 0]
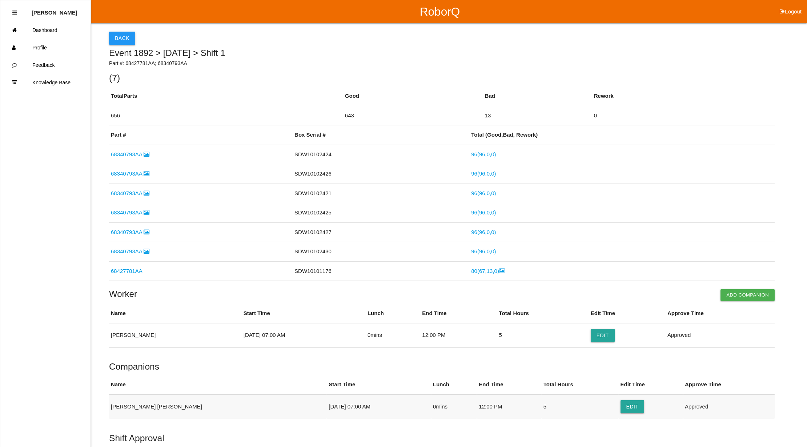
click at [114, 34] on button "Back" at bounding box center [122, 38] width 26 height 13
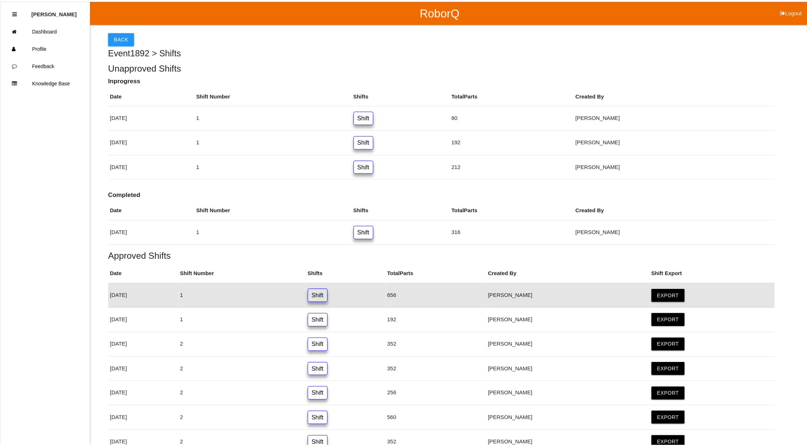
scroll to position [75, 0]
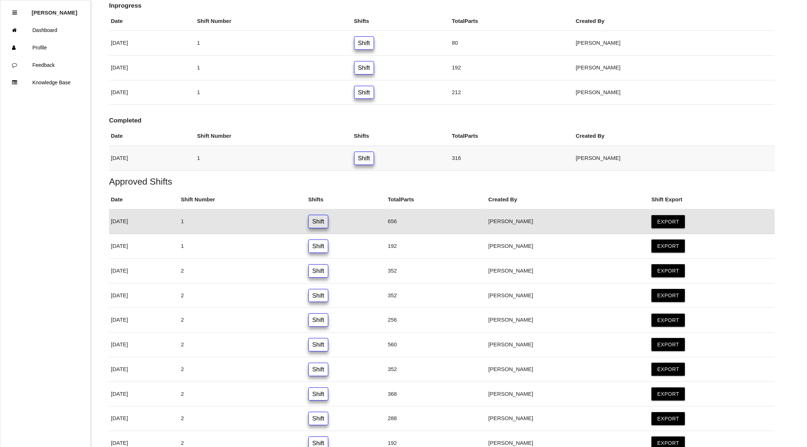
click at [374, 156] on link "Shift" at bounding box center [364, 158] width 20 height 13
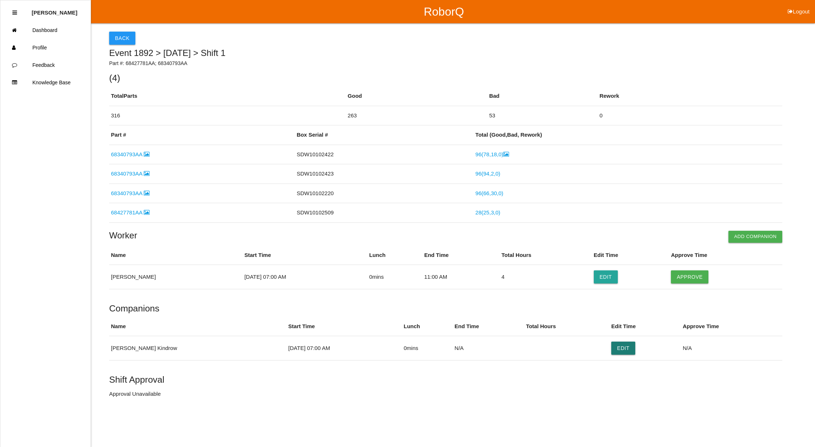
drag, startPoint x: 599, startPoint y: 349, endPoint x: 599, endPoint y: 331, distance: 18.2
click at [611, 348] on button "Edit" at bounding box center [623, 348] width 24 height 13
select select "7"
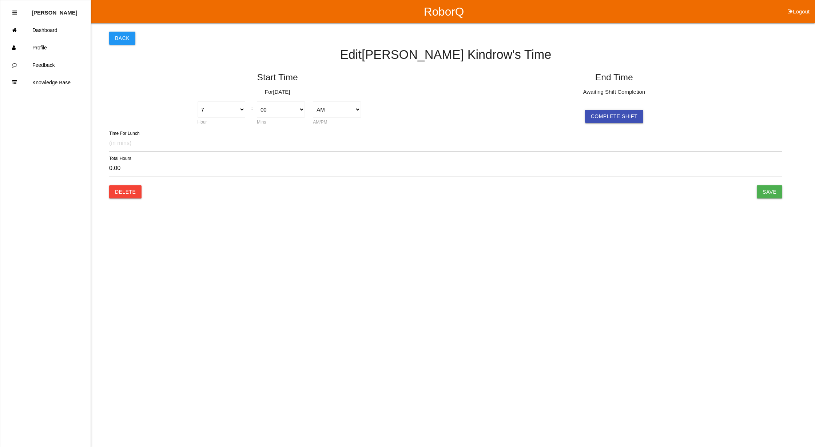
click at [609, 116] on button "Complete Shift" at bounding box center [614, 116] width 58 height 13
click at [577, 112] on select "1 2 3 4 5 6 7 8 9 10 11 12" at bounding box center [558, 109] width 48 height 16
select select "11"
click at [534, 101] on select "1 2 3 4 5 6 7 8 9 10 11 12" at bounding box center [558, 109] width 48 height 16
type input "4.00"
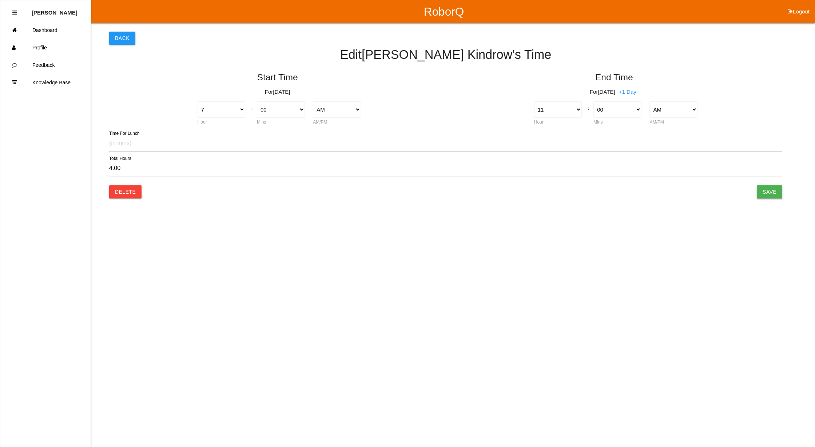
click at [773, 194] on input "Save" at bounding box center [769, 191] width 25 height 13
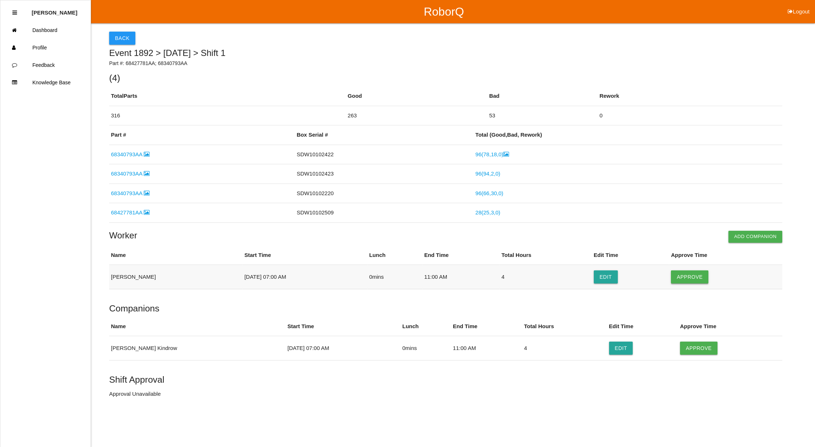
click at [697, 277] on button "Approve" at bounding box center [689, 277] width 37 height 13
click at [683, 345] on button "Approve" at bounding box center [698, 348] width 37 height 13
click at [120, 398] on button "Approve Shift" at bounding box center [136, 394] width 55 height 13
click at [127, 39] on button "Back" at bounding box center [122, 38] width 26 height 13
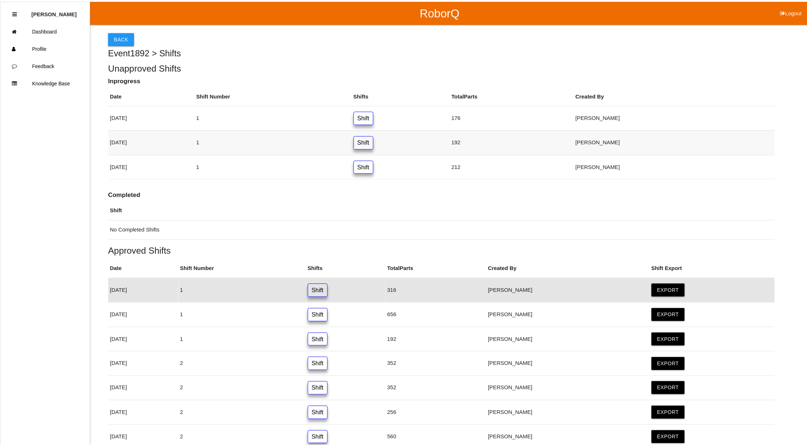
scroll to position [69, 0]
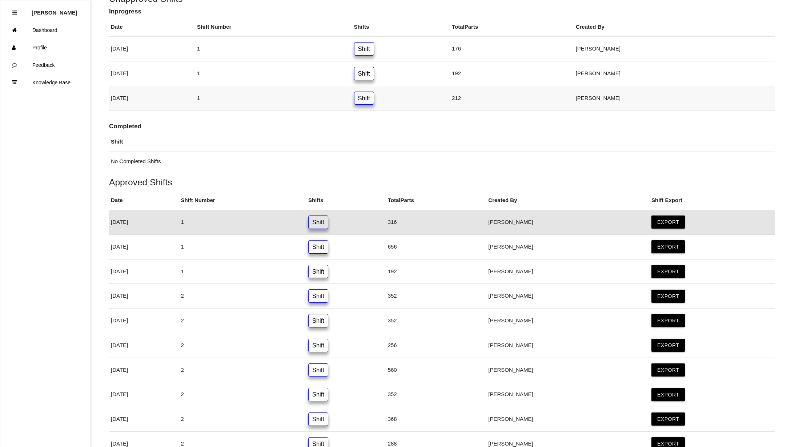
click at [374, 98] on link "Shift" at bounding box center [364, 98] width 20 height 13
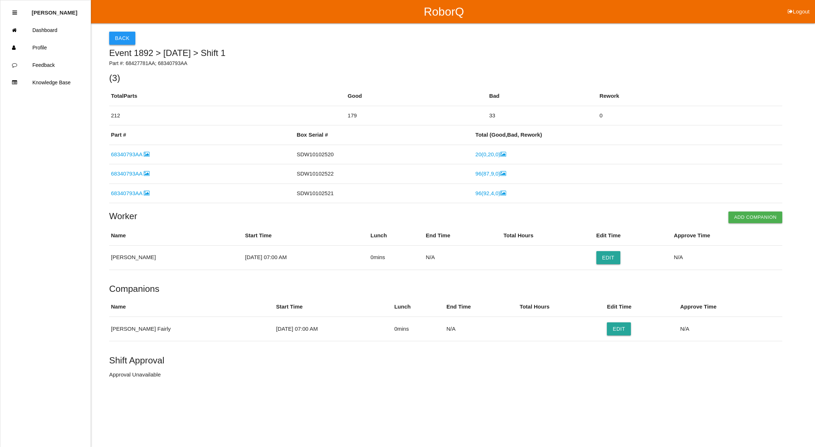
click at [127, 37] on button "Back" at bounding box center [122, 38] width 26 height 13
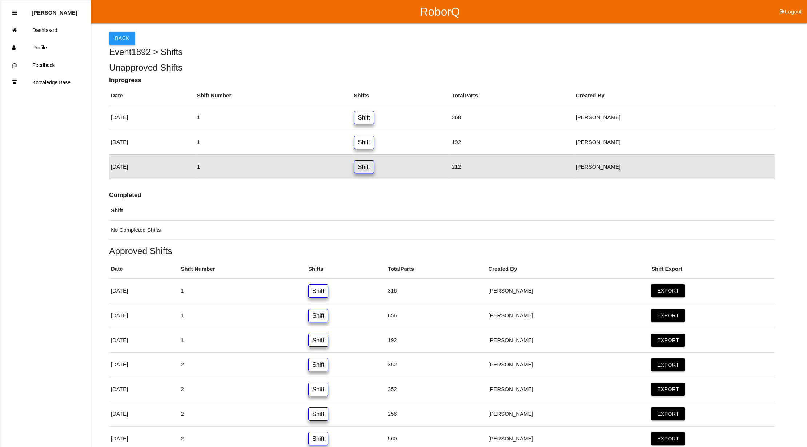
click at [131, 40] on button "Back" at bounding box center [122, 38] width 26 height 13
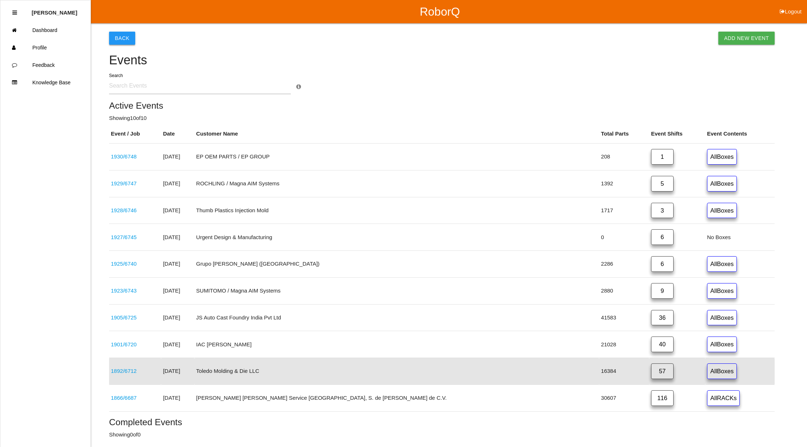
click at [125, 37] on button "Back" at bounding box center [122, 38] width 26 height 13
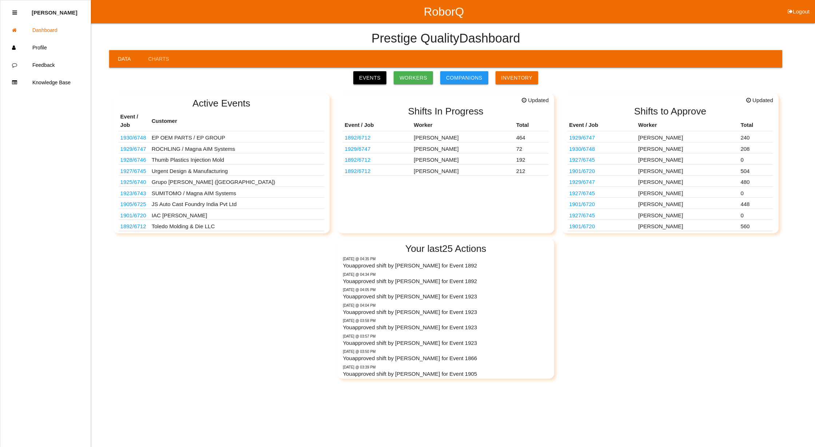
click at [375, 79] on link "Events" at bounding box center [369, 77] width 33 height 13
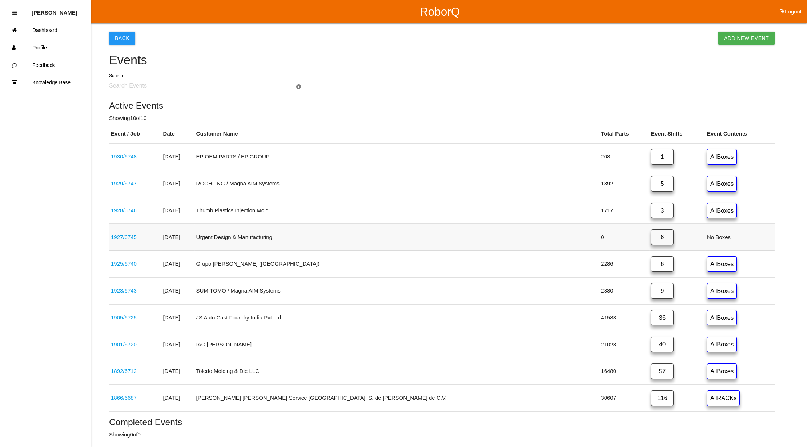
click at [651, 236] on link "6" at bounding box center [662, 238] width 23 height 16
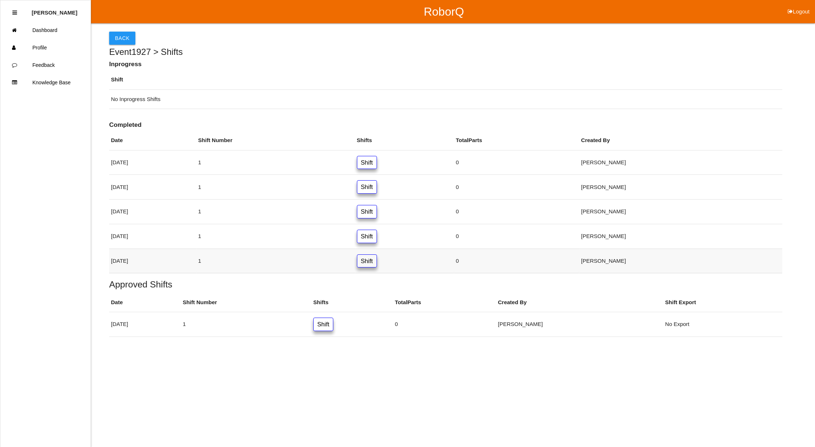
click at [377, 267] on link "Shift" at bounding box center [367, 261] width 20 height 13
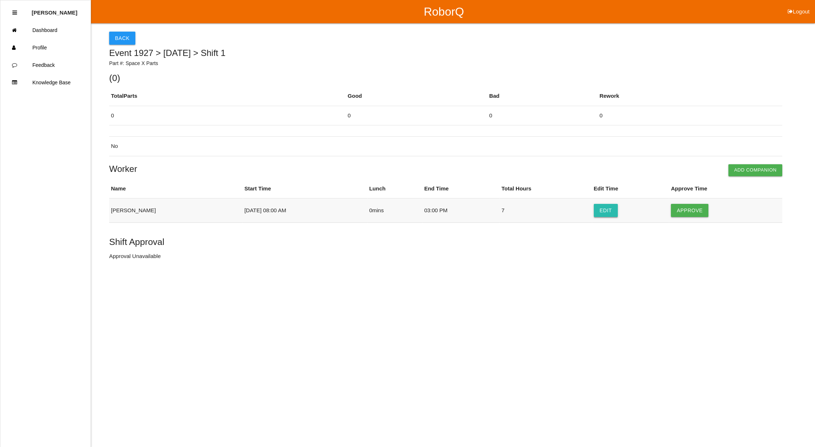
click at [603, 213] on button "Edit" at bounding box center [606, 210] width 24 height 13
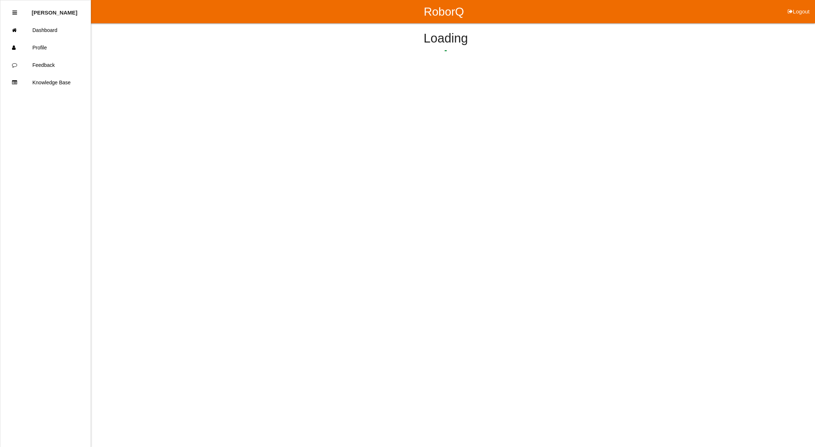
select select "8"
select select "3"
select select "2"
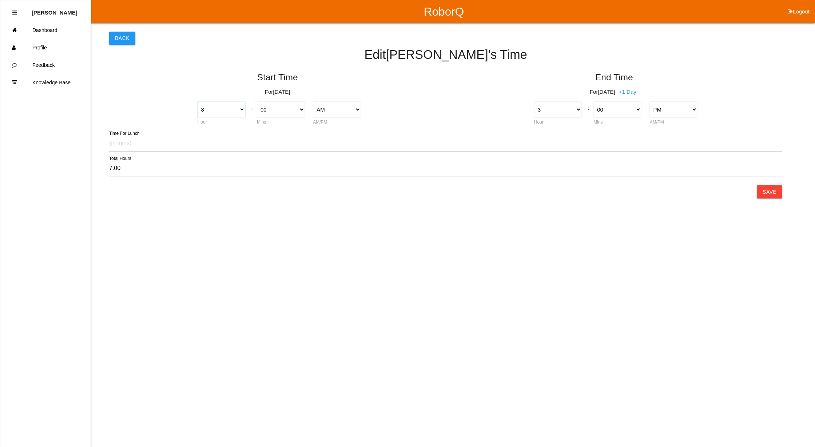
click at [239, 108] on select "1 2 3 4 5 6 7 8 9 10 11 12" at bounding box center [221, 109] width 48 height 16
select select "7"
click at [197, 101] on select "1 2 3 4 5 6 7 8 9 10 11 12" at bounding box center [221, 109] width 48 height 16
type input "8.00"
click at [576, 110] on select "1 2 3 4 5 6 7 8 9 10 11 12" at bounding box center [558, 109] width 48 height 16
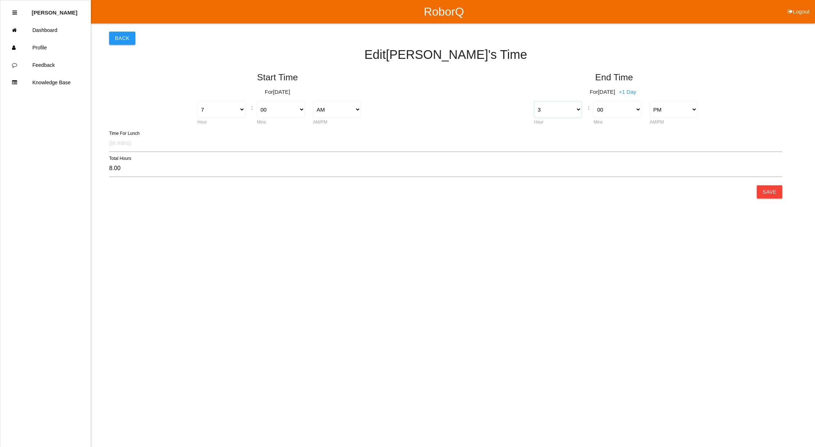
select select "4"
click at [534, 101] on select "1 2 3 4 5 6 7 8 9 10 11 12" at bounding box center [558, 109] width 48 height 16
type input "9.00"
click at [771, 191] on button "Save" at bounding box center [769, 191] width 25 height 13
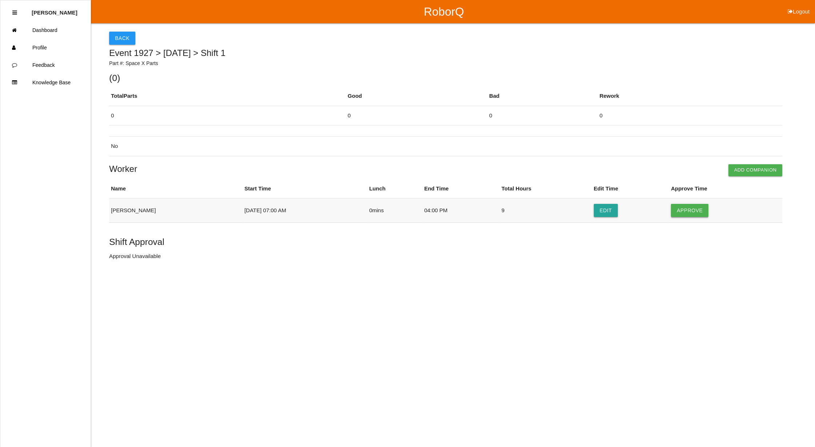
click at [693, 211] on button "Approve" at bounding box center [689, 210] width 37 height 13
click at [144, 260] on button "Approve Shift" at bounding box center [136, 257] width 55 height 13
click at [121, 37] on button "Back" at bounding box center [122, 38] width 26 height 13
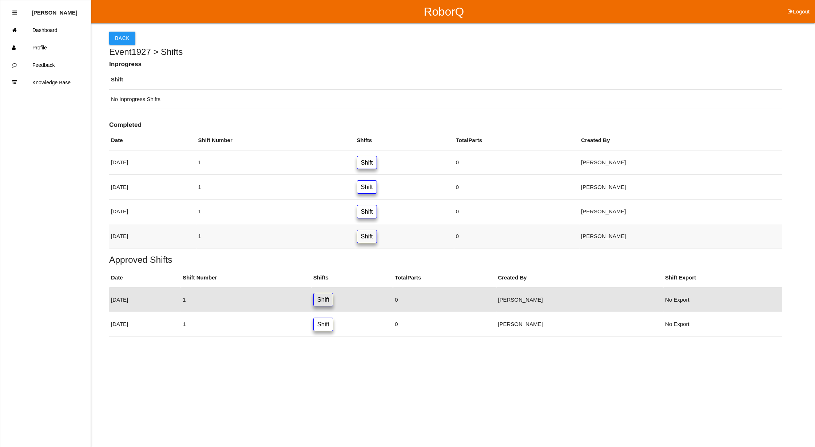
click at [377, 240] on link "Shift" at bounding box center [367, 236] width 20 height 13
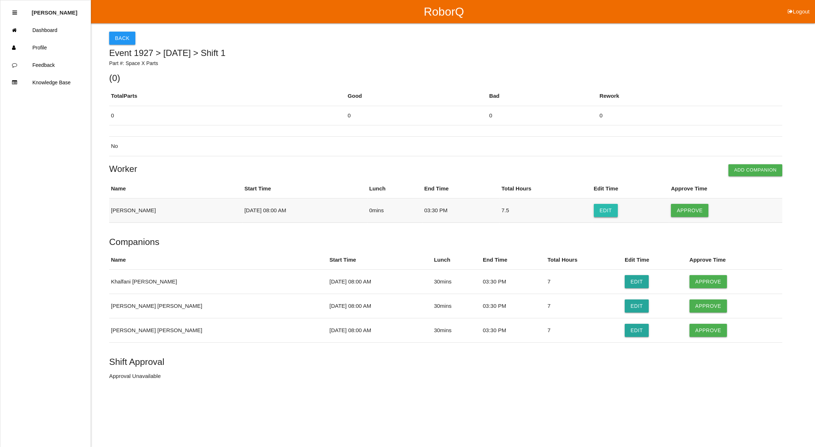
click at [598, 210] on button "Edit" at bounding box center [606, 210] width 24 height 13
select select "8"
select select "3"
select select "30"
select select "2"
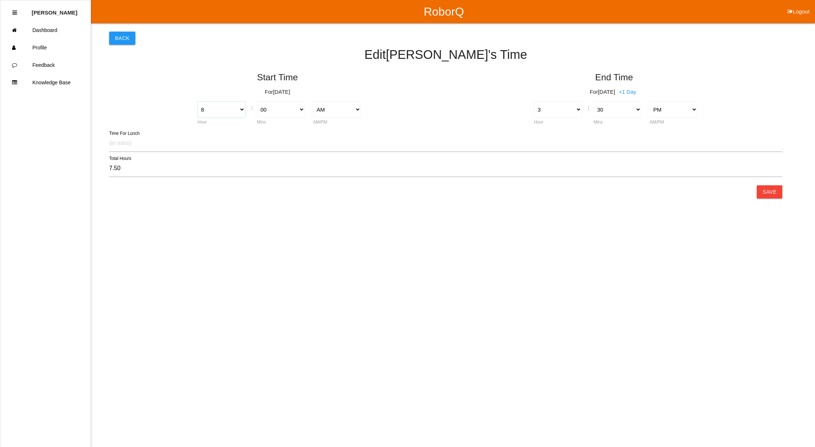
click at [241, 110] on select "1 2 3 4 5 6 7 8 9 10 11 12" at bounding box center [221, 109] width 48 height 16
select select "7"
click at [197, 101] on select "1 2 3 4 5 6 7 8 9 10 11 12" at bounding box center [221, 109] width 48 height 16
type input "8.50"
click at [578, 108] on select "1 2 3 4 5 6 7 8 9 10 11 12" at bounding box center [558, 109] width 48 height 16
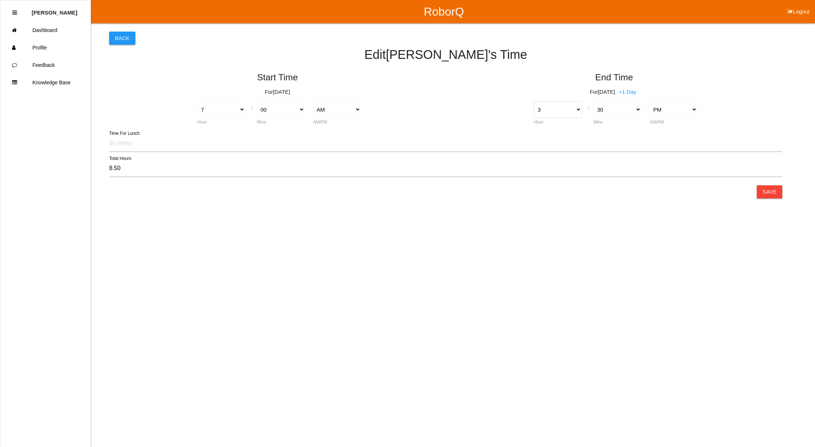
select select "4"
click at [534, 101] on select "1 2 3 4 5 6 7 8 9 10 11 12" at bounding box center [558, 109] width 48 height 16
type input "9.50"
click at [769, 190] on button "Save" at bounding box center [769, 191] width 25 height 13
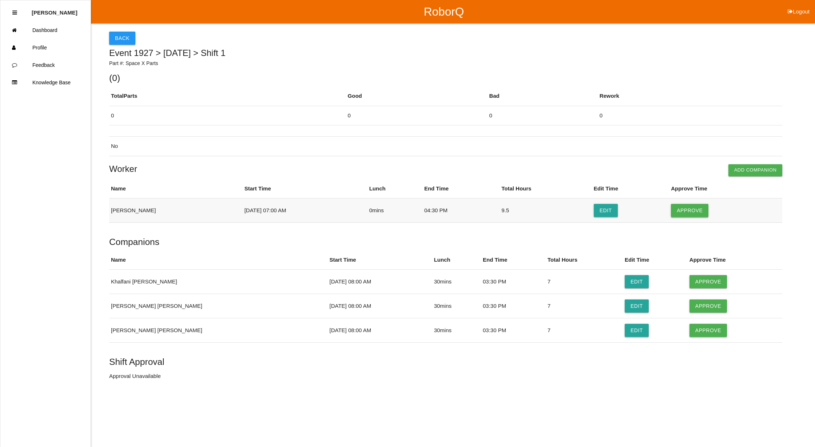
click at [689, 213] on button "Approve" at bounding box center [689, 210] width 37 height 13
click at [693, 281] on button "Approve" at bounding box center [707, 281] width 37 height 13
drag, startPoint x: 700, startPoint y: 307, endPoint x: 699, endPoint y: 324, distance: 17.5
click at [700, 306] on button "Approve" at bounding box center [707, 306] width 37 height 13
click at [699, 329] on button "Approve" at bounding box center [707, 330] width 37 height 13
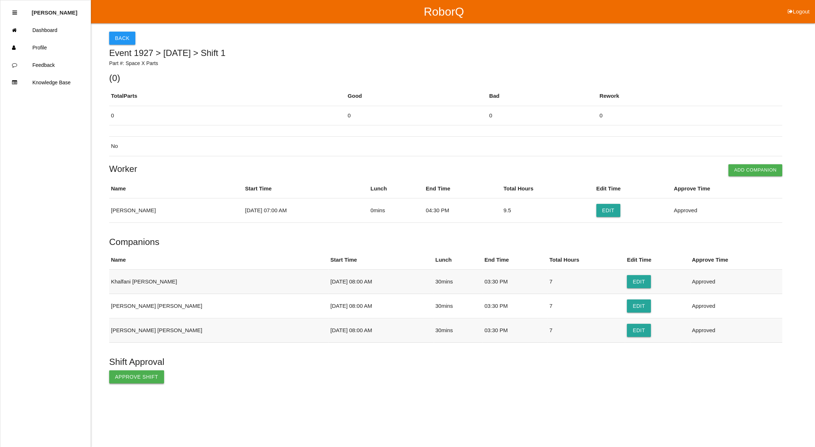
click at [122, 373] on button "Approve Shift" at bounding box center [136, 377] width 55 height 13
click at [117, 35] on button "Back" at bounding box center [122, 38] width 26 height 13
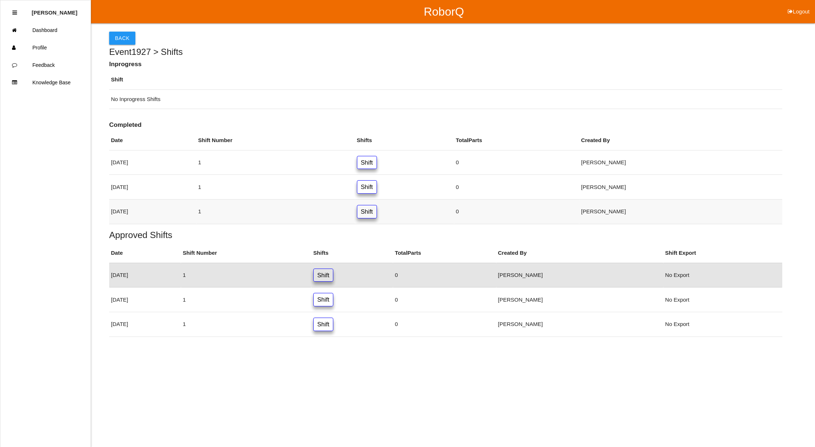
click at [377, 217] on link "Shift" at bounding box center [367, 211] width 20 height 13
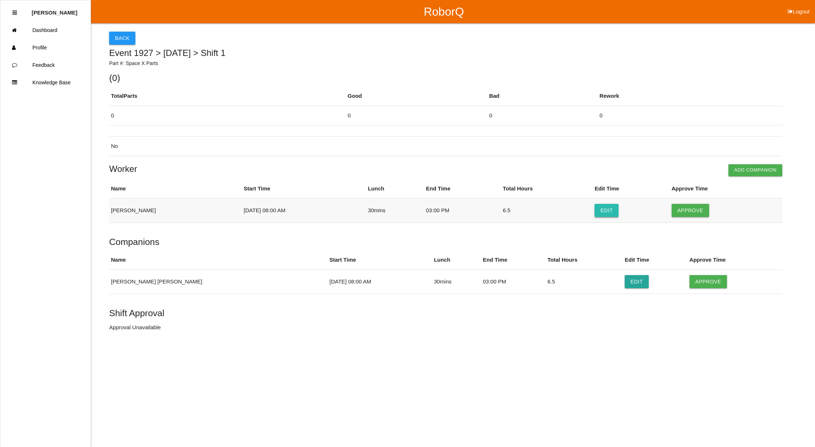
click at [604, 213] on button "Edit" at bounding box center [606, 210] width 24 height 13
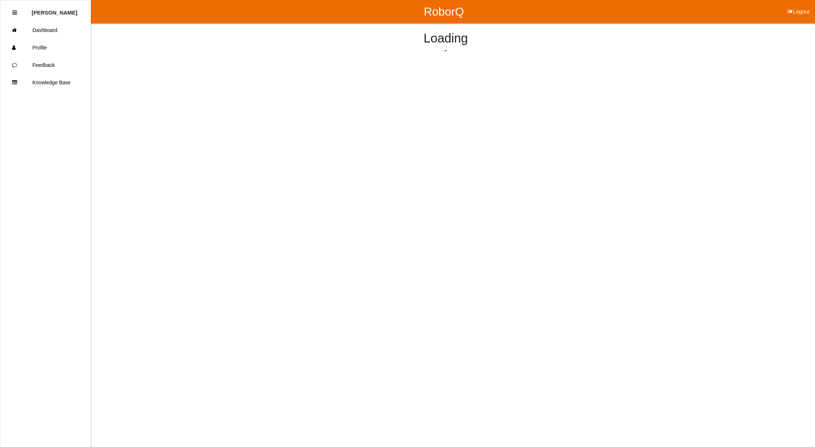
select select "8"
select select "3"
select select "2"
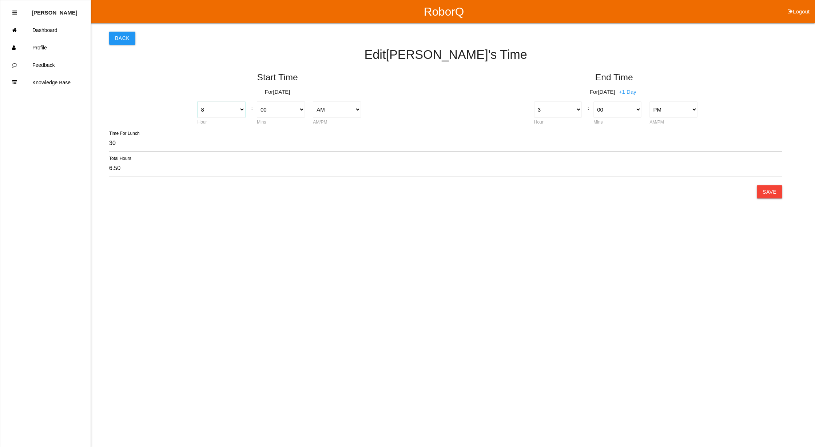
click at [240, 110] on select "1 2 3 4 5 6 7 8 9 10 11 12" at bounding box center [221, 109] width 48 height 16
select select "7"
click at [197, 101] on select "1 2 3 4 5 6 7 8 9 10 11 12" at bounding box center [221, 109] width 48 height 16
type input "7.50"
click at [575, 109] on select "1 2 3 4 5 6 7 8 9 10 11 12" at bounding box center [558, 109] width 48 height 16
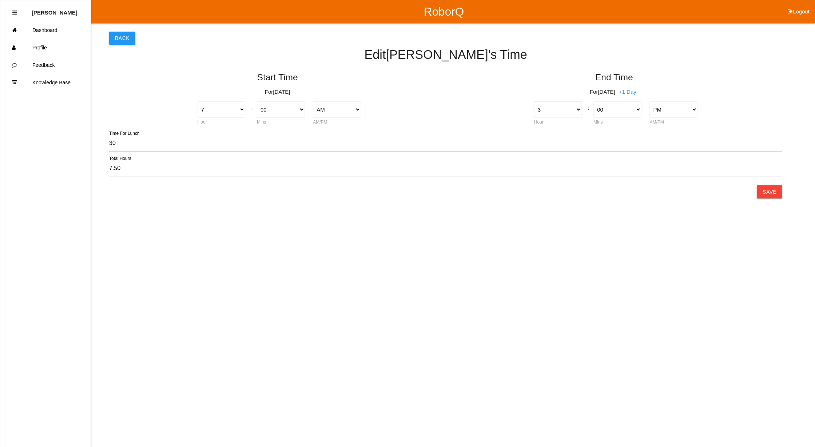
select select "4"
click at [534, 101] on select "1 2 3 4 5 6 7 8 9 10 11 12" at bounding box center [558, 109] width 48 height 16
type input "8.50"
click at [775, 191] on button "Save" at bounding box center [769, 191] width 25 height 13
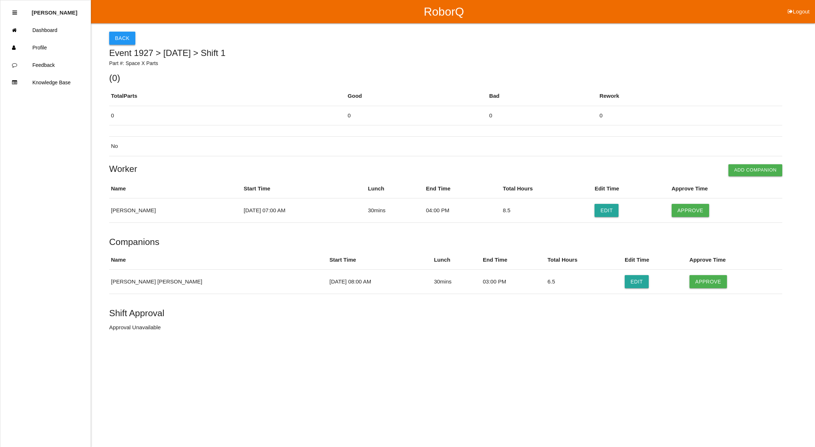
click at [124, 37] on button "Back" at bounding box center [122, 38] width 26 height 13
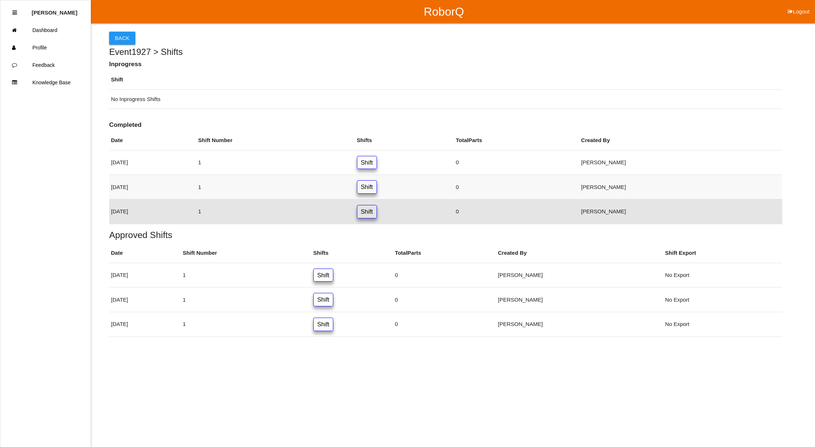
click at [377, 185] on link "Shift" at bounding box center [367, 186] width 20 height 13
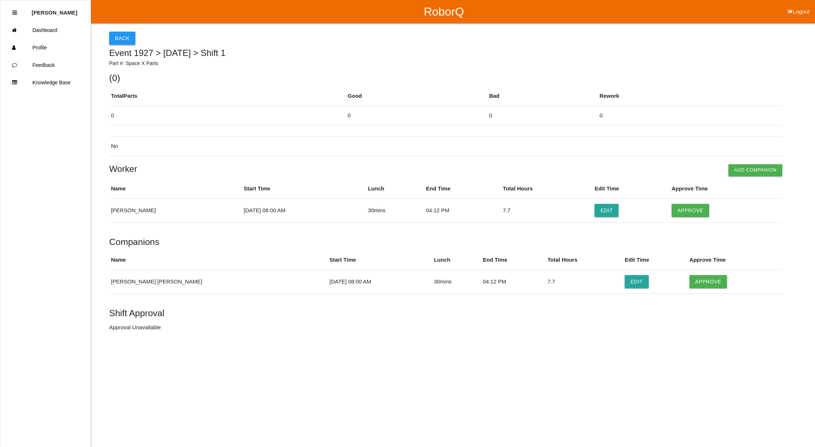
click at [121, 33] on button "Back" at bounding box center [122, 38] width 26 height 13
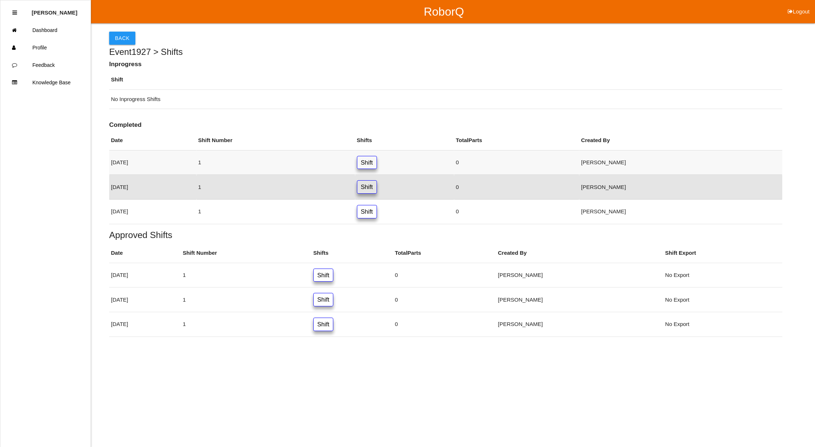
click at [377, 162] on link "Shift" at bounding box center [367, 162] width 20 height 13
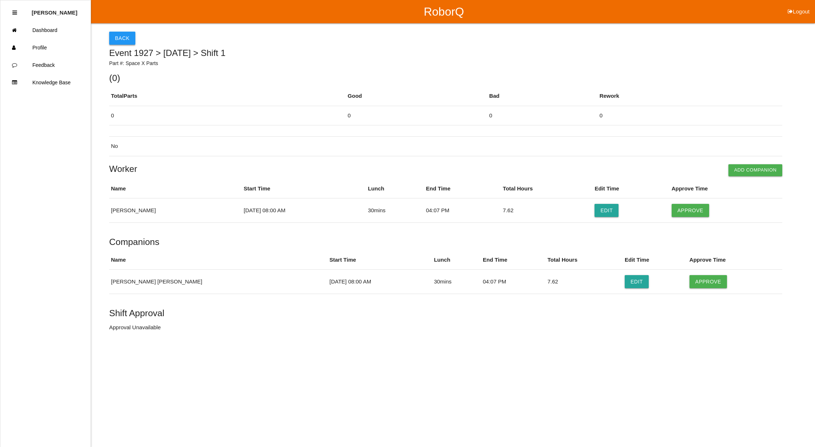
click at [115, 37] on button "Back" at bounding box center [122, 38] width 26 height 13
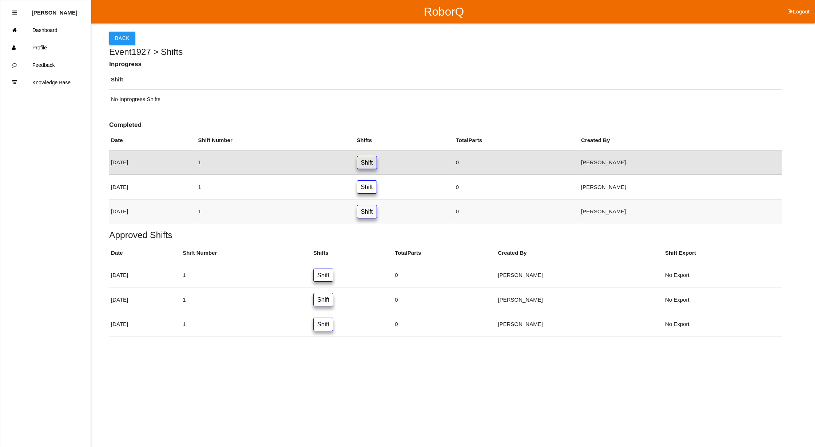
click at [377, 213] on link "Shift" at bounding box center [367, 211] width 20 height 13
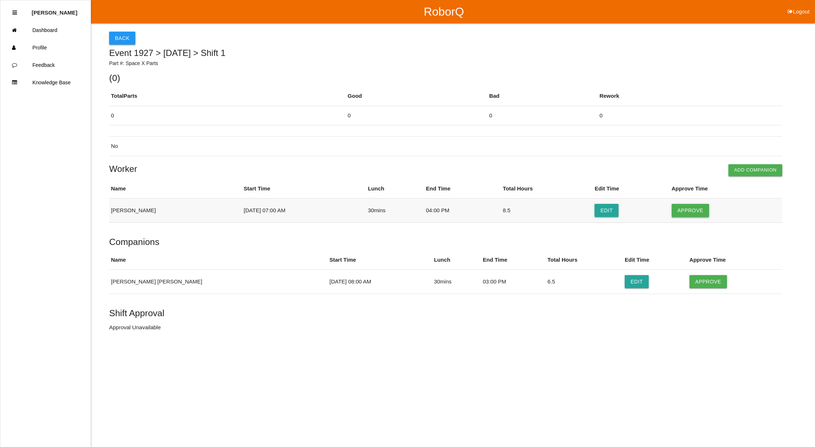
click at [677, 210] on button "Approve" at bounding box center [689, 210] width 37 height 13
click at [708, 284] on button "Approve" at bounding box center [707, 281] width 37 height 13
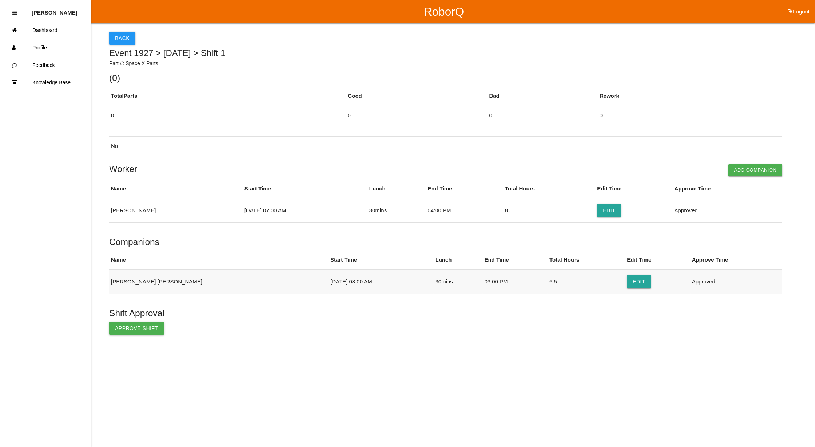
click at [145, 330] on button "Approve Shift" at bounding box center [136, 328] width 55 height 13
click at [125, 34] on button "Back" at bounding box center [122, 38] width 26 height 13
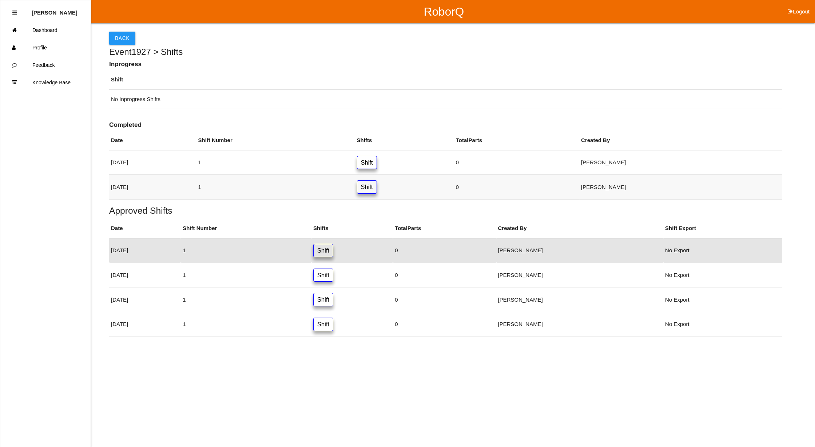
click at [377, 185] on link "Shift" at bounding box center [367, 186] width 20 height 13
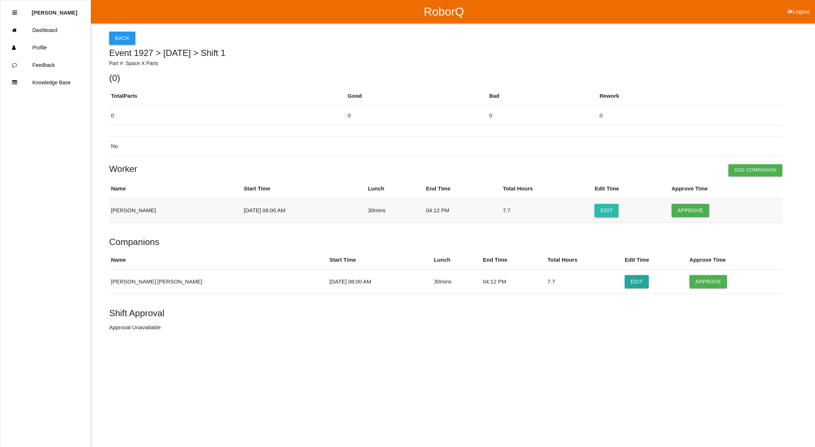
click at [599, 210] on button "Edit" at bounding box center [606, 210] width 24 height 13
select select "8"
select select "4"
select select "12"
select select "2"
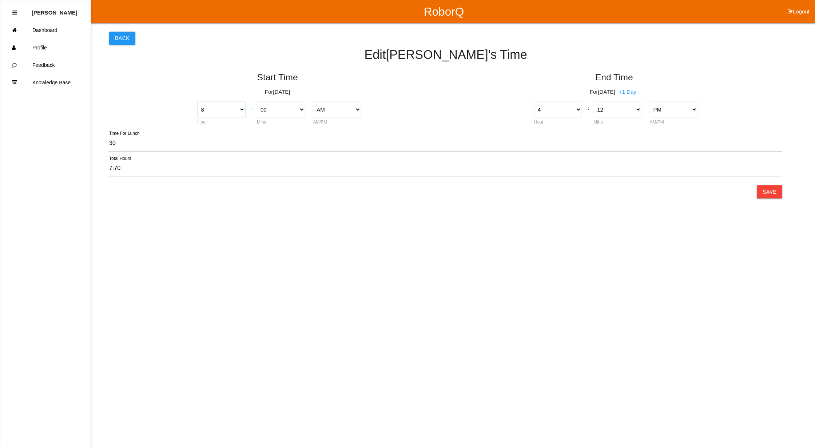
click at [240, 109] on select "1 2 3 4 5 6 7 8 9 10 11 12" at bounding box center [221, 109] width 48 height 16
select select "7"
click at [197, 101] on select "1 2 3 4 5 6 7 8 9 10 11 12" at bounding box center [221, 109] width 48 height 16
type input "8.70"
click at [574, 110] on select "1 2 3 4 5 6 7 8 9 10 11 12" at bounding box center [558, 109] width 48 height 16
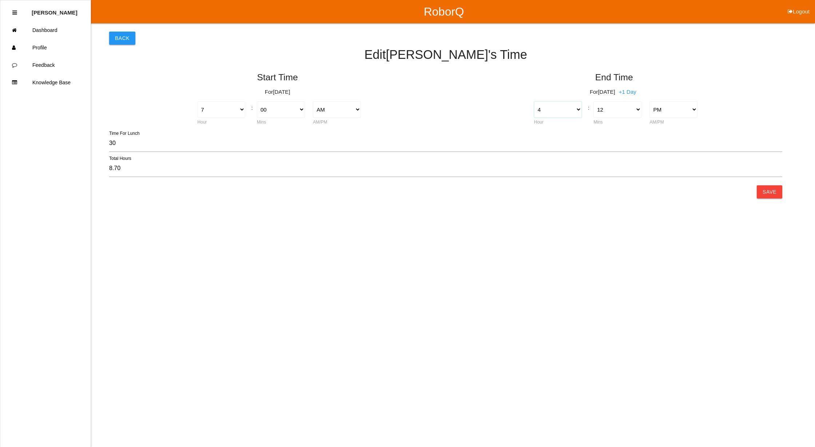
select select "5"
click at [534, 101] on select "1 2 3 4 5 6 7 8 9 10 11 12" at bounding box center [558, 109] width 48 height 16
type input "9.70"
click at [632, 106] on select "00 01 02 03 04 05 06 07 08 09 10 11 12 13 14 15 16 17 18 19 20 21 22 23 24 25 2…" at bounding box center [617, 109] width 48 height 16
select select "15"
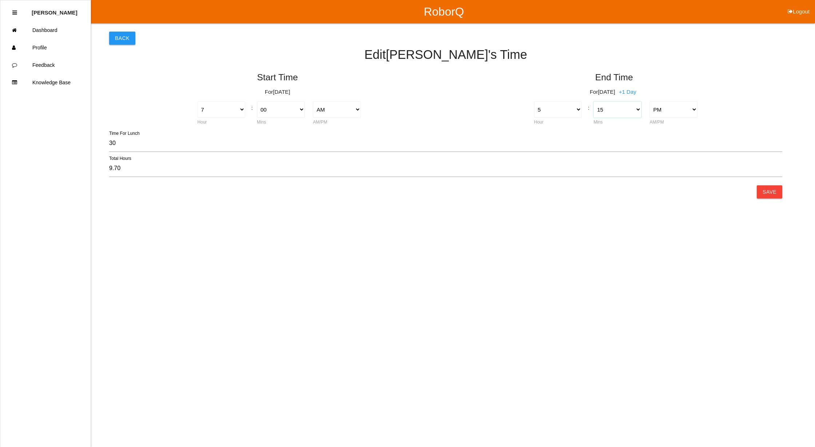
click at [593, 101] on select "00 01 02 03 04 05 06 07 08 09 10 11 12 13 14 15 16 17 18 19 20 21 22 23 24 25 2…" at bounding box center [617, 109] width 48 height 16
type input "9.75"
click at [770, 191] on button "Save" at bounding box center [769, 191] width 25 height 13
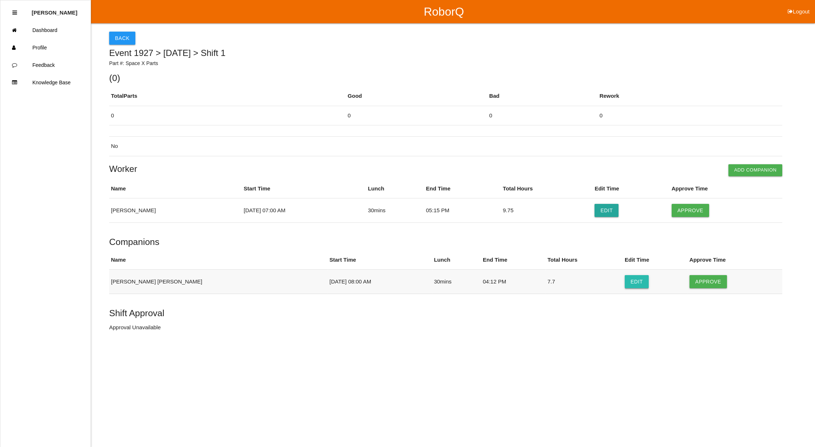
click at [625, 283] on button "Edit" at bounding box center [637, 281] width 24 height 13
select select "8"
select select "4"
select select "12"
select select "2"
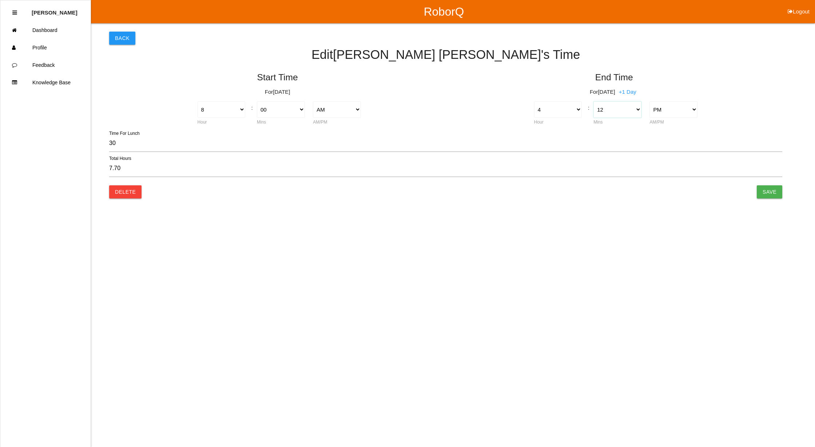
click at [633, 109] on select "00 01 02 03 04 05 06 07 08 09 10 11 12 13 14 15 16 17 18 19 20 21 22 23 24 25 2…" at bounding box center [617, 109] width 48 height 16
select select "15"
click at [593, 101] on select "00 01 02 03 04 05 06 07 08 09 10 11 12 13 14 15 16 17 18 19 20 21 22 23 24 25 2…" at bounding box center [617, 109] width 48 height 16
type input "7.75"
click at [765, 191] on input "Save" at bounding box center [769, 191] width 25 height 13
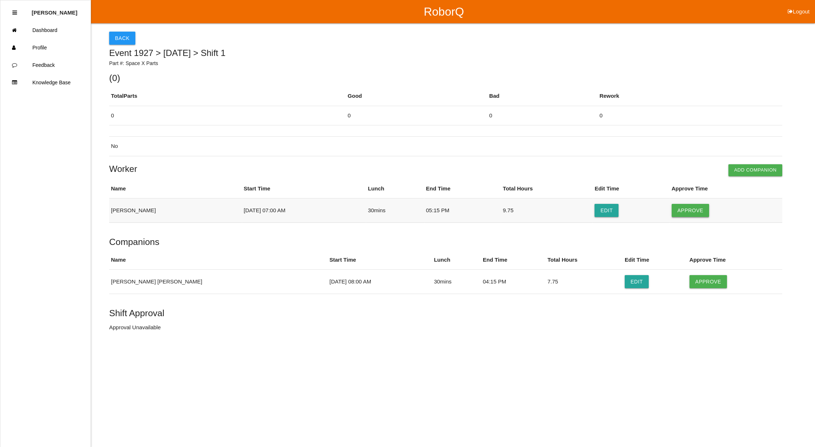
click at [684, 207] on button "Approve" at bounding box center [689, 210] width 37 height 13
click at [698, 282] on button "Approve" at bounding box center [707, 281] width 37 height 13
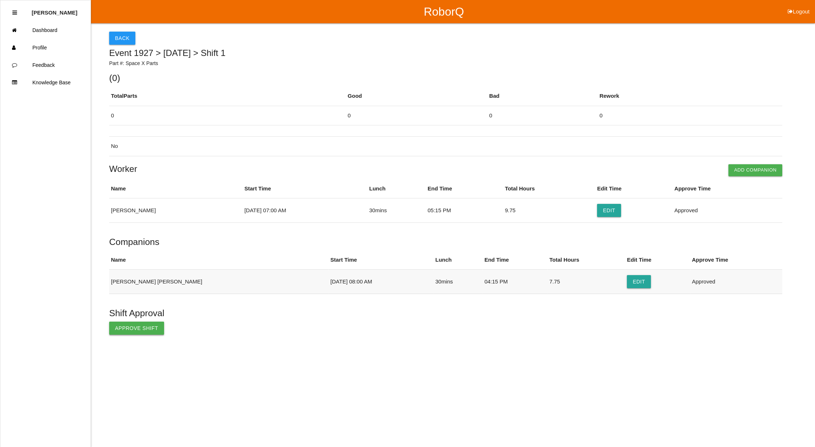
click at [115, 327] on button "Approve Shift" at bounding box center [136, 328] width 55 height 13
click at [120, 38] on button "Back" at bounding box center [122, 38] width 26 height 13
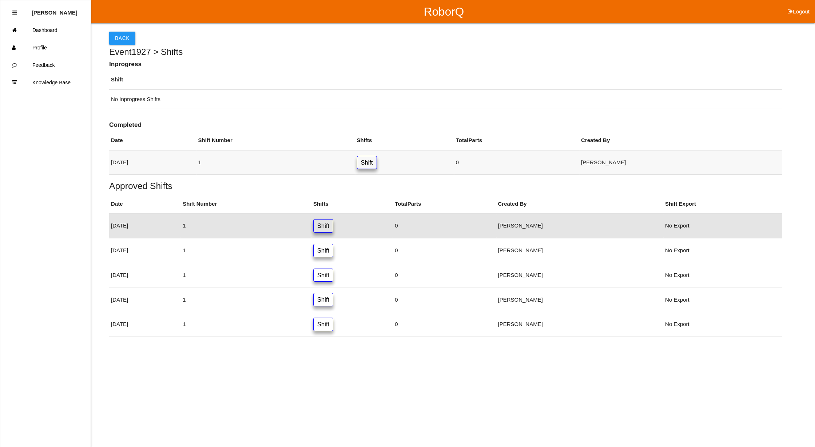
click at [377, 161] on link "Shift" at bounding box center [367, 162] width 20 height 13
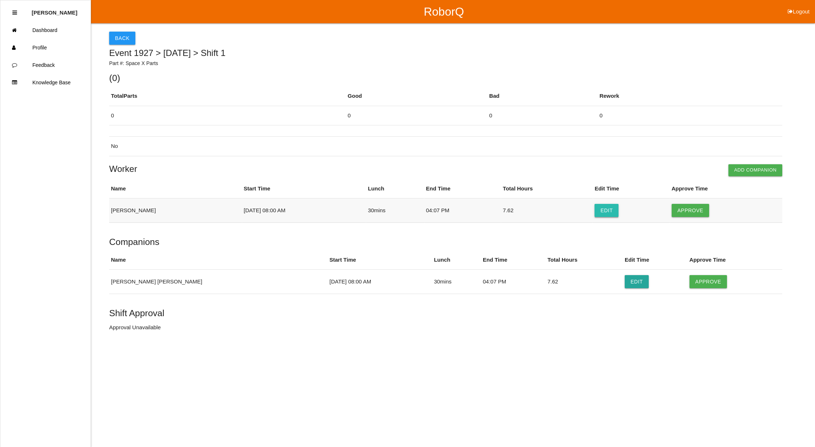
click at [606, 212] on button "Edit" at bounding box center [606, 210] width 24 height 13
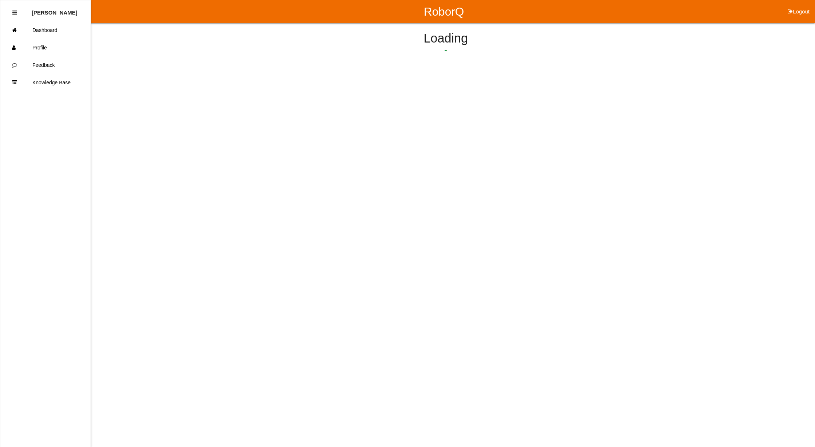
select select "8"
select select "4"
select select "7"
select select "2"
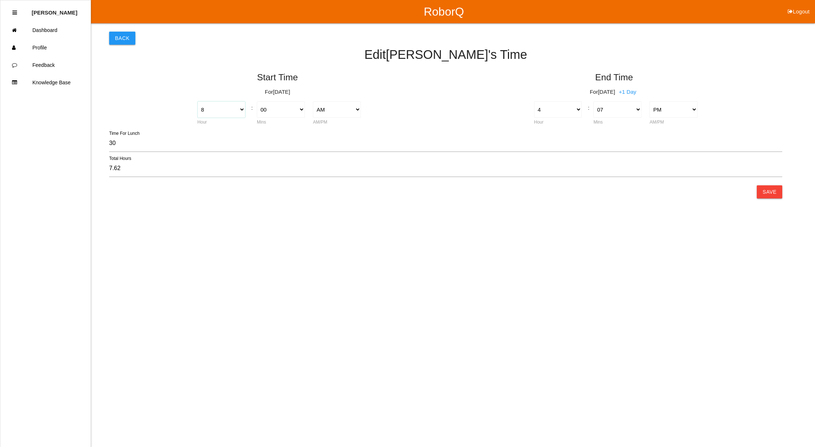
click at [239, 108] on select "1 2 3 4 5 6 7 8 9 10 11 12" at bounding box center [221, 109] width 48 height 16
select select "7"
click at [197, 101] on select "1 2 3 4 5 6 7 8 9 10 11 12" at bounding box center [221, 109] width 48 height 16
type input "8.62"
click at [578, 110] on select "1 2 3 4 5 6 7 8 9 10 11 12" at bounding box center [558, 109] width 48 height 16
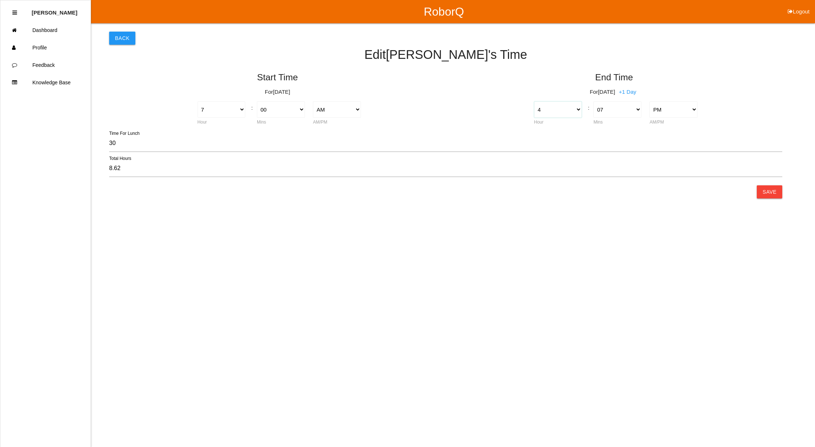
select select "5"
click at [534, 101] on select "1 2 3 4 5 6 7 8 9 10 11 12" at bounding box center [558, 109] width 48 height 16
type input "9.62"
click at [629, 112] on select "00 01 02 03 04 05 06 07 08 09 10 11 12 13 14 15 16 17 18 19 20 21 22 23 24 25 2…" at bounding box center [617, 109] width 48 height 16
select select "15"
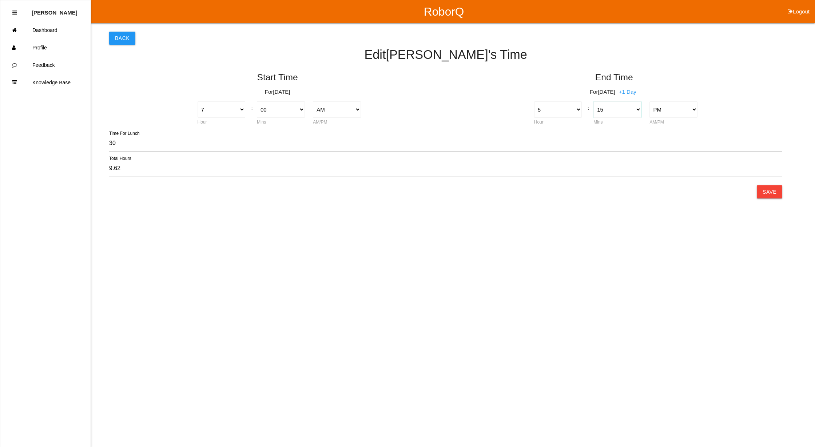
click at [593, 101] on select "00 01 02 03 04 05 06 07 08 09 10 11 12 13 14 15 16 17 18 19 20 21 22 23 24 25 2…" at bounding box center [617, 109] width 48 height 16
type input "9.75"
click at [770, 189] on button "Save" at bounding box center [769, 191] width 25 height 13
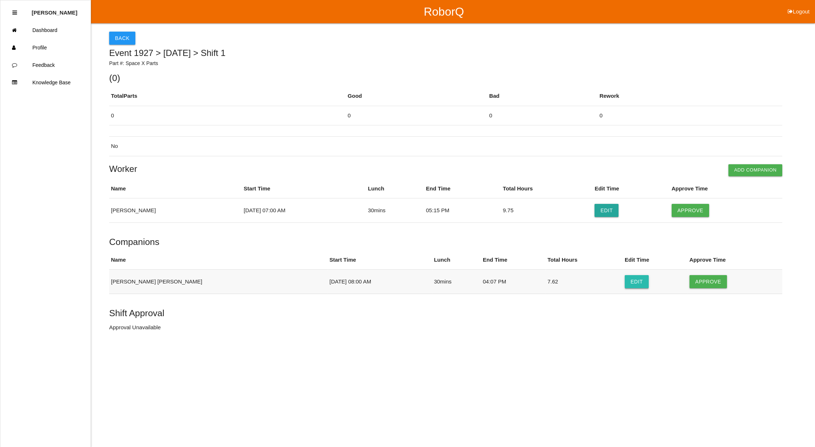
click at [625, 277] on button "Edit" at bounding box center [637, 281] width 24 height 13
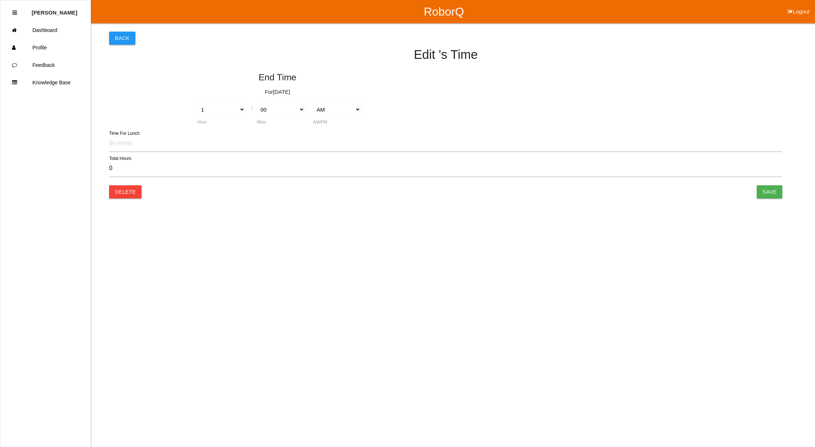
select select "4"
select select "7"
select select "2"
type input "30"
type input "7.62"
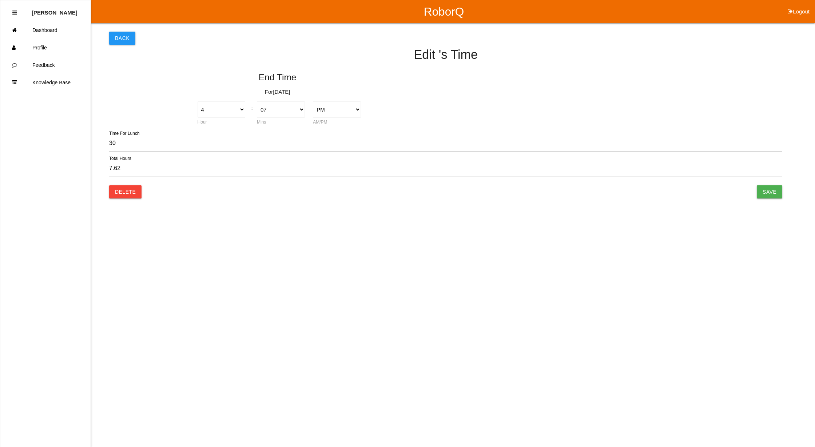
select select "8"
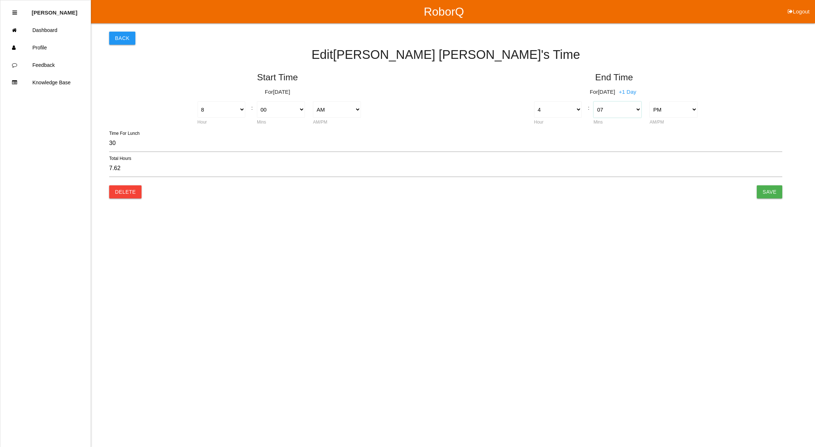
click at [637, 109] on select "00 01 02 03 04 05 06 07 08 09 10 11 12 13 14 15 16 17 18 19 20 21 22 23 24 25 2…" at bounding box center [617, 109] width 48 height 16
select select "15"
click at [593, 101] on select "00 01 02 03 04 05 06 07 08 09 10 11 12 13 14 15 16 17 18 19 20 21 22 23 24 25 2…" at bounding box center [617, 109] width 48 height 16
type input "7.75"
click at [771, 188] on input "Save" at bounding box center [769, 191] width 25 height 13
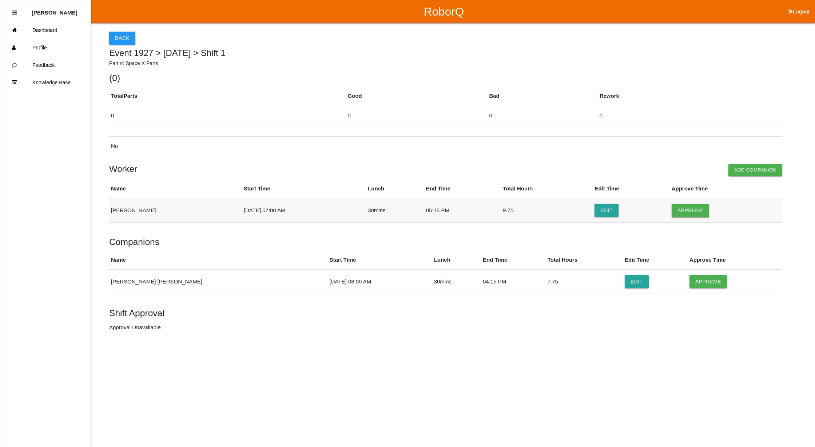
click at [683, 204] on button "Approve" at bounding box center [689, 210] width 37 height 13
drag, startPoint x: 697, startPoint y: 281, endPoint x: 693, endPoint y: 281, distance: 4.7
click at [697, 281] on button "Approve" at bounding box center [707, 281] width 37 height 13
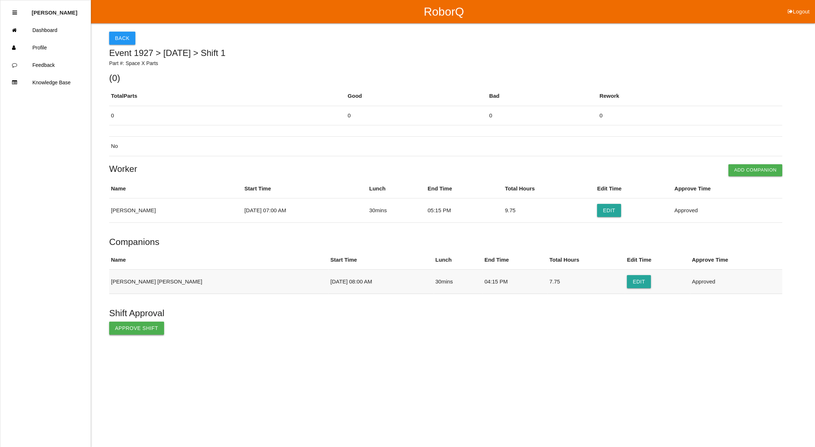
click at [130, 326] on button "Approve Shift" at bounding box center [136, 328] width 55 height 13
click at [126, 37] on button "Back" at bounding box center [122, 38] width 26 height 13
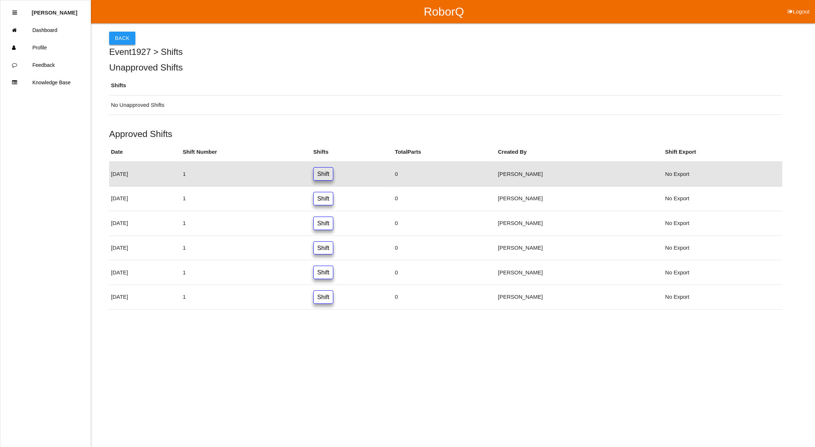
click at [115, 32] on button "Back" at bounding box center [122, 38] width 26 height 13
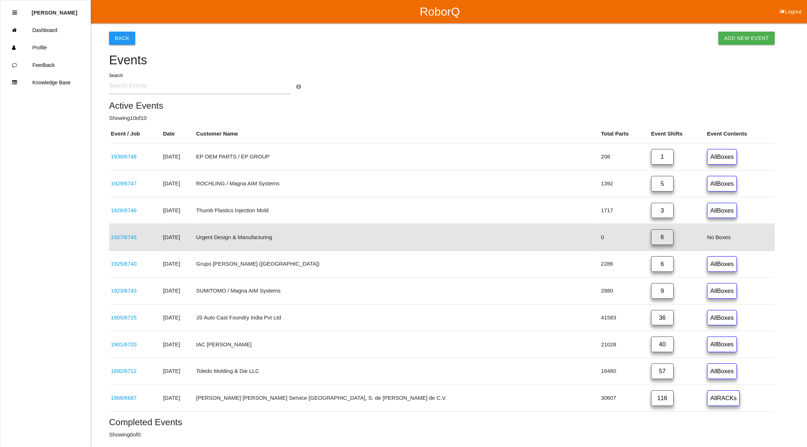
click at [127, 37] on button "Back" at bounding box center [122, 38] width 26 height 13
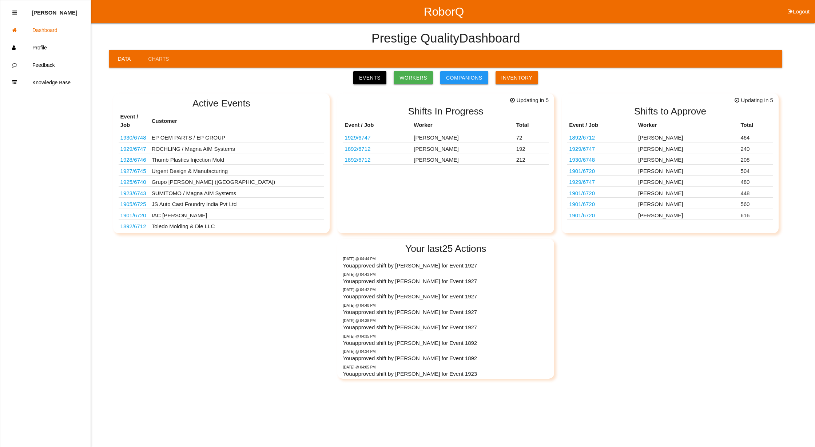
click at [369, 78] on link "Events" at bounding box center [369, 77] width 33 height 13
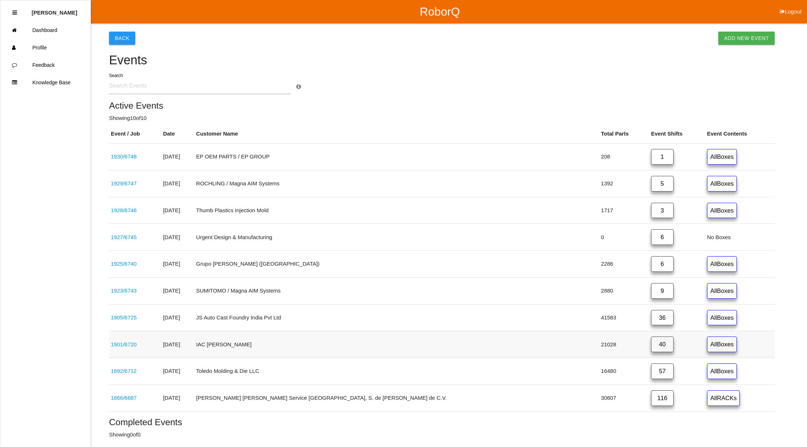
click at [651, 348] on link "40" at bounding box center [662, 345] width 23 height 16
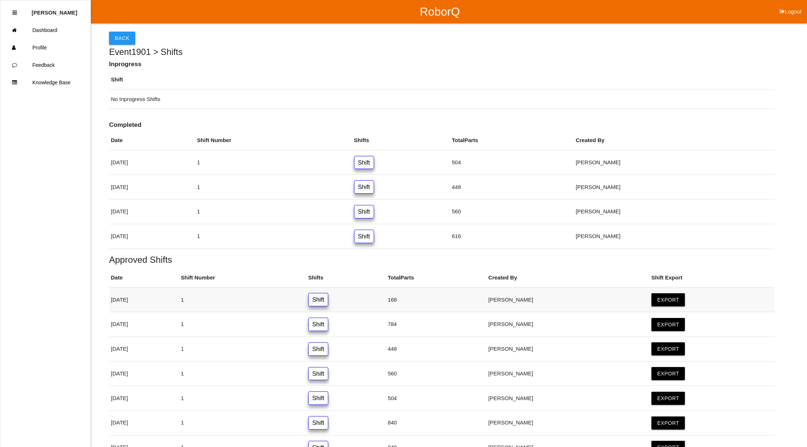
click at [328, 302] on link "Shift" at bounding box center [318, 299] width 20 height 13
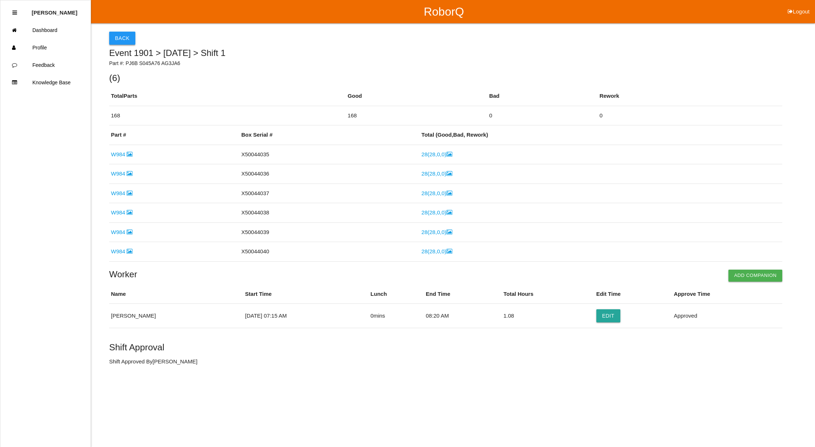
click at [123, 37] on button "Back" at bounding box center [122, 38] width 26 height 13
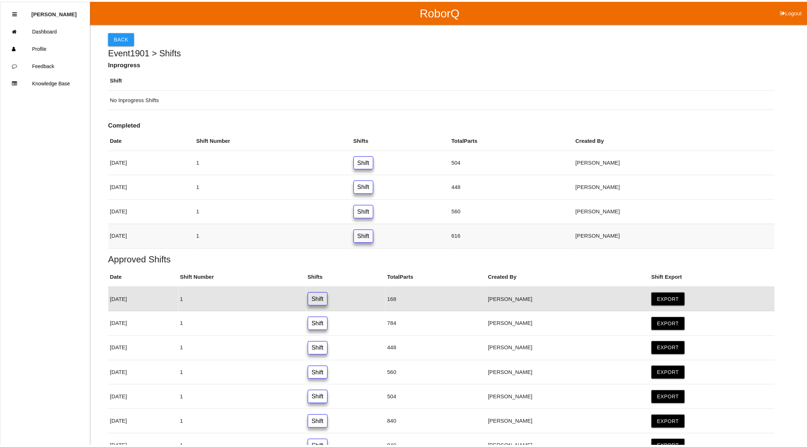
scroll to position [78, 0]
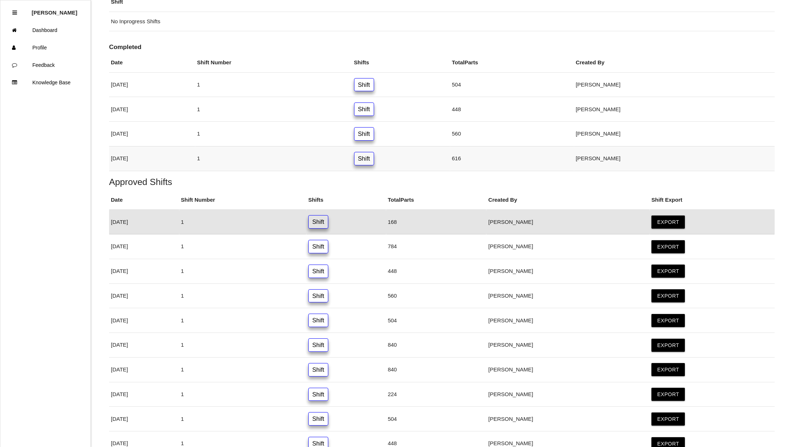
click at [374, 159] on link "Shift" at bounding box center [364, 158] width 20 height 13
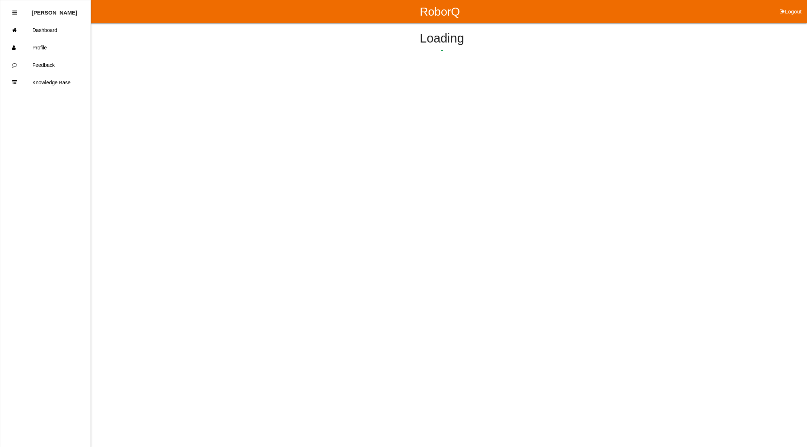
scroll to position [270, 0]
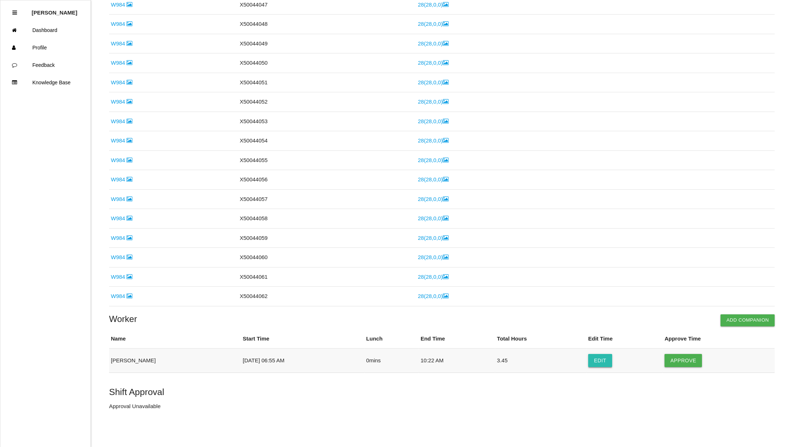
click at [594, 361] on button "Edit" at bounding box center [600, 360] width 24 height 13
select select "6"
select select "55"
select select "10"
select select "22"
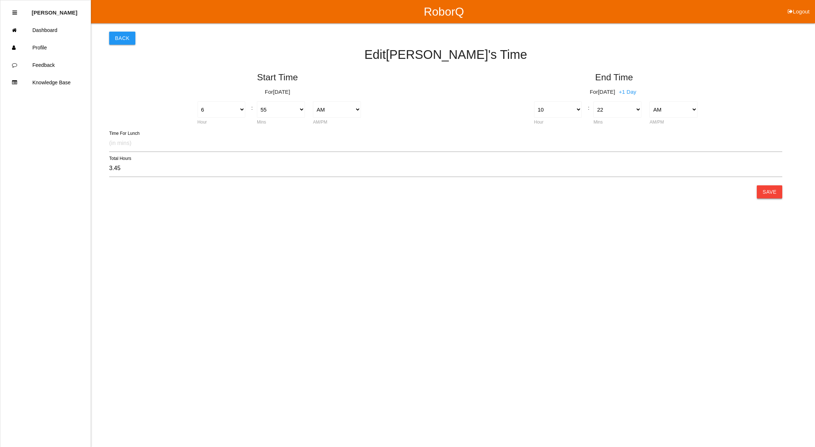
click at [768, 189] on button "Save" at bounding box center [769, 191] width 25 height 13
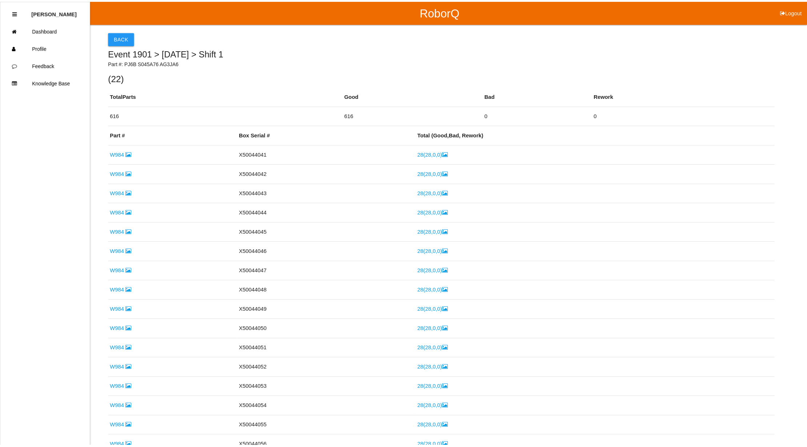
scroll to position [270, 0]
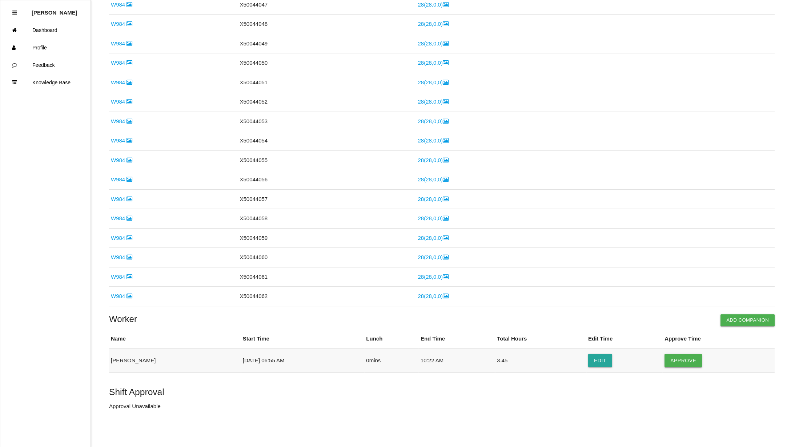
click at [684, 362] on button "Approve" at bounding box center [683, 360] width 37 height 13
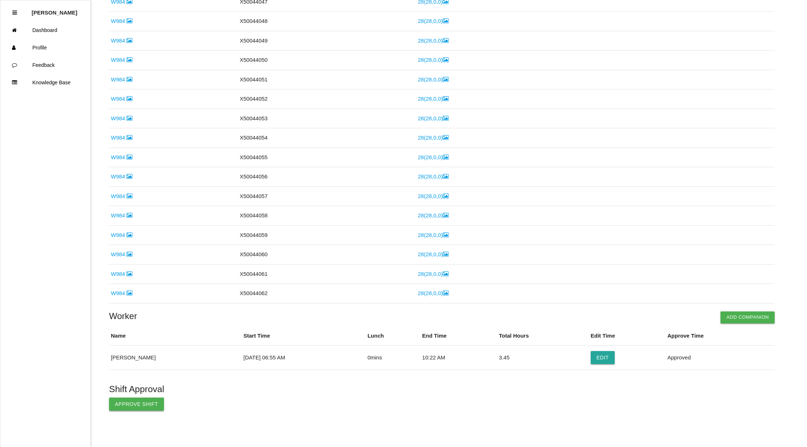
click at [125, 402] on button "Approve Shift" at bounding box center [136, 404] width 55 height 13
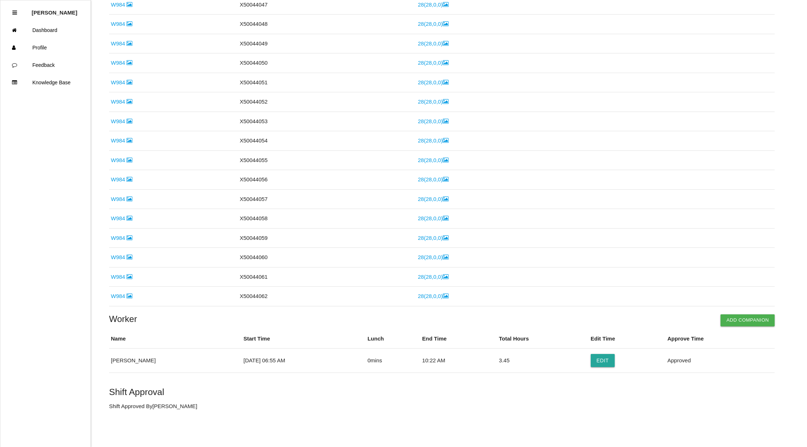
scroll to position [0, 0]
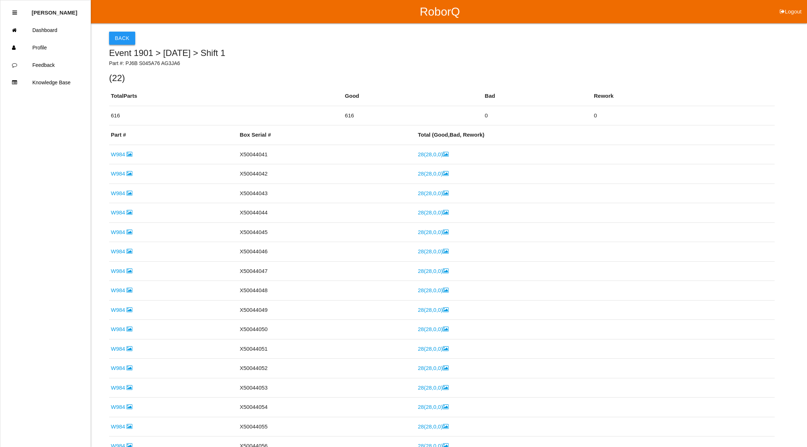
click at [119, 33] on button "Back" at bounding box center [122, 38] width 26 height 13
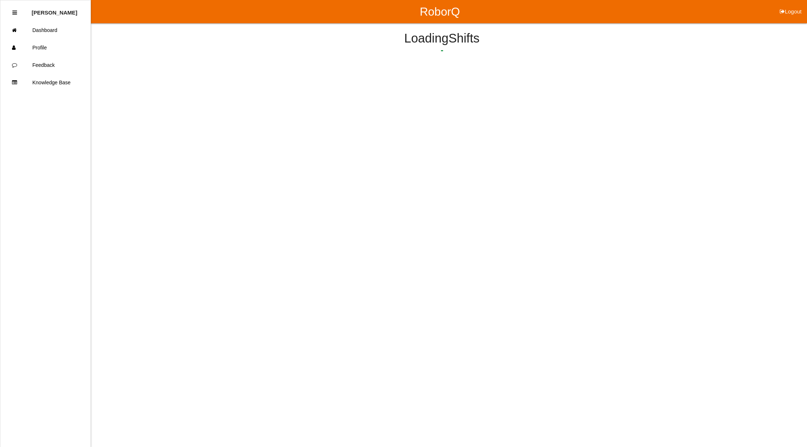
scroll to position [53, 0]
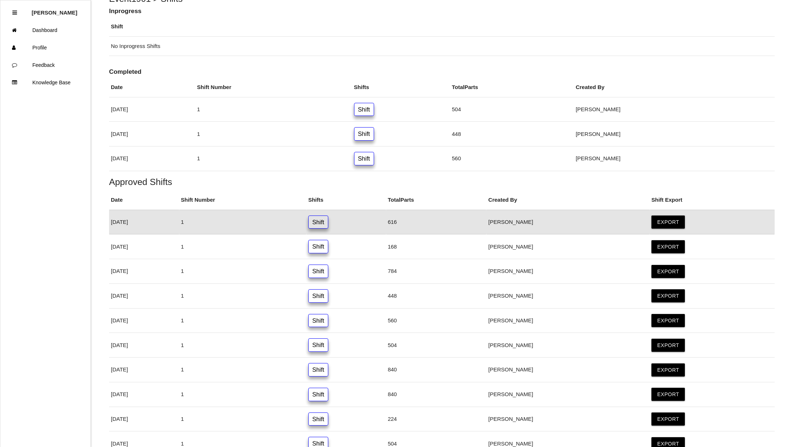
drag, startPoint x: 366, startPoint y: 246, endPoint x: 372, endPoint y: 246, distance: 6.2
click at [328, 245] on link "Shift" at bounding box center [318, 246] width 20 height 13
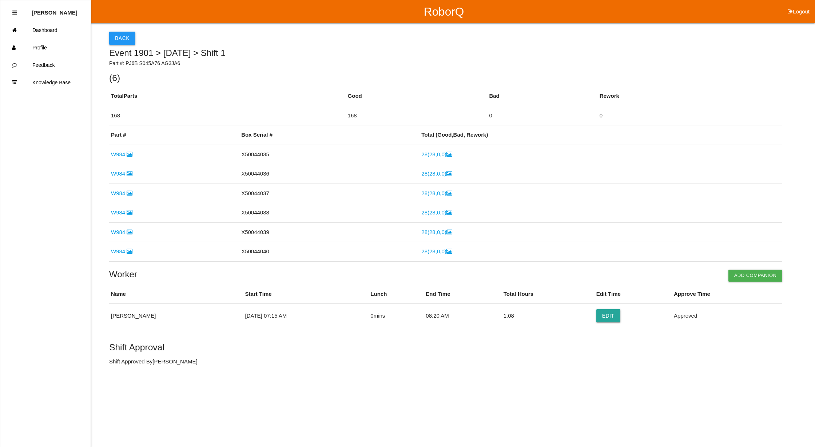
click at [120, 36] on button "Back" at bounding box center [122, 38] width 26 height 13
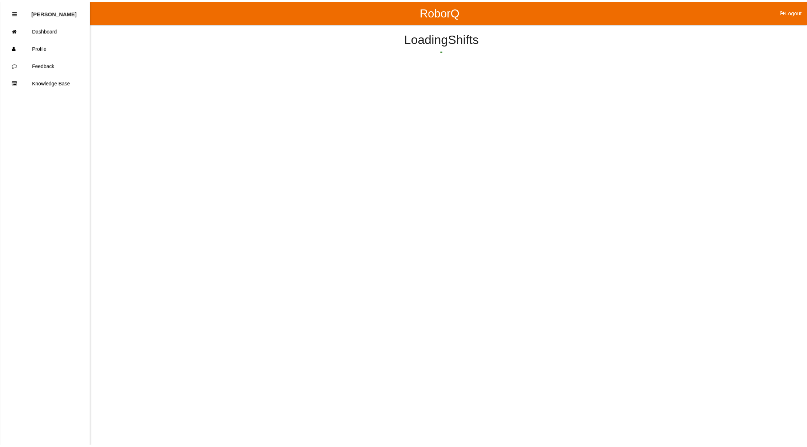
scroll to position [78, 0]
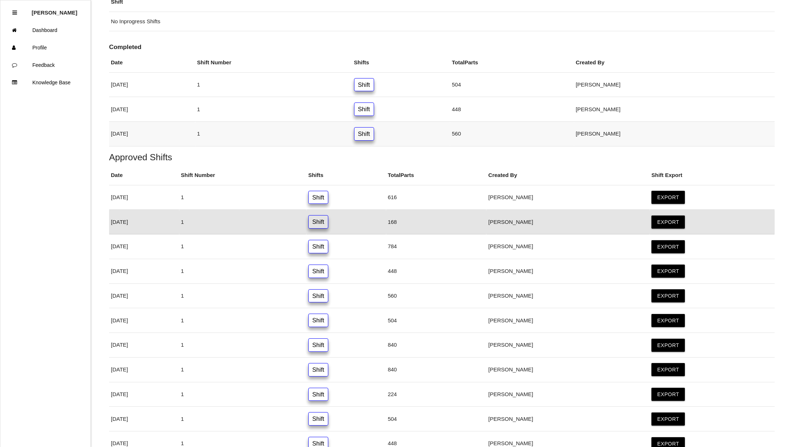
click at [374, 134] on link "Shift" at bounding box center [364, 133] width 20 height 13
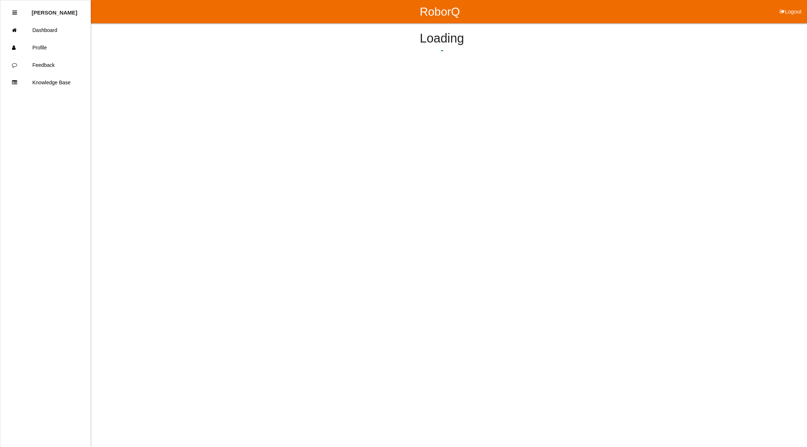
scroll to position [230, 0]
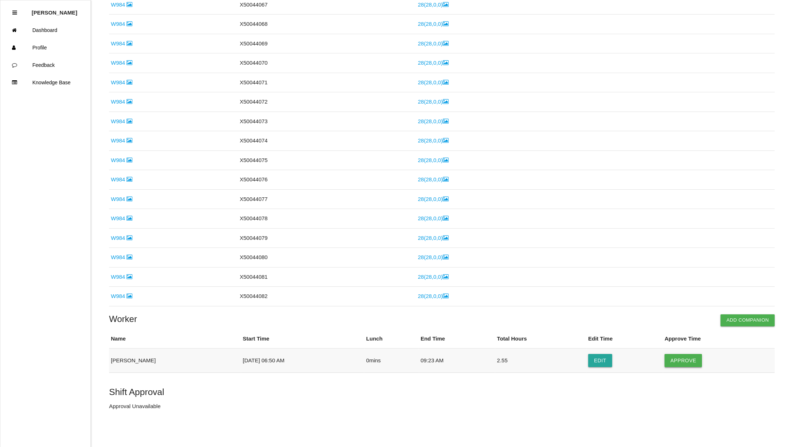
click at [674, 357] on button "Approve" at bounding box center [683, 360] width 37 height 13
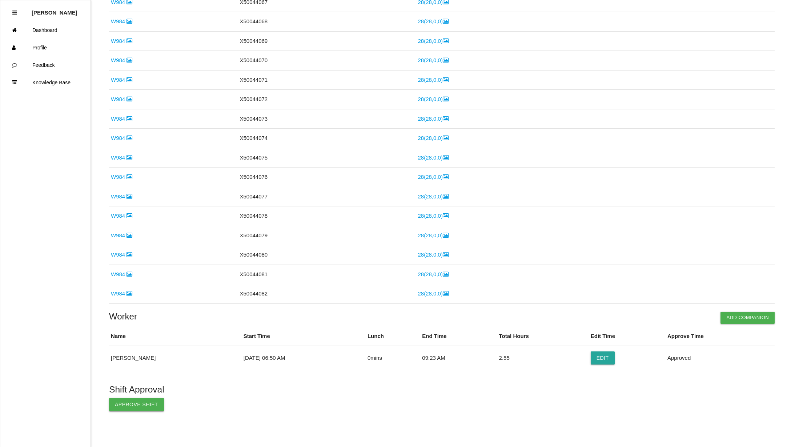
click at [153, 408] on button "Approve Shift" at bounding box center [136, 404] width 55 height 13
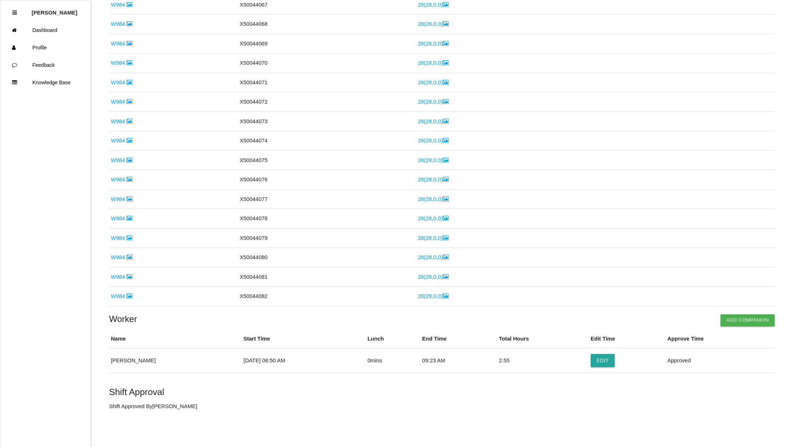
scroll to position [0, 0]
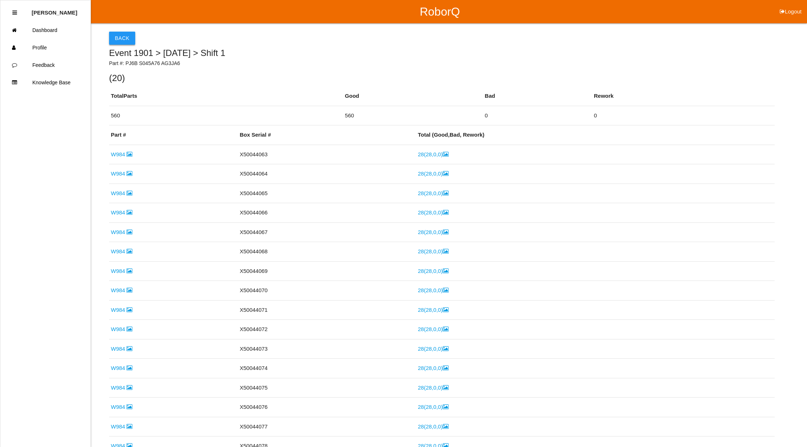
click at [124, 37] on button "Back" at bounding box center [122, 38] width 26 height 13
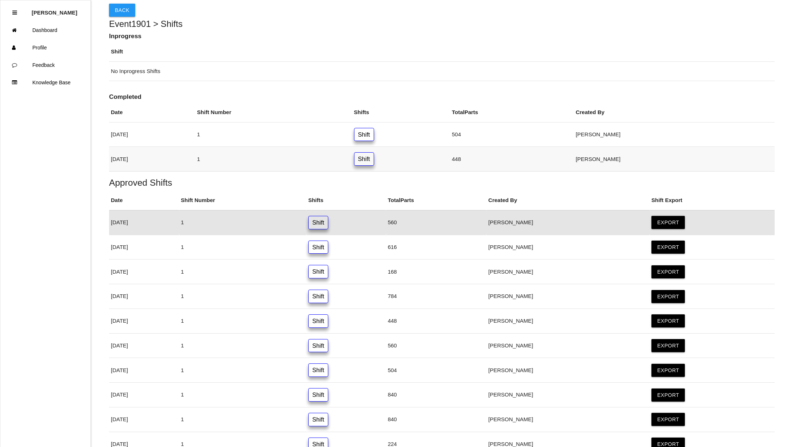
click at [374, 160] on link "Shift" at bounding box center [364, 158] width 20 height 13
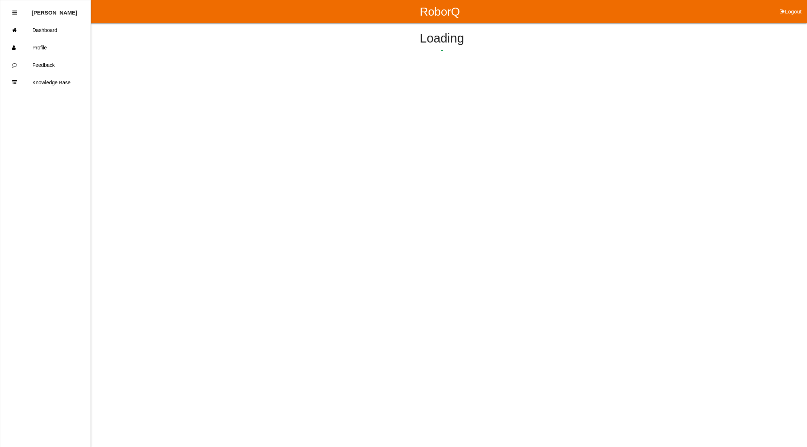
scroll to position [152, 0]
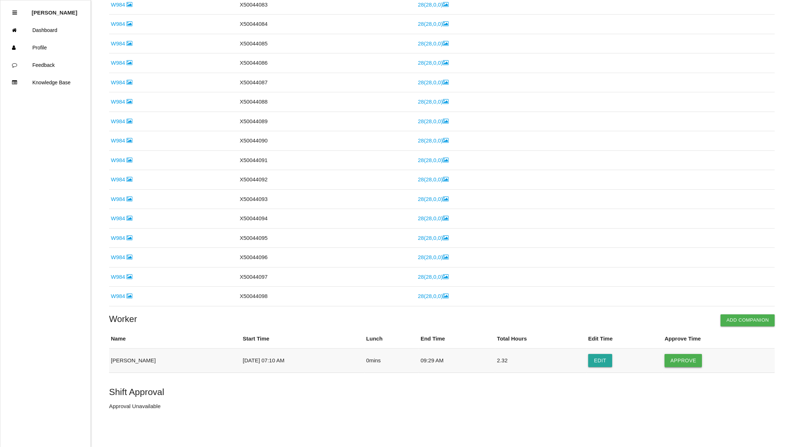
click at [671, 362] on button "Approve" at bounding box center [683, 360] width 37 height 13
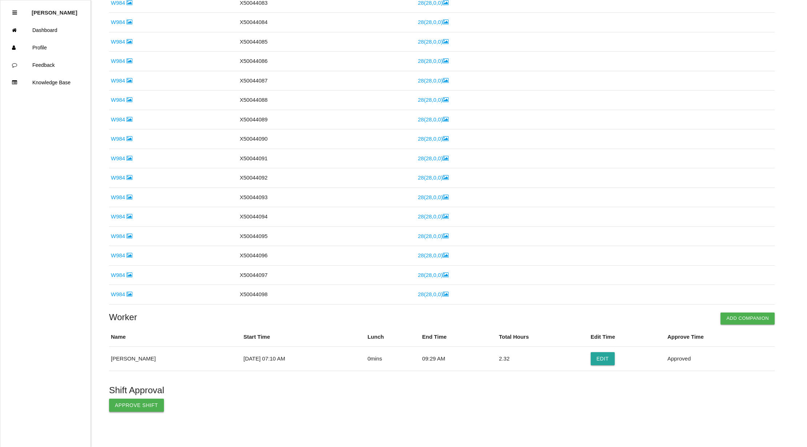
click at [143, 405] on button "Approve Shift" at bounding box center [136, 405] width 55 height 13
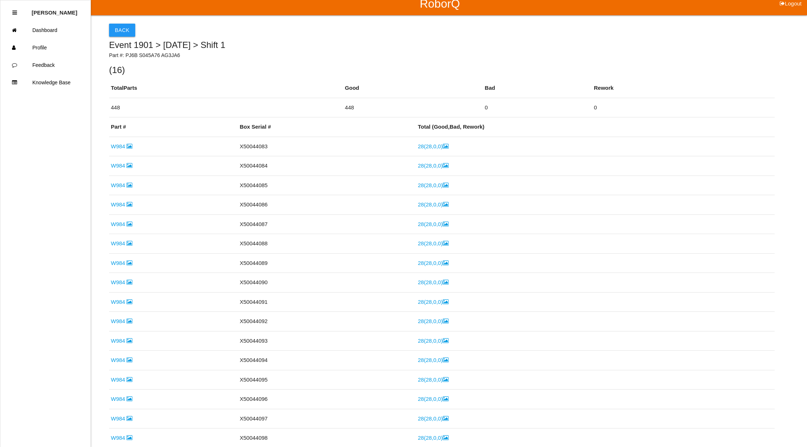
scroll to position [0, 0]
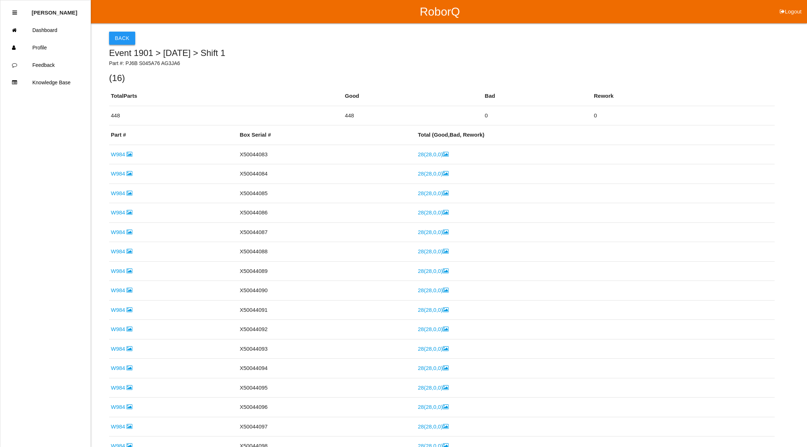
click at [122, 35] on button "Back" at bounding box center [122, 38] width 26 height 13
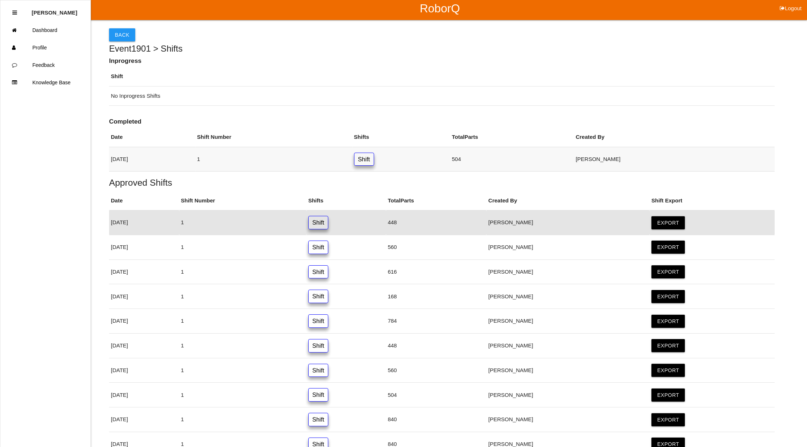
click at [374, 161] on link "Shift" at bounding box center [364, 159] width 20 height 13
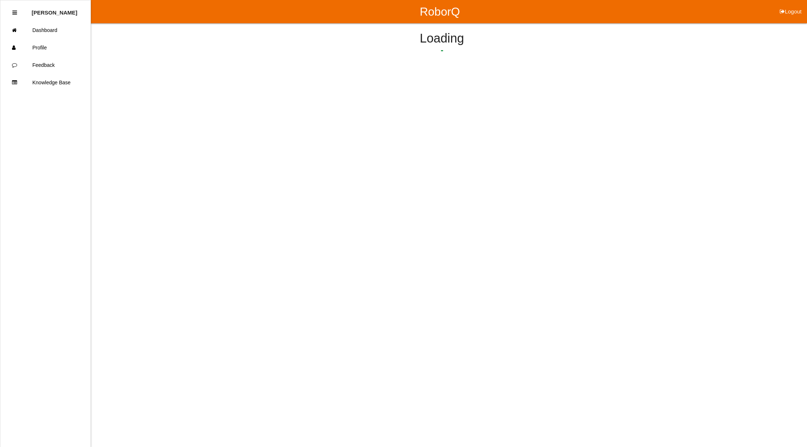
scroll to position [191, 0]
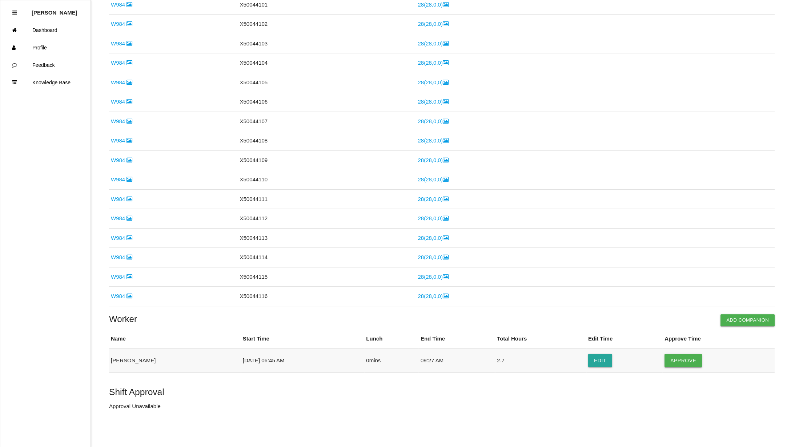
click at [682, 355] on button "Approve" at bounding box center [683, 360] width 37 height 13
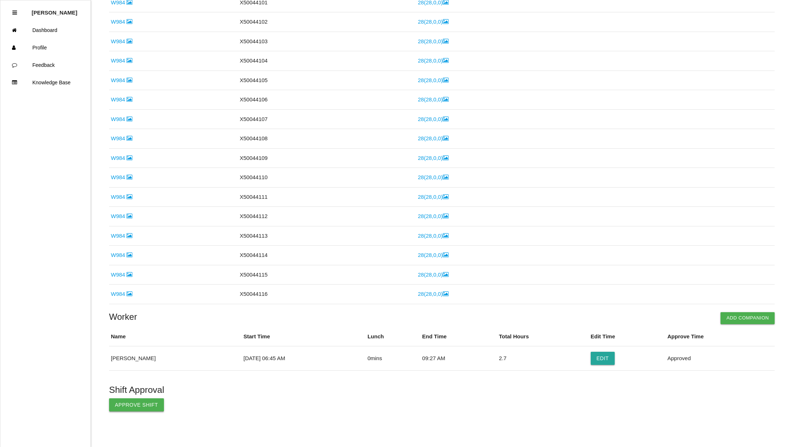
click at [130, 405] on button "Approve Shift" at bounding box center [136, 405] width 55 height 13
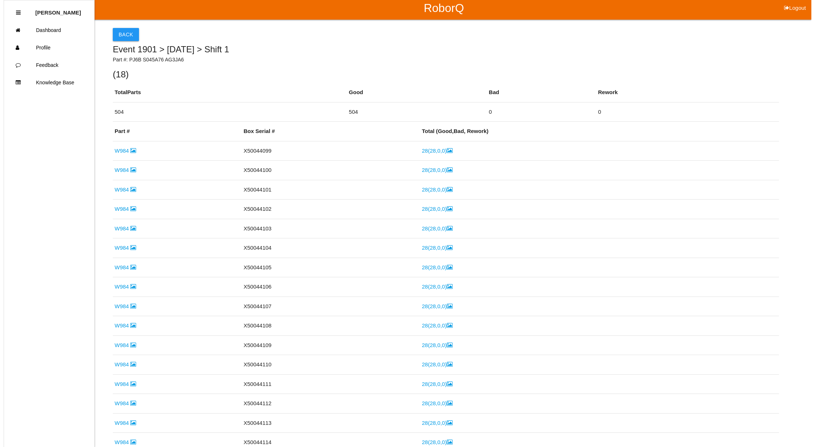
scroll to position [0, 0]
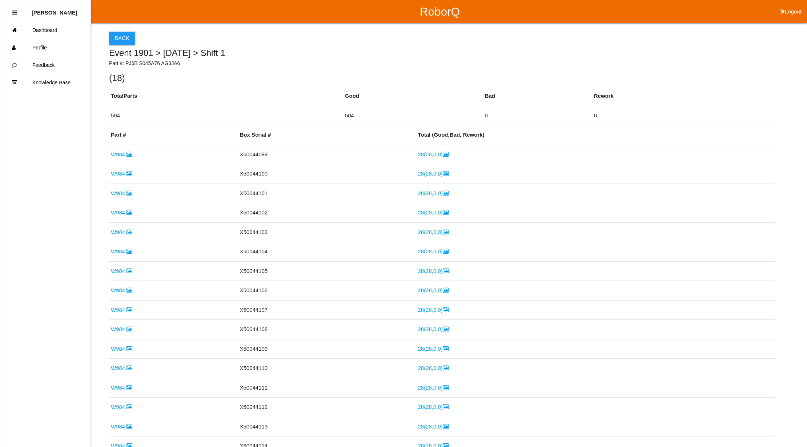
click at [132, 38] on button "Back" at bounding box center [122, 38] width 26 height 13
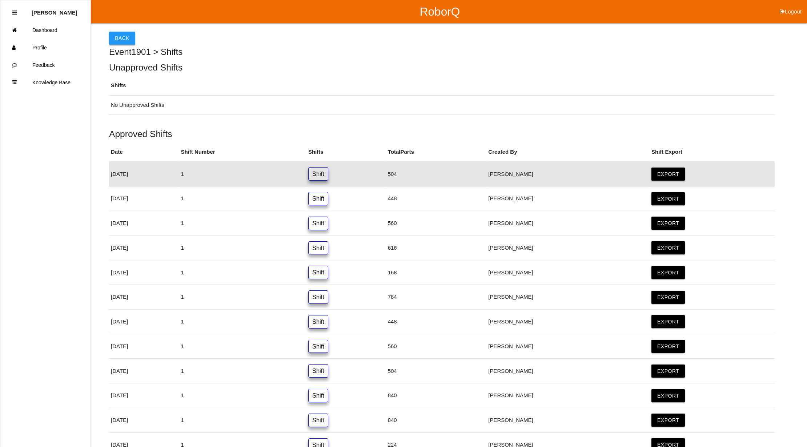
click at [112, 36] on button "Back" at bounding box center [122, 38] width 26 height 13
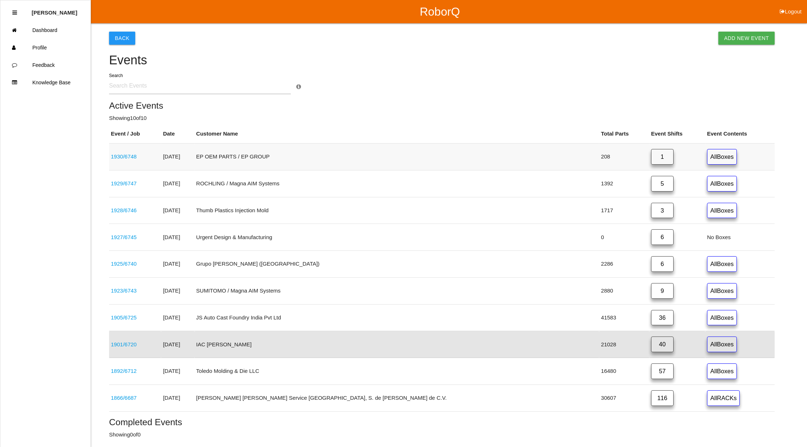
click at [651, 157] on link "1" at bounding box center [662, 157] width 23 height 16
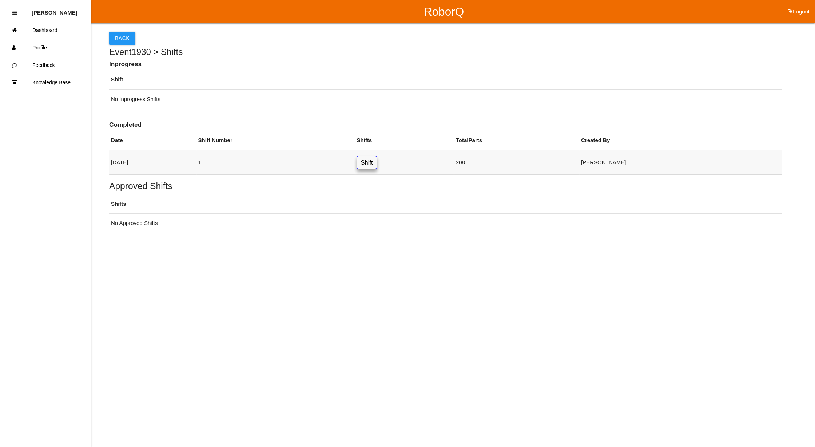
click at [377, 163] on link "Shift" at bounding box center [367, 162] width 20 height 13
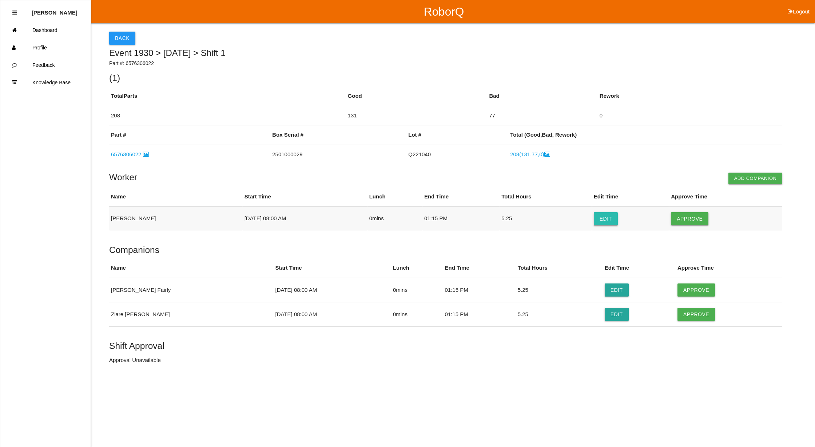
click at [613, 218] on button "Edit" at bounding box center [606, 218] width 24 height 13
select select "8"
select select "15"
select select "2"
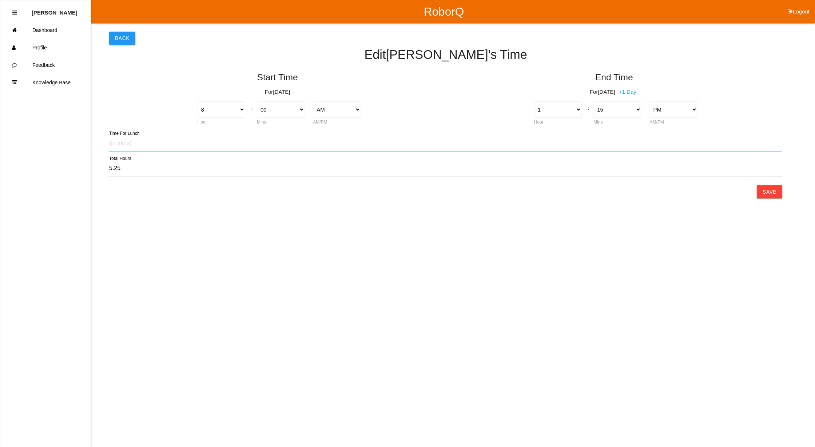
click at [153, 143] on input "text" at bounding box center [445, 143] width 673 height 17
type input "30"
type input "4.75"
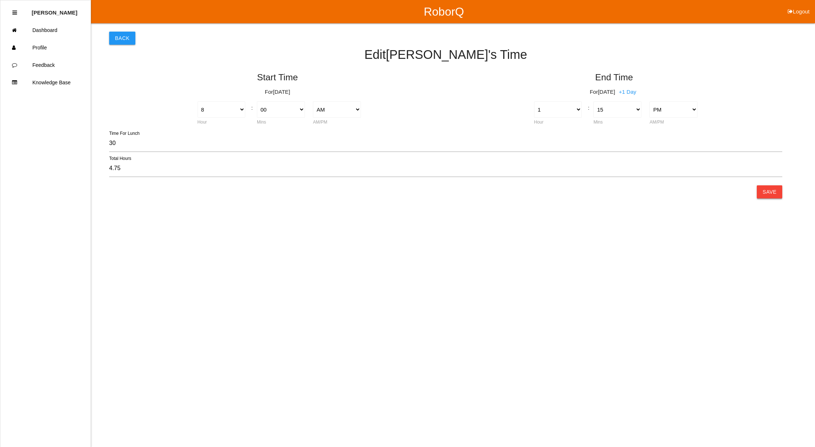
click at [771, 192] on button "Save" at bounding box center [769, 191] width 25 height 13
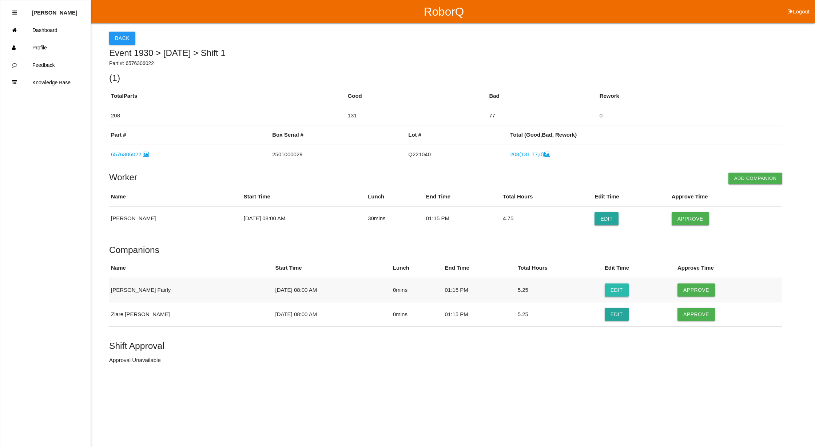
click at [604, 291] on button "Edit" at bounding box center [616, 290] width 24 height 13
select select "8"
select select "15"
select select "2"
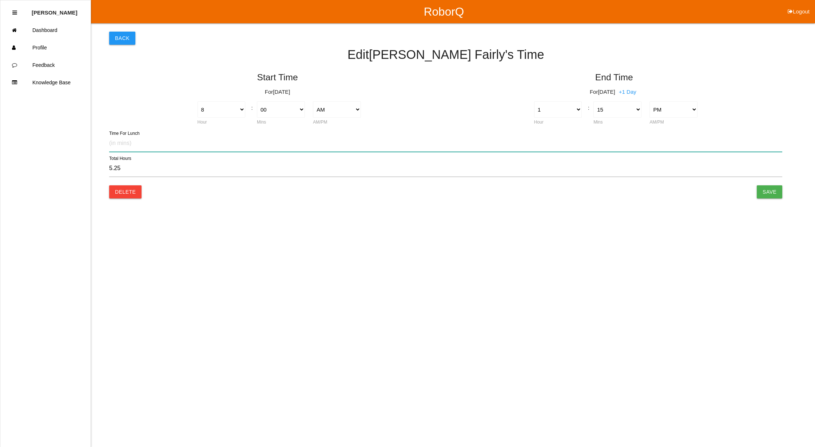
click at [618, 139] on input "text" at bounding box center [445, 143] width 673 height 17
type input "30"
type input "4.75"
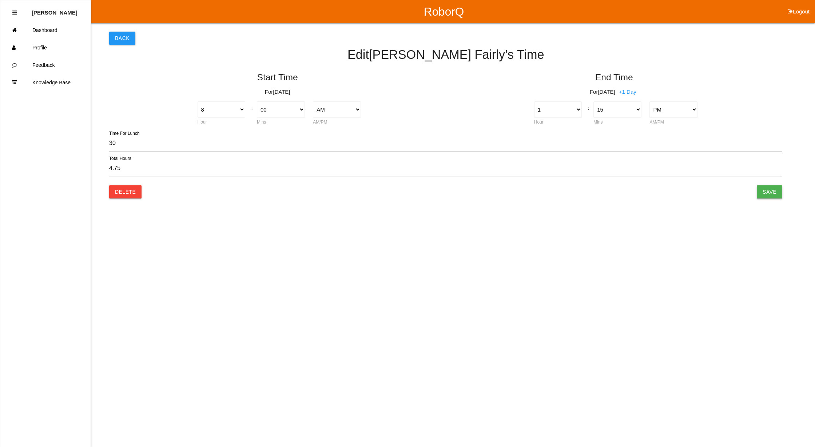
click at [777, 192] on input "Save" at bounding box center [769, 191] width 25 height 13
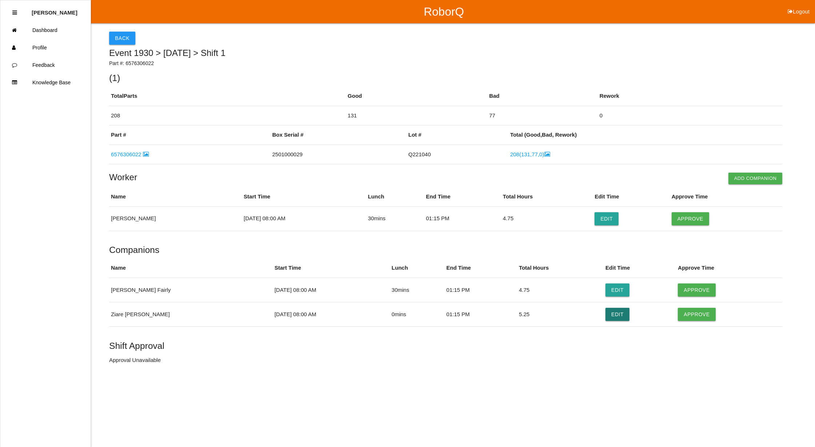
drag, startPoint x: 601, startPoint y: 315, endPoint x: 467, endPoint y: 204, distance: 173.4
click at [605, 315] on button "Edit" at bounding box center [617, 314] width 24 height 13
select select "8"
select select "15"
select select "2"
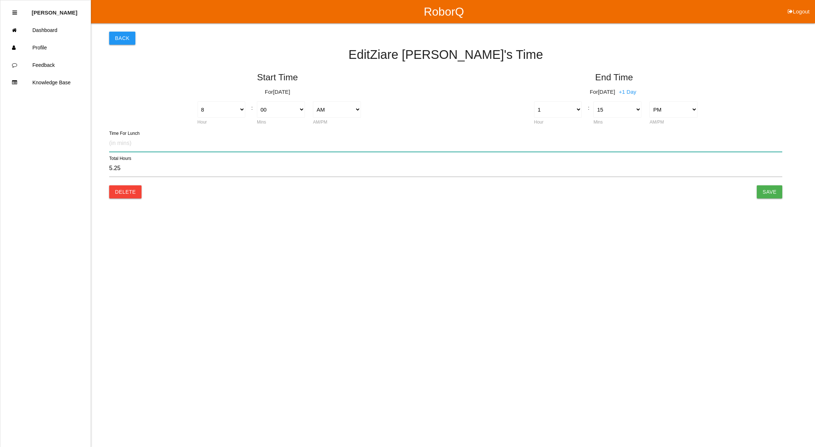
click at [132, 143] on input "text" at bounding box center [445, 143] width 673 height 17
type input "30"
type input "4.75"
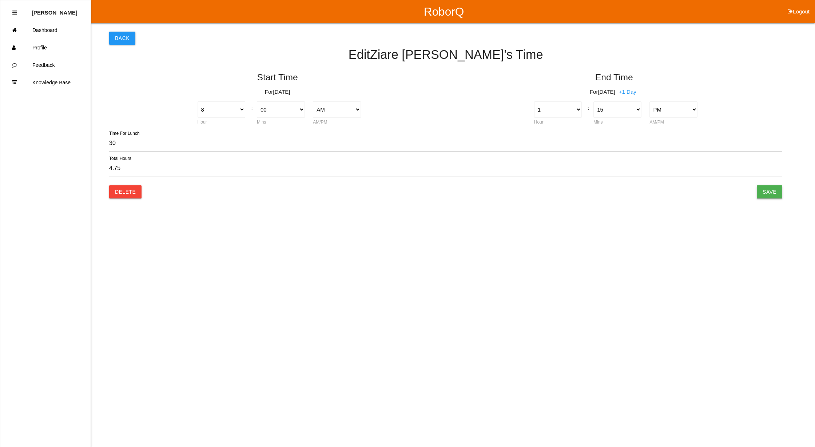
click at [776, 195] on input "Save" at bounding box center [769, 191] width 25 height 13
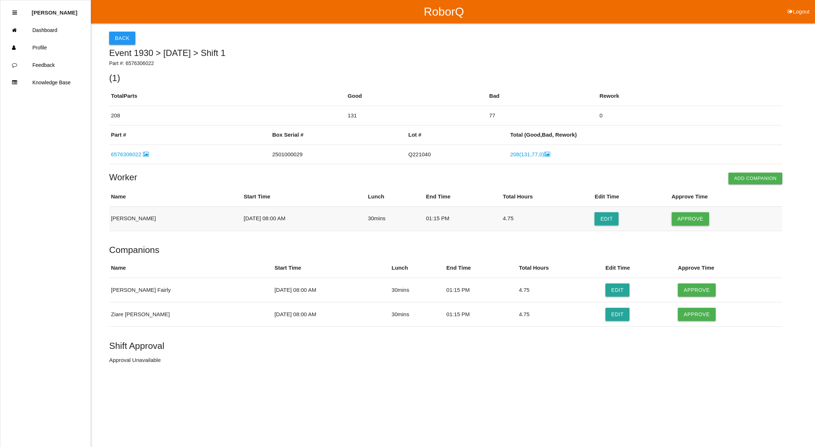
click at [692, 220] on button "Approve" at bounding box center [689, 218] width 37 height 13
click at [695, 290] on button "Approve" at bounding box center [696, 290] width 37 height 13
click at [693, 316] on button "Approve" at bounding box center [696, 314] width 37 height 13
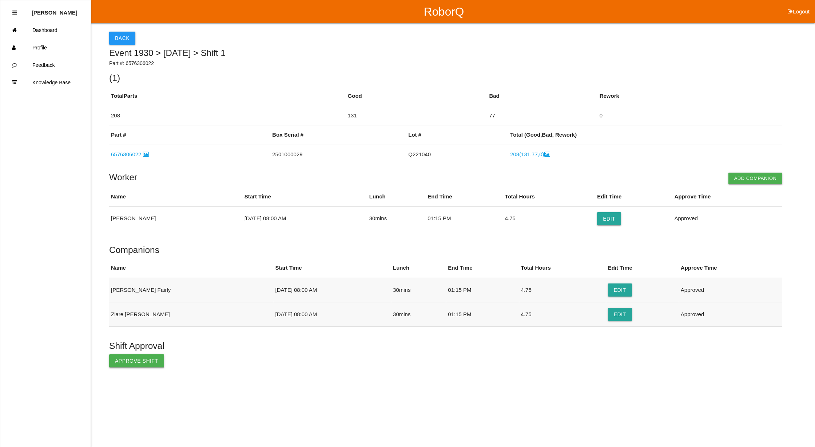
click at [124, 364] on button "Approve Shift" at bounding box center [136, 361] width 55 height 13
click at [116, 39] on button "Back" at bounding box center [122, 38] width 26 height 13
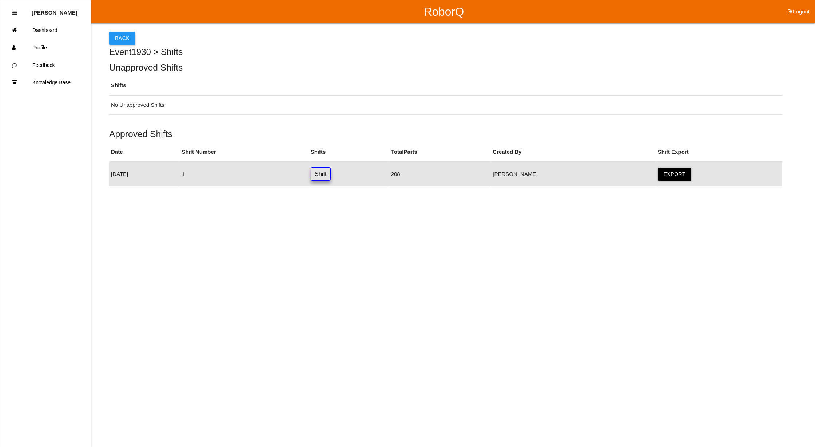
click at [117, 37] on button "Back" at bounding box center [122, 38] width 26 height 13
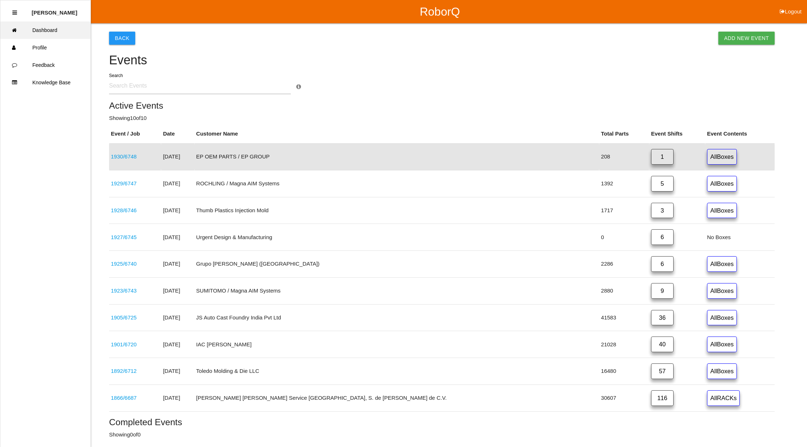
click at [57, 31] on link "Dashboard" at bounding box center [45, 29] width 90 height 17
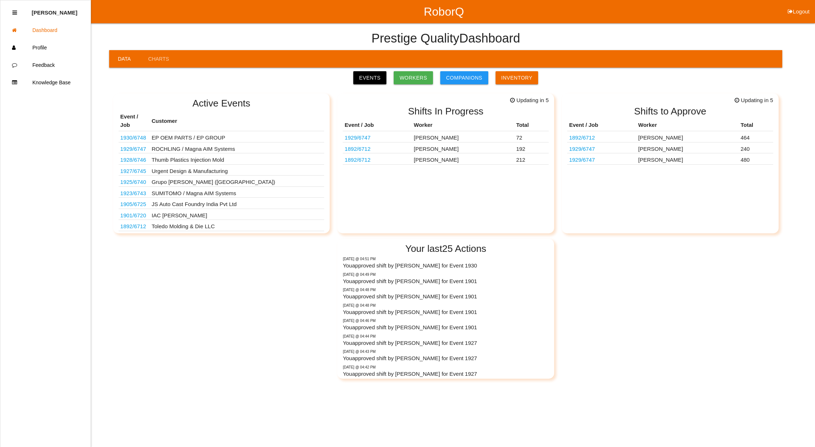
click at [805, 5] on button "Logout" at bounding box center [798, 2] width 33 height 5
select select "Supervisor"
